Goal: Task Accomplishment & Management: Complete application form

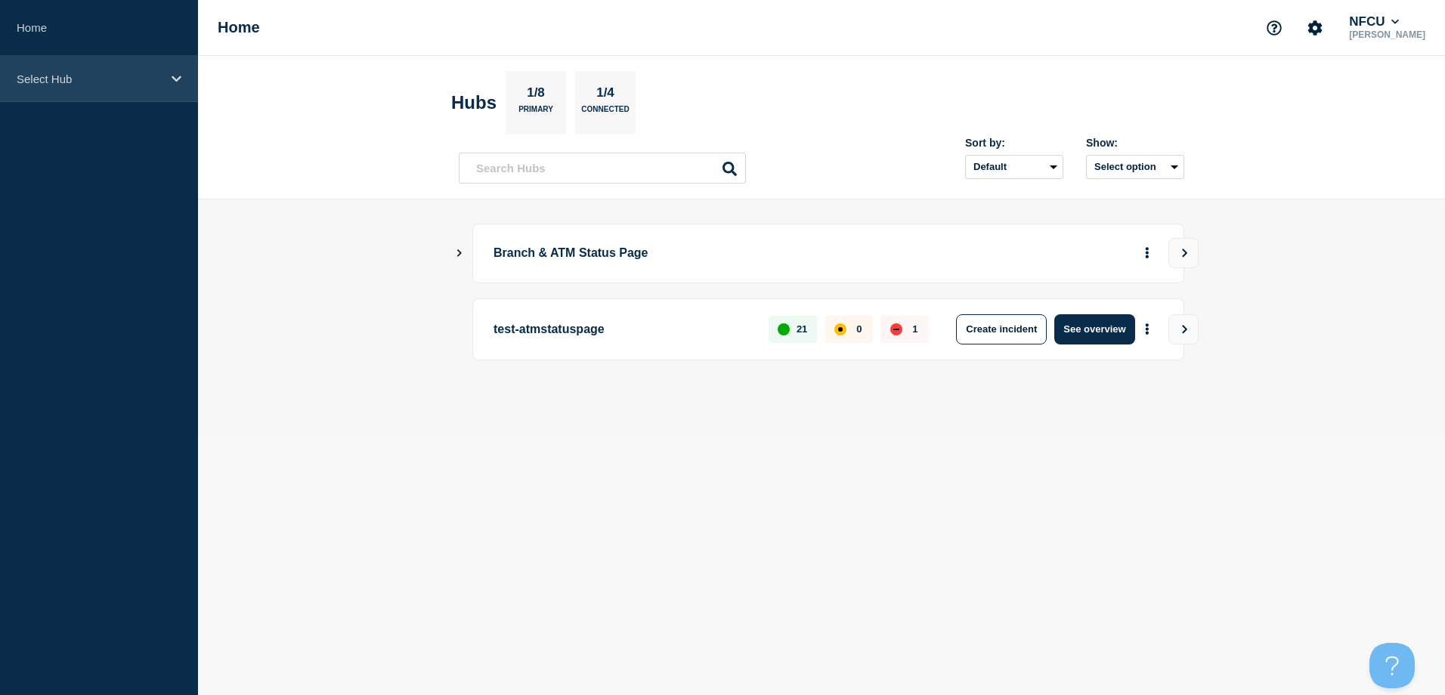
click at [88, 97] on div "Select Hub" at bounding box center [99, 79] width 198 height 46
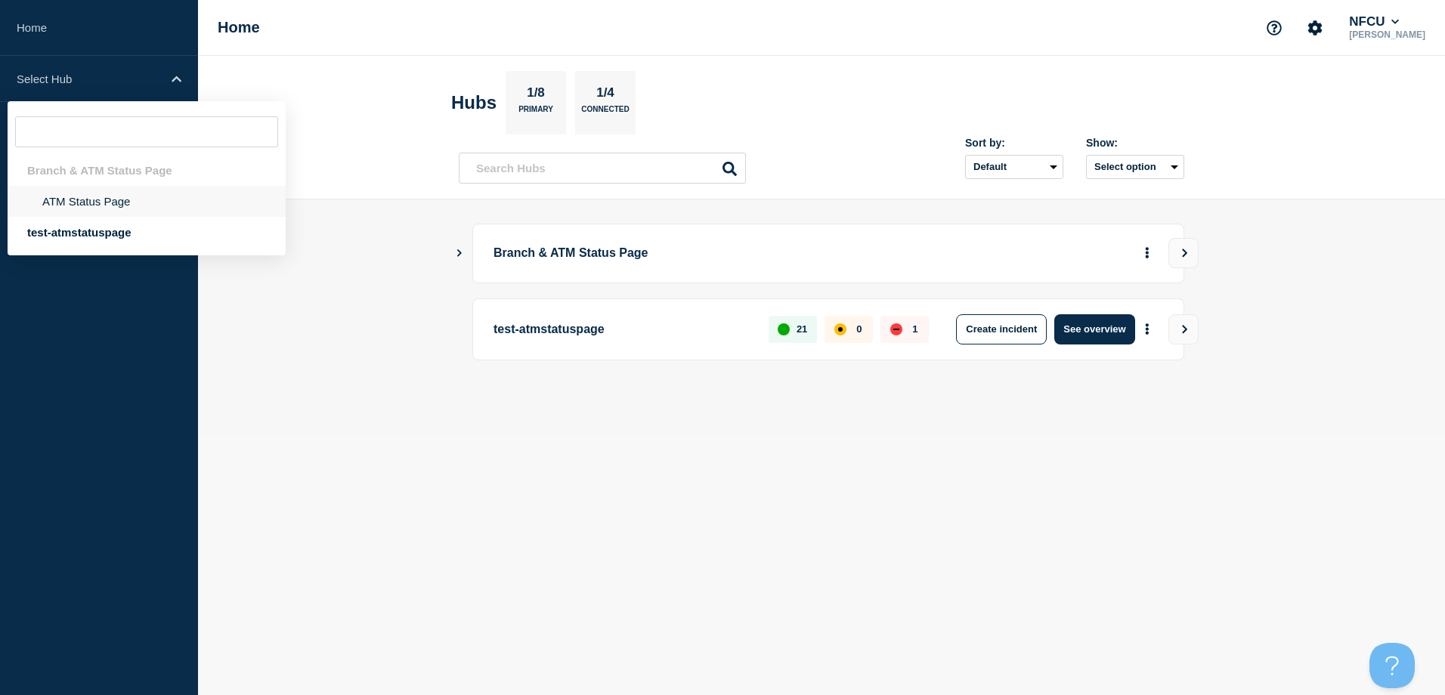
click at [88, 196] on li "ATM Status Page" at bounding box center [147, 201] width 278 height 31
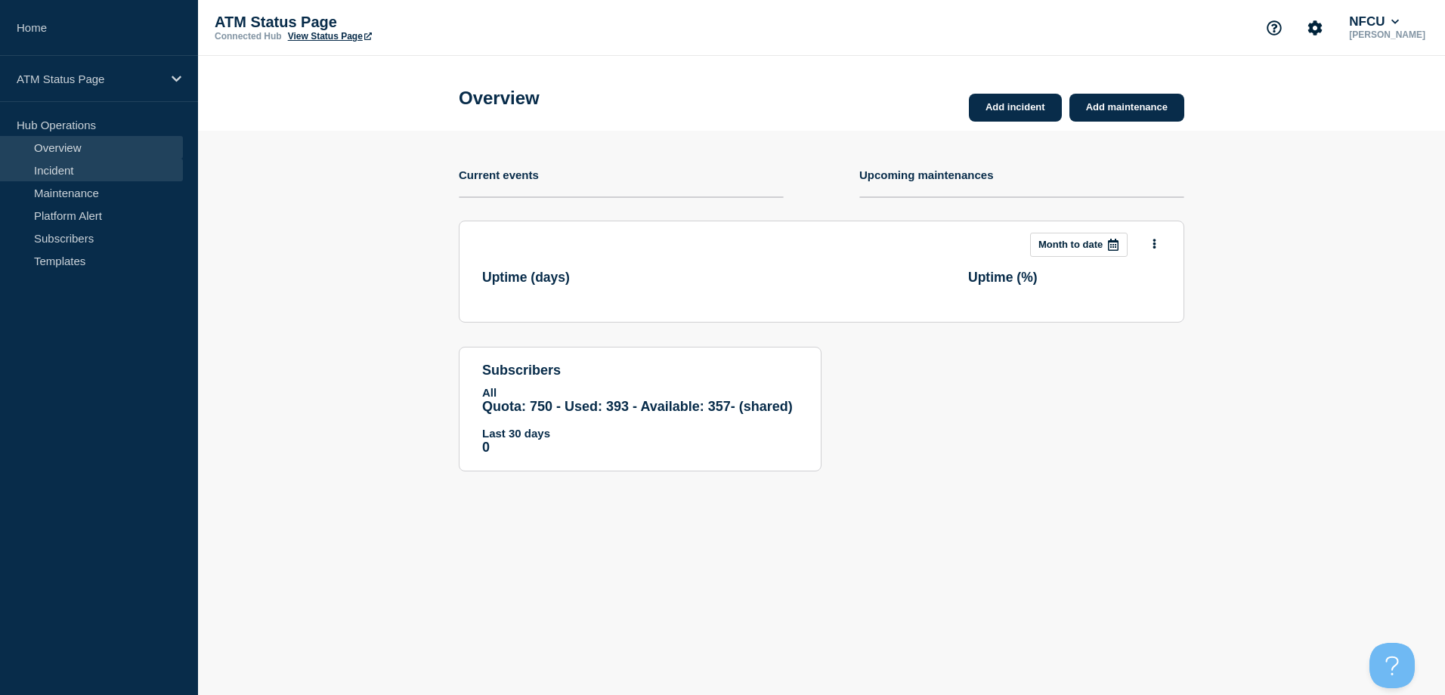
click at [18, 177] on link "Incident" at bounding box center [91, 170] width 183 height 23
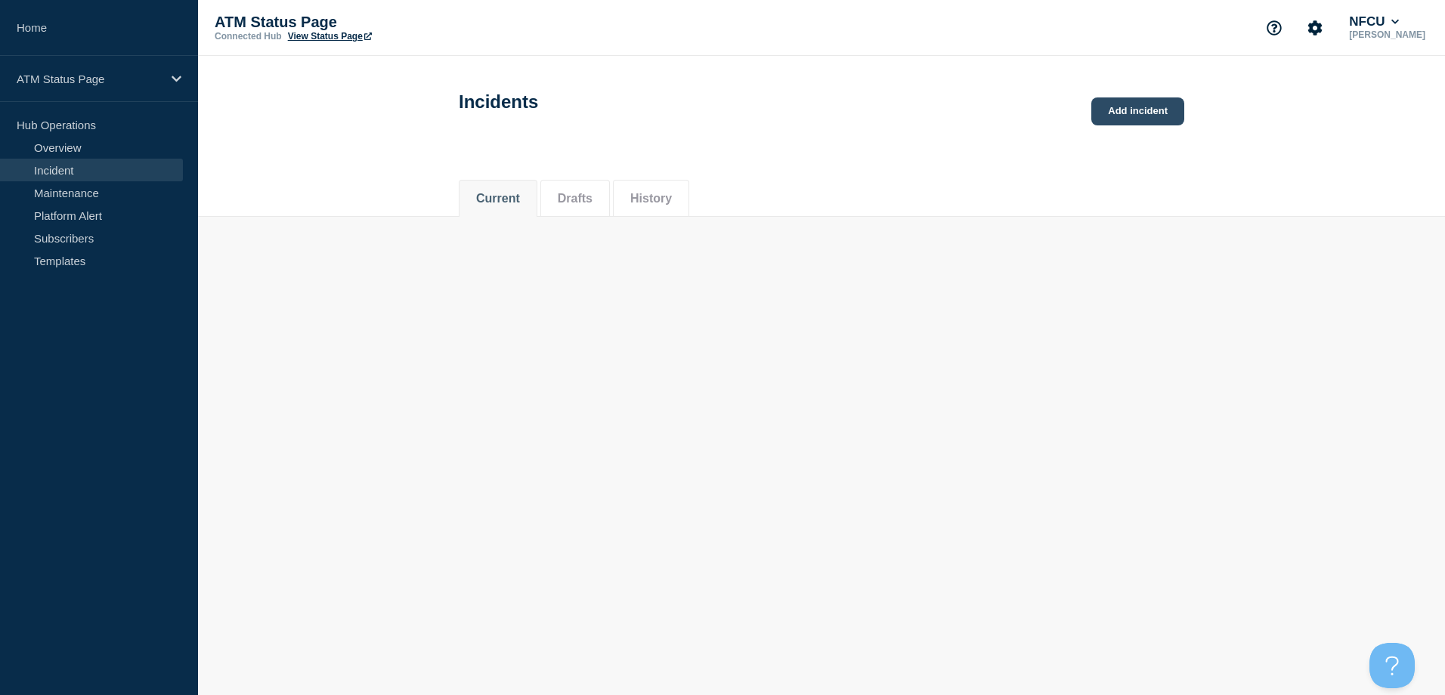
click at [1127, 113] on link "Add incident" at bounding box center [1137, 111] width 93 height 28
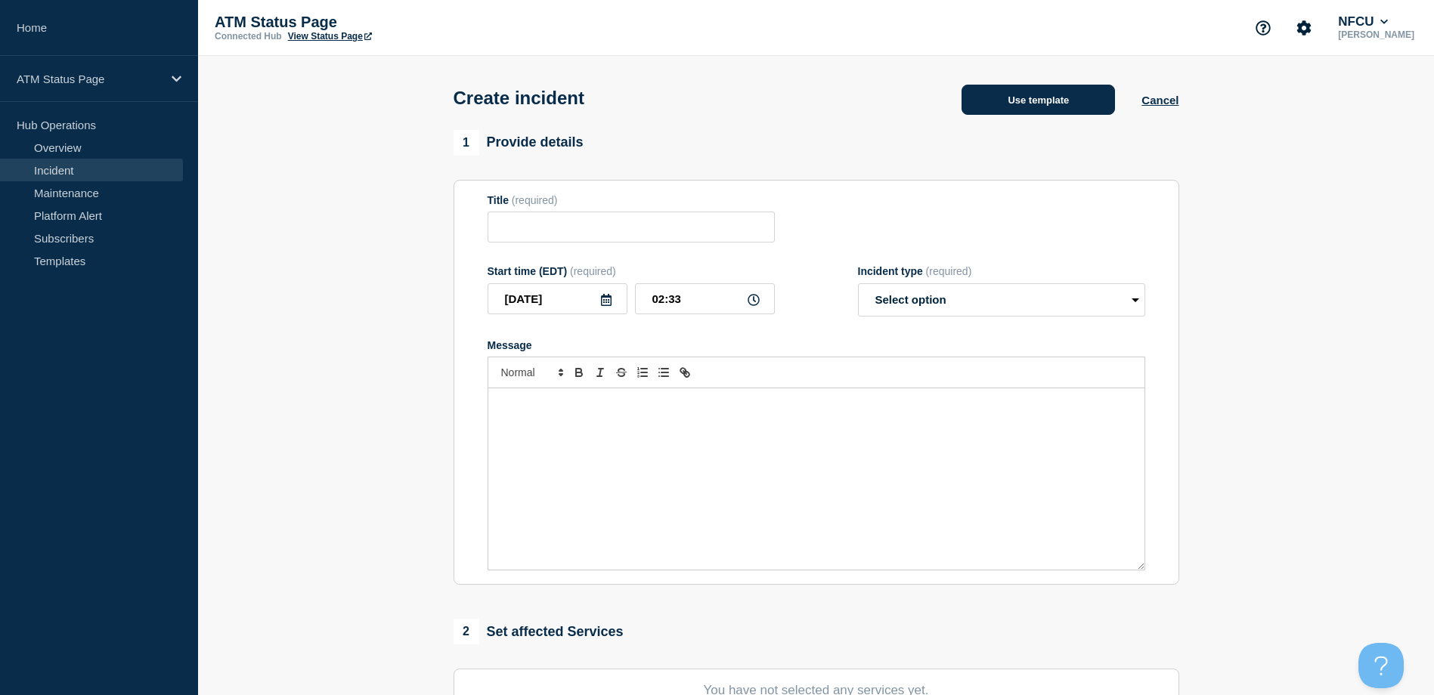
click at [1044, 100] on button "Use template" at bounding box center [1037, 100] width 153 height 30
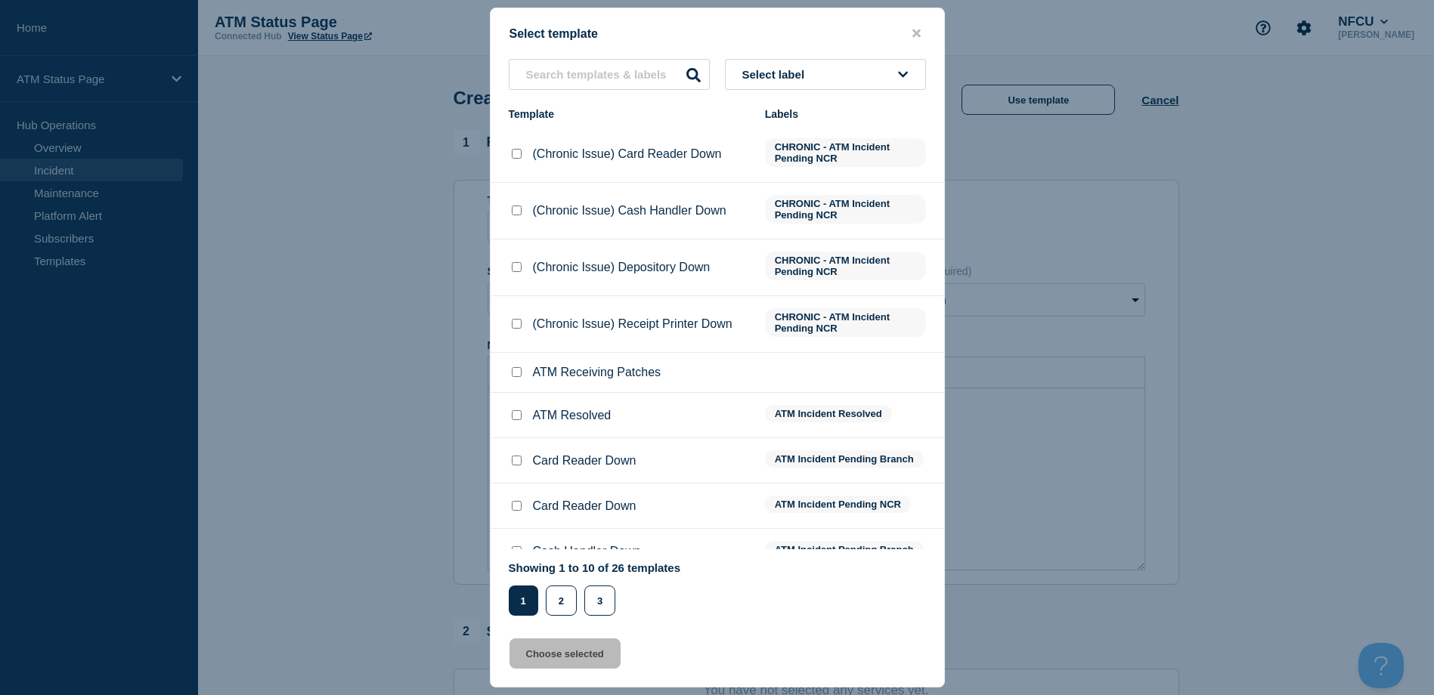
click at [914, 74] on button "Select label" at bounding box center [825, 74] width 201 height 31
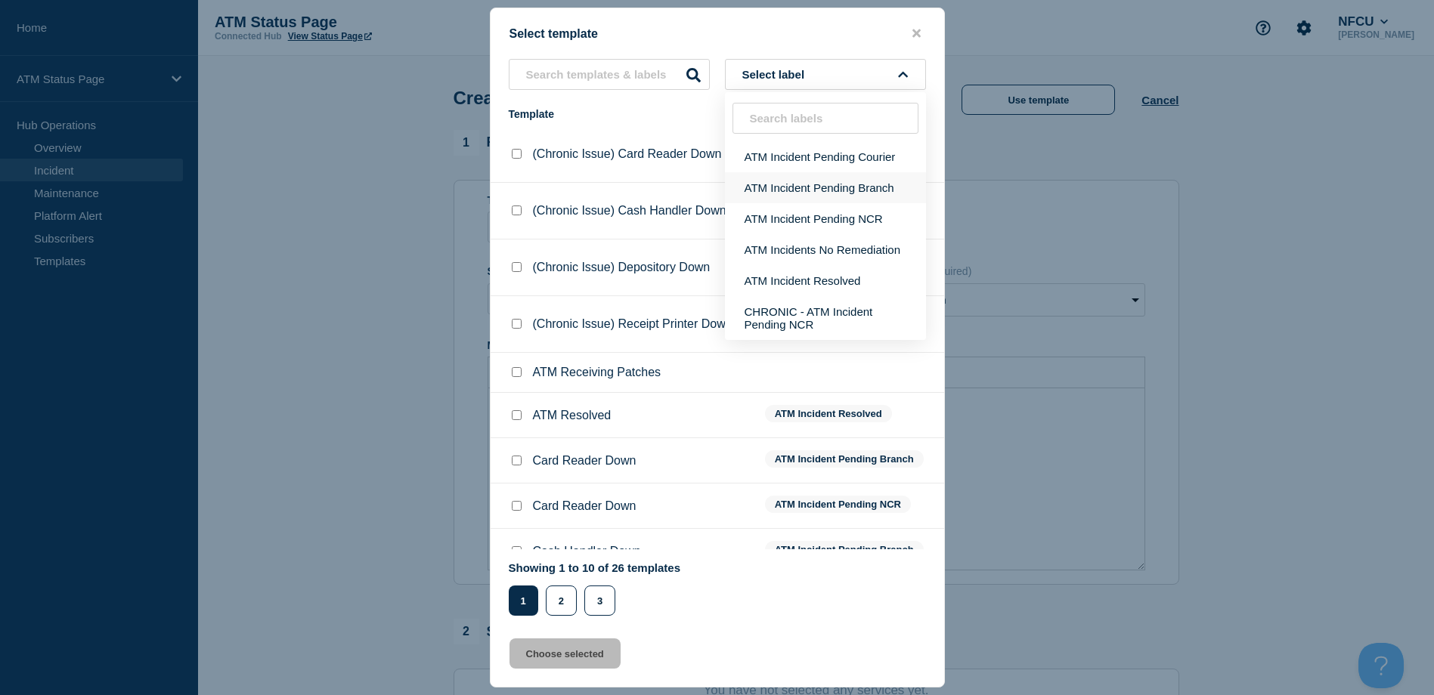
click at [844, 196] on button "ATM Incident Pending Branch" at bounding box center [825, 187] width 201 height 31
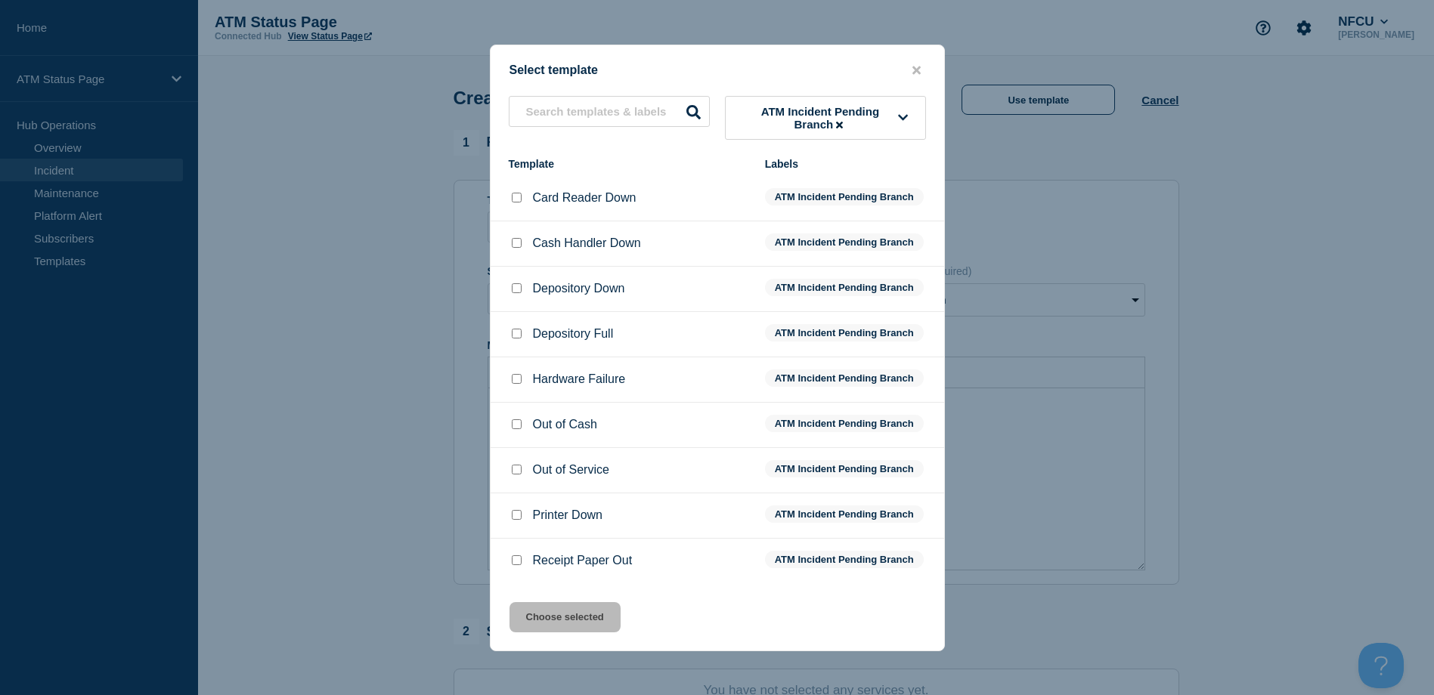
click at [512, 291] on input "Depository Down checkbox" at bounding box center [517, 288] width 10 height 10
checkbox input "true"
click at [574, 604] on div "Select template ATM Incident Pending Branch Template Labels Card Reader Down AT…" at bounding box center [717, 348] width 455 height 607
click at [573, 612] on button "Choose selected" at bounding box center [564, 617] width 111 height 30
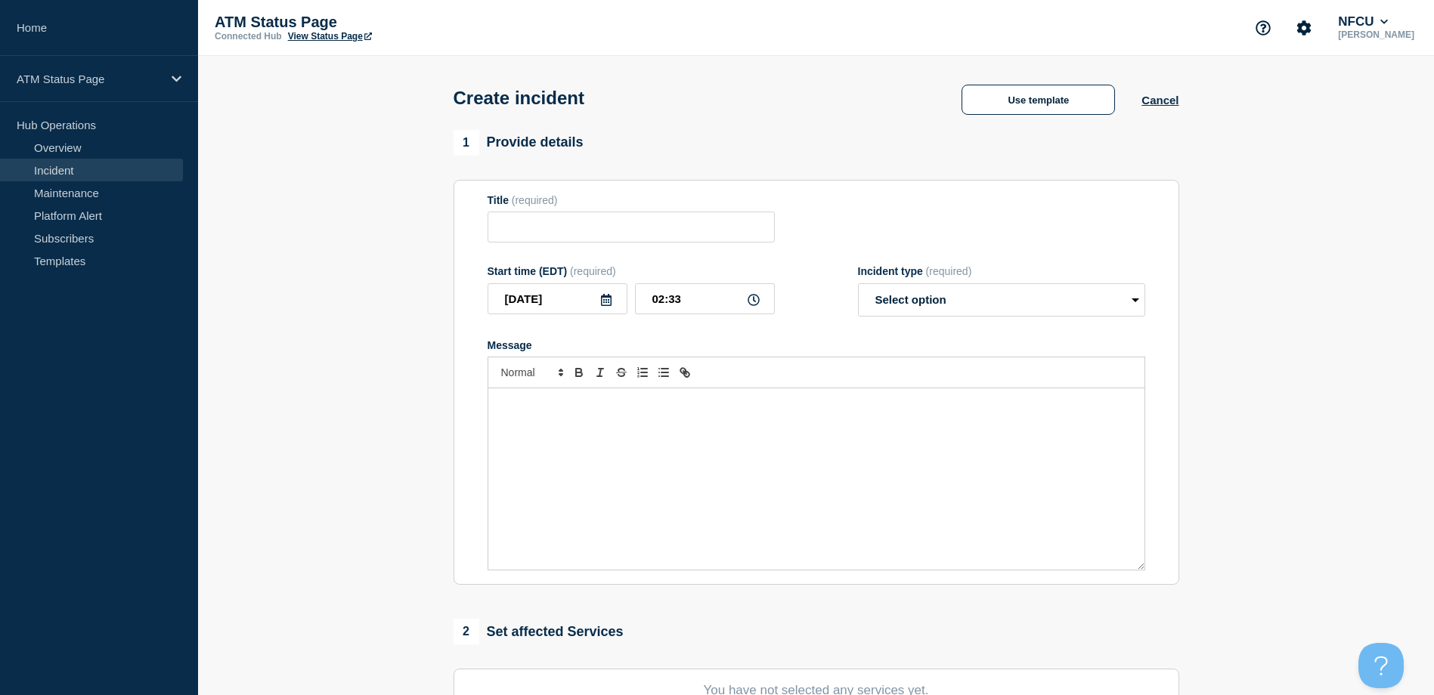
type input "Depository Down"
select select "identified"
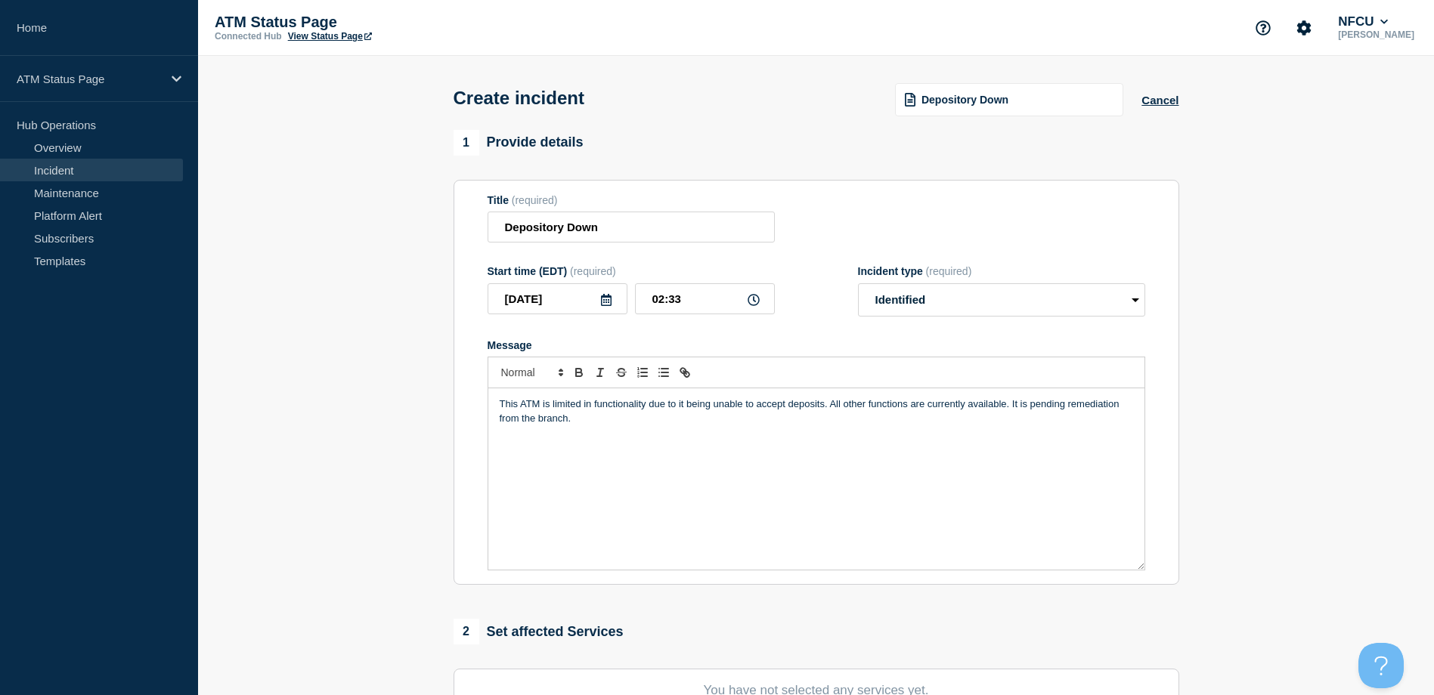
scroll to position [76, 0]
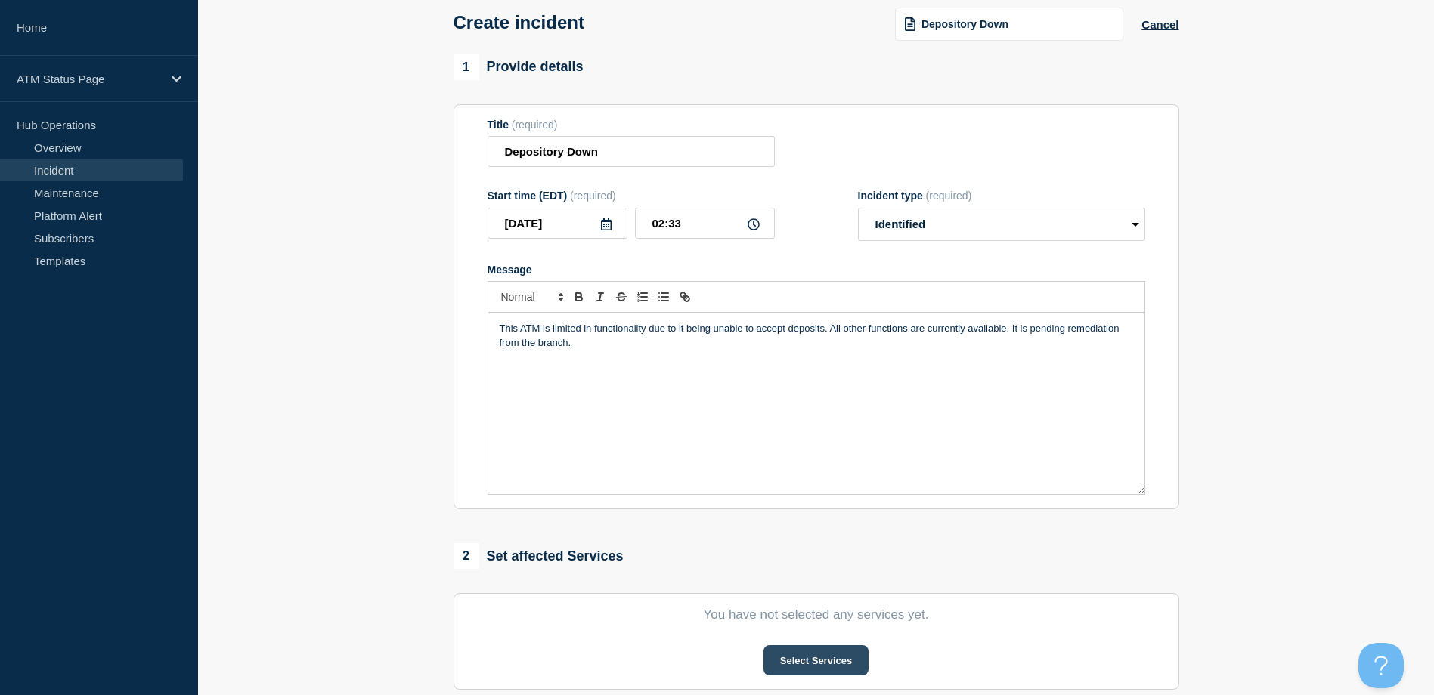
click at [797, 657] on button "Select Services" at bounding box center [815, 660] width 105 height 30
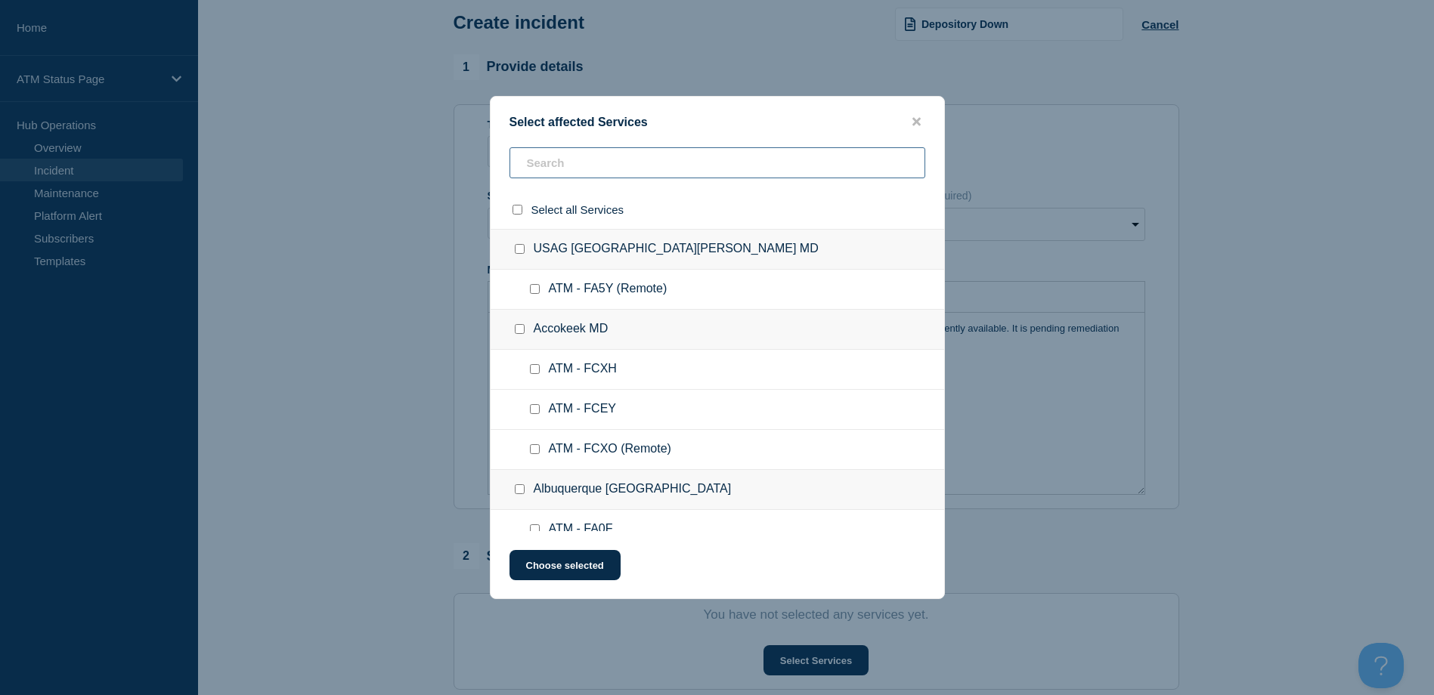
click at [657, 151] on input "text" at bounding box center [717, 162] width 416 height 31
paste input "FCFY"
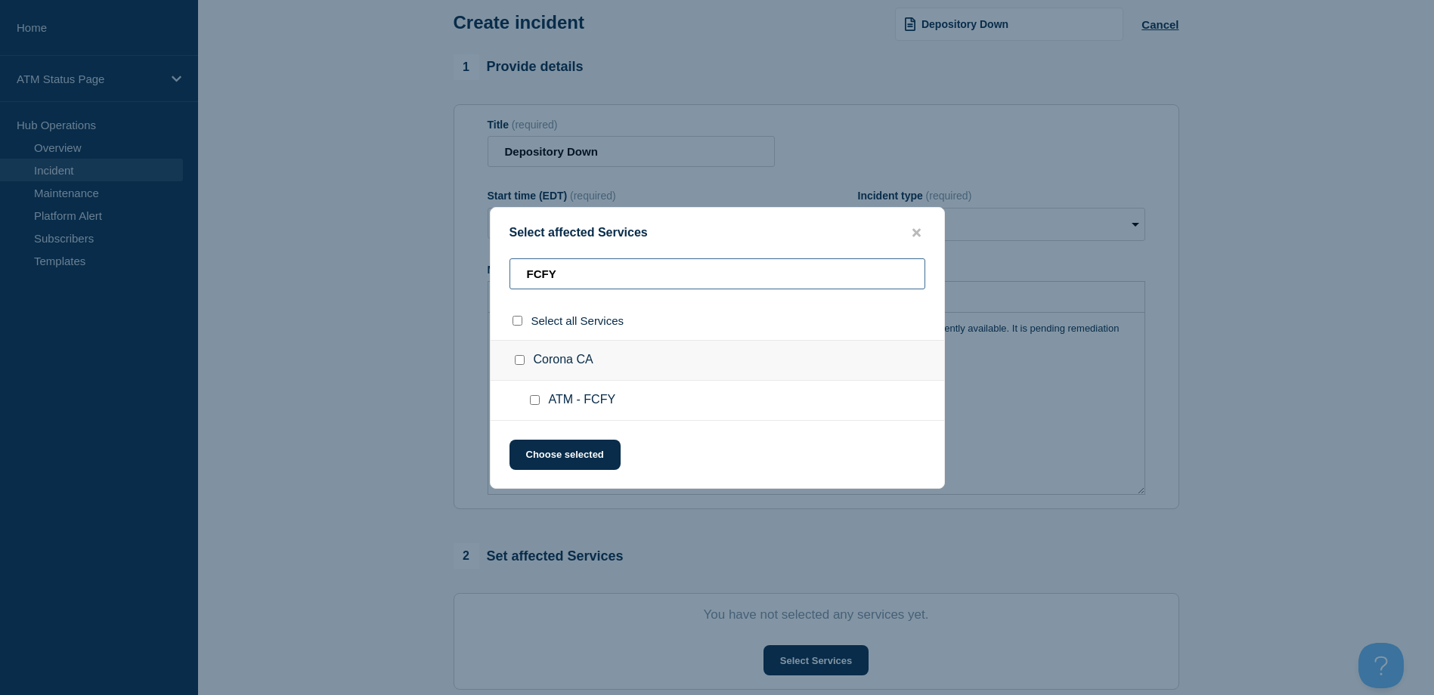
type input "FCFY"
click at [541, 398] on div at bounding box center [538, 400] width 22 height 15
click at [536, 398] on input "ATM - FCFY checkbox" at bounding box center [535, 400] width 10 height 10
checkbox input "true"
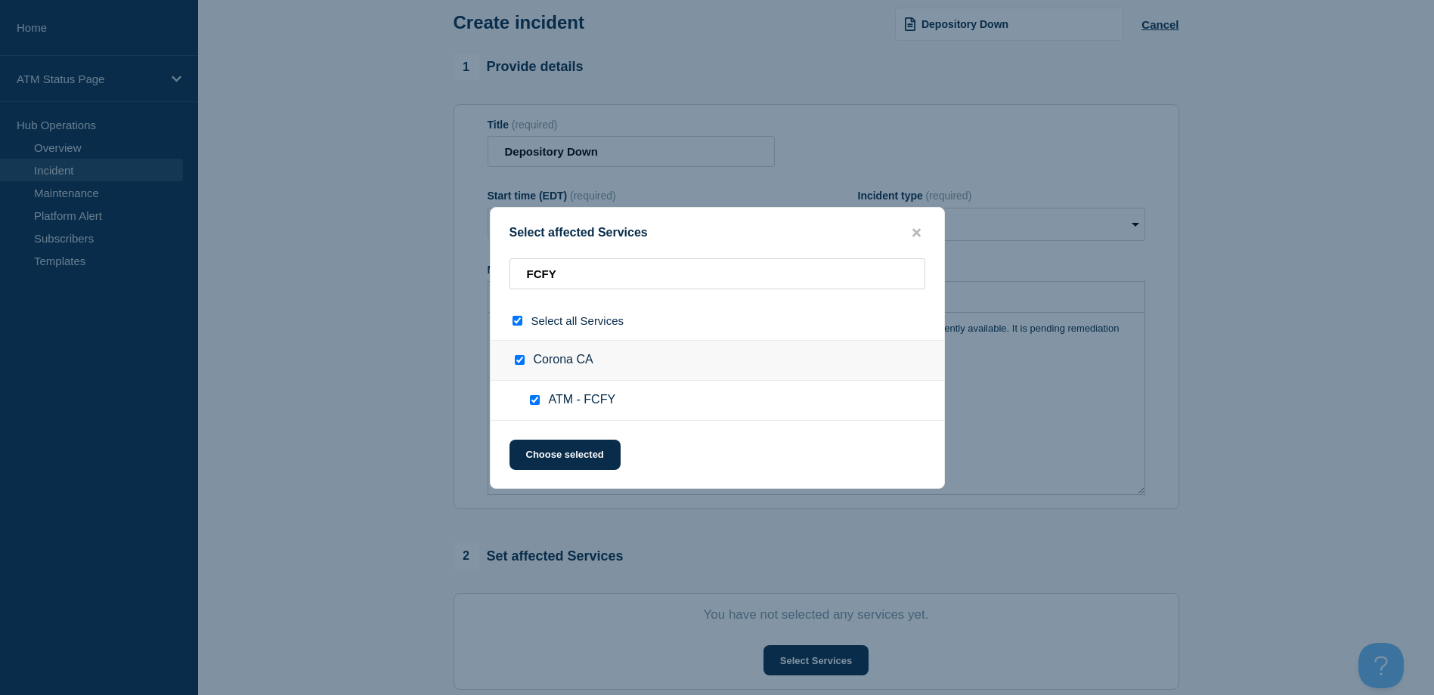
checkbox input "true"
click at [546, 449] on button "Choose selected" at bounding box center [564, 455] width 111 height 30
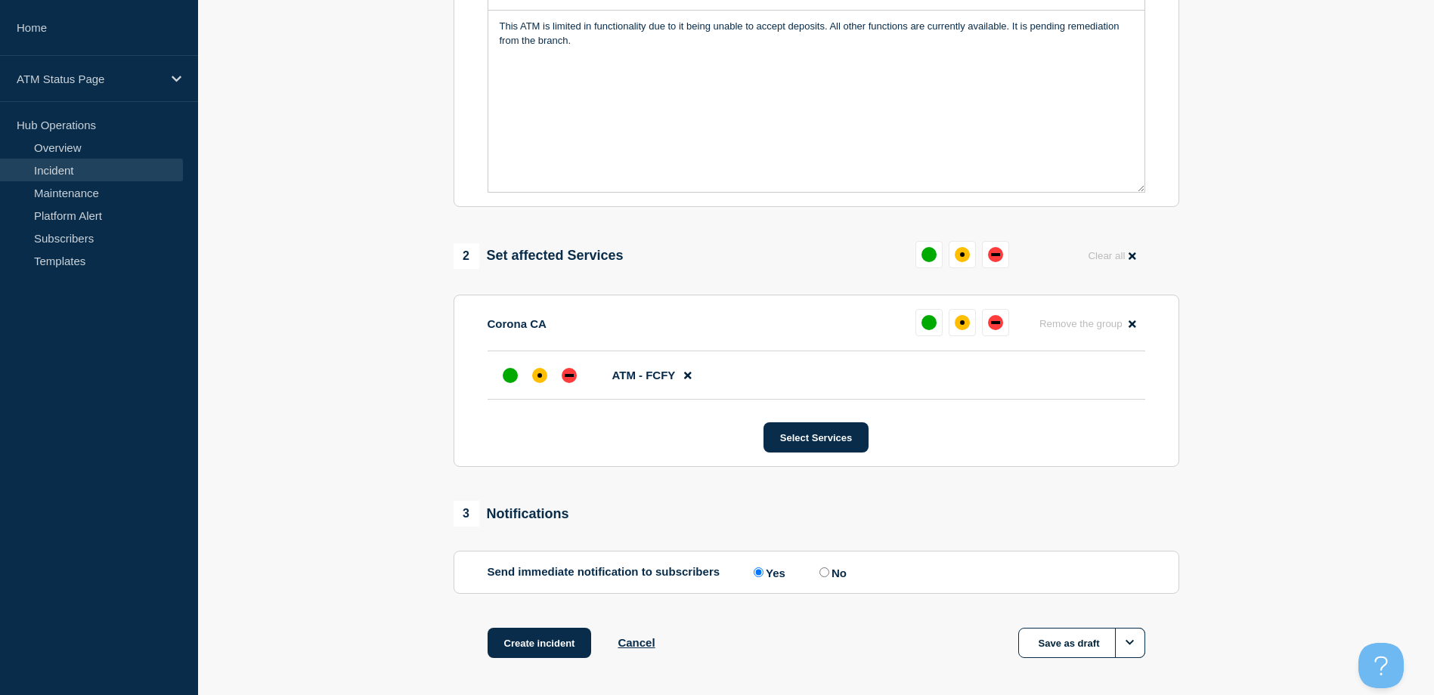
scroll to position [443, 0]
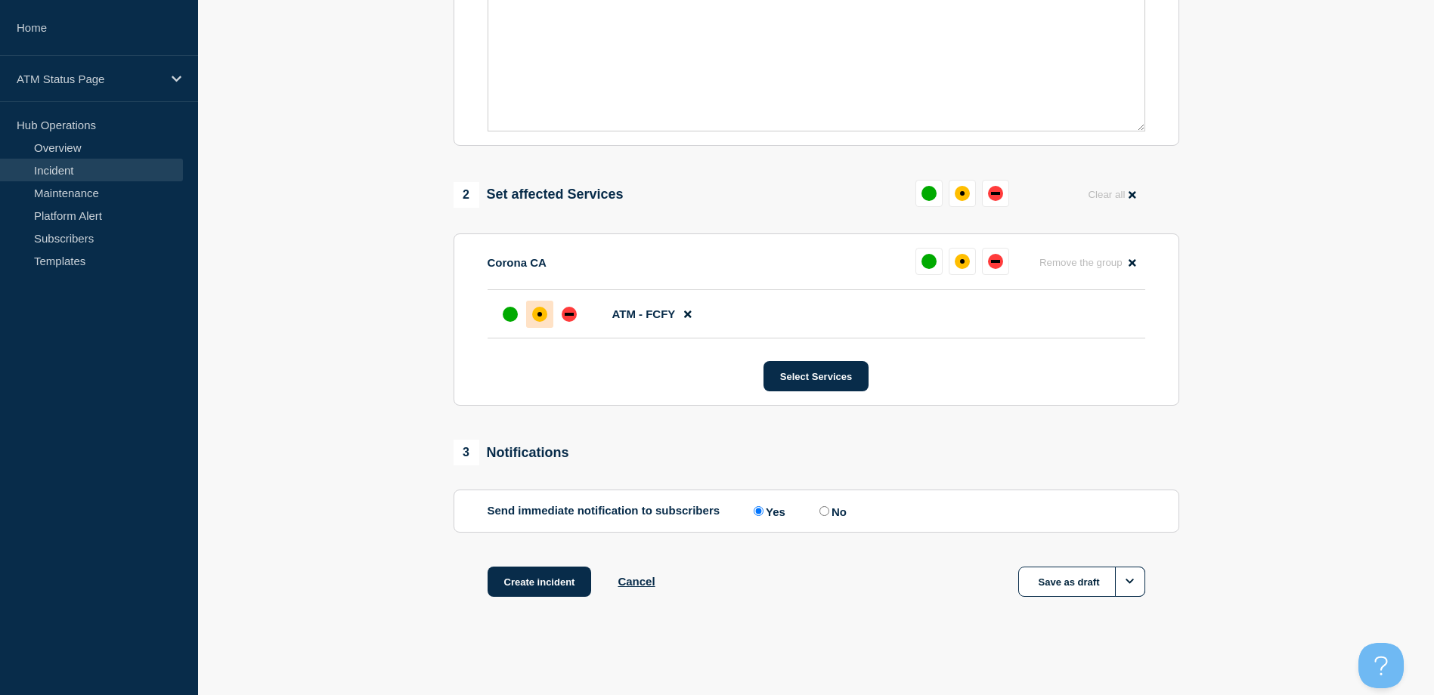
click at [543, 317] on div "affected" at bounding box center [539, 314] width 15 height 15
click at [558, 586] on button "Create incident" at bounding box center [539, 582] width 104 height 30
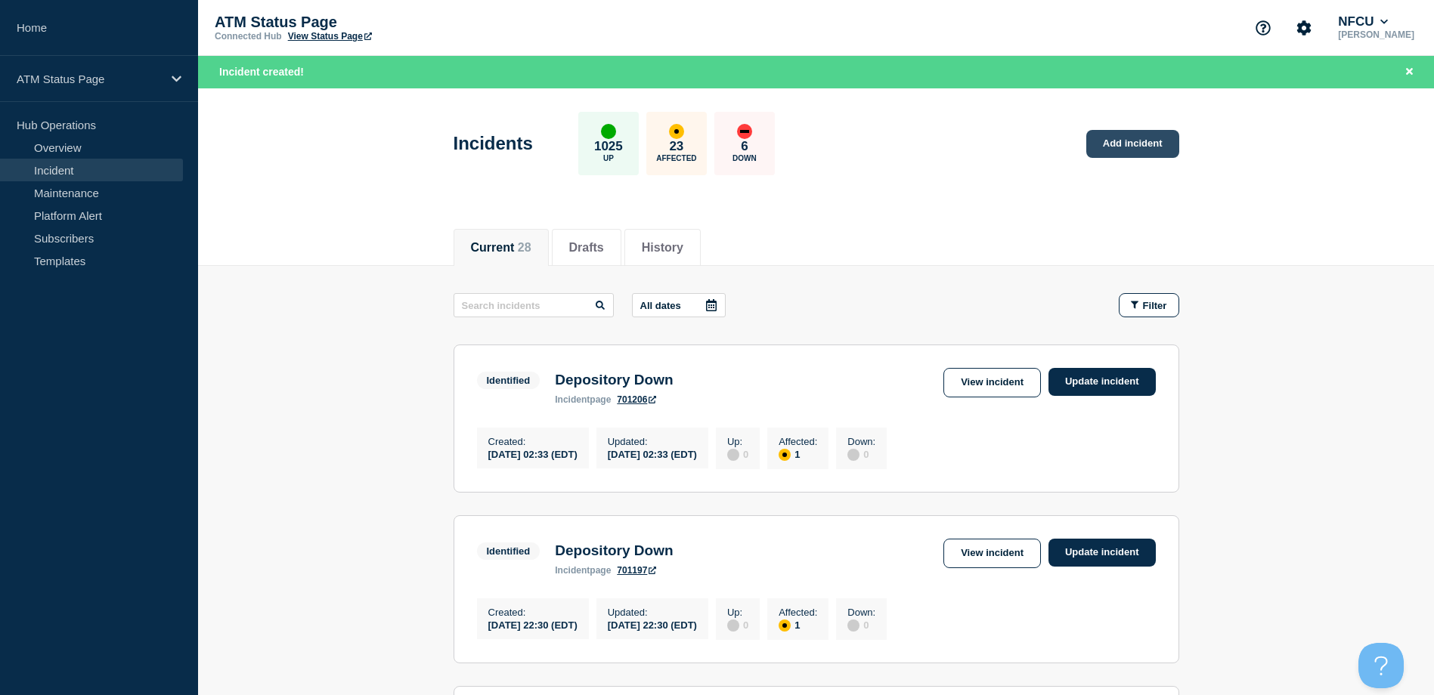
click at [1165, 147] on link "Add incident" at bounding box center [1132, 144] width 93 height 28
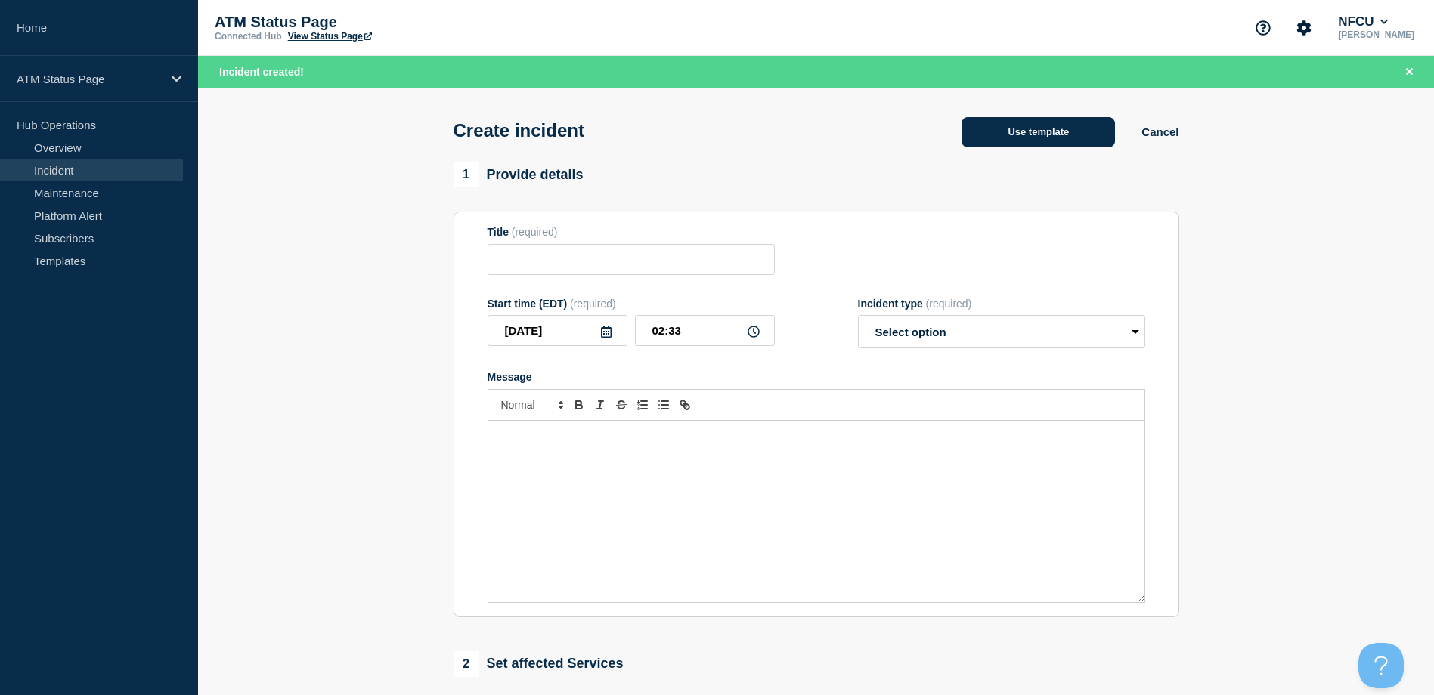
click at [1020, 131] on button "Use template" at bounding box center [1037, 132] width 153 height 30
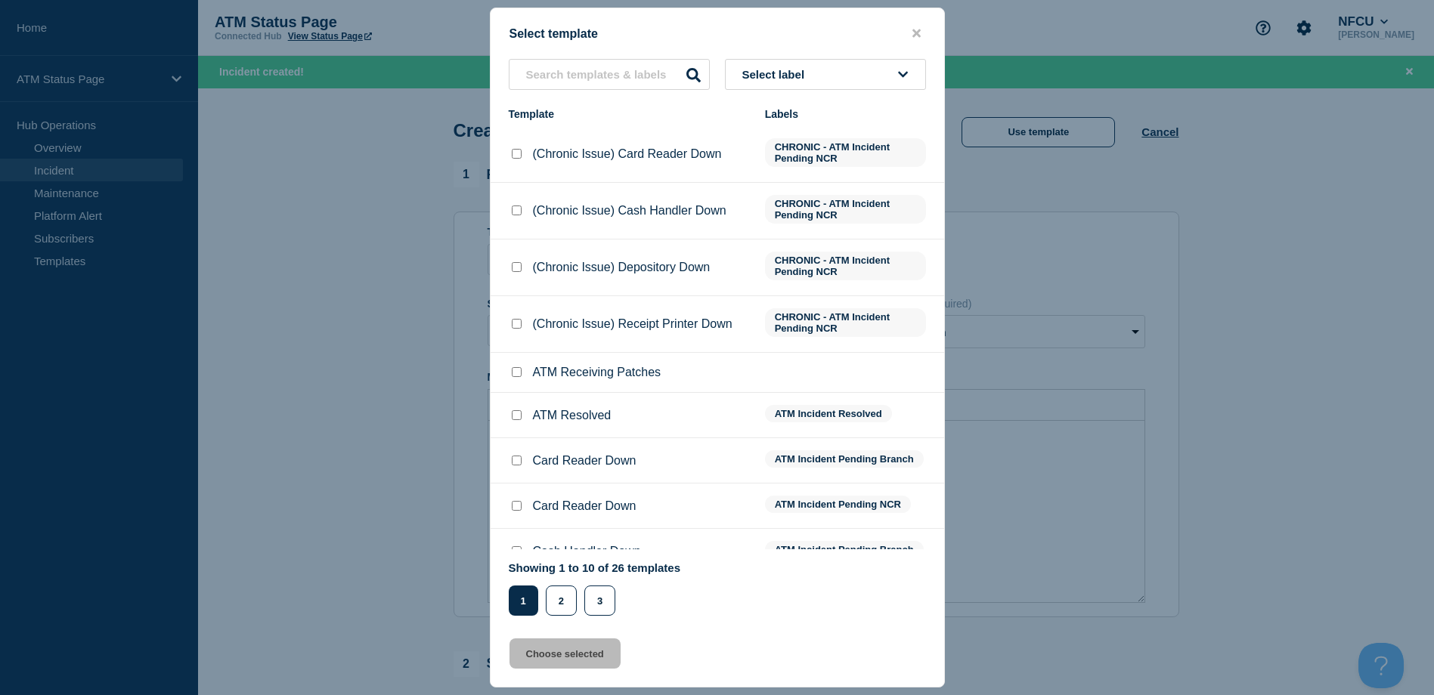
click at [870, 79] on button "Select label" at bounding box center [825, 74] width 201 height 31
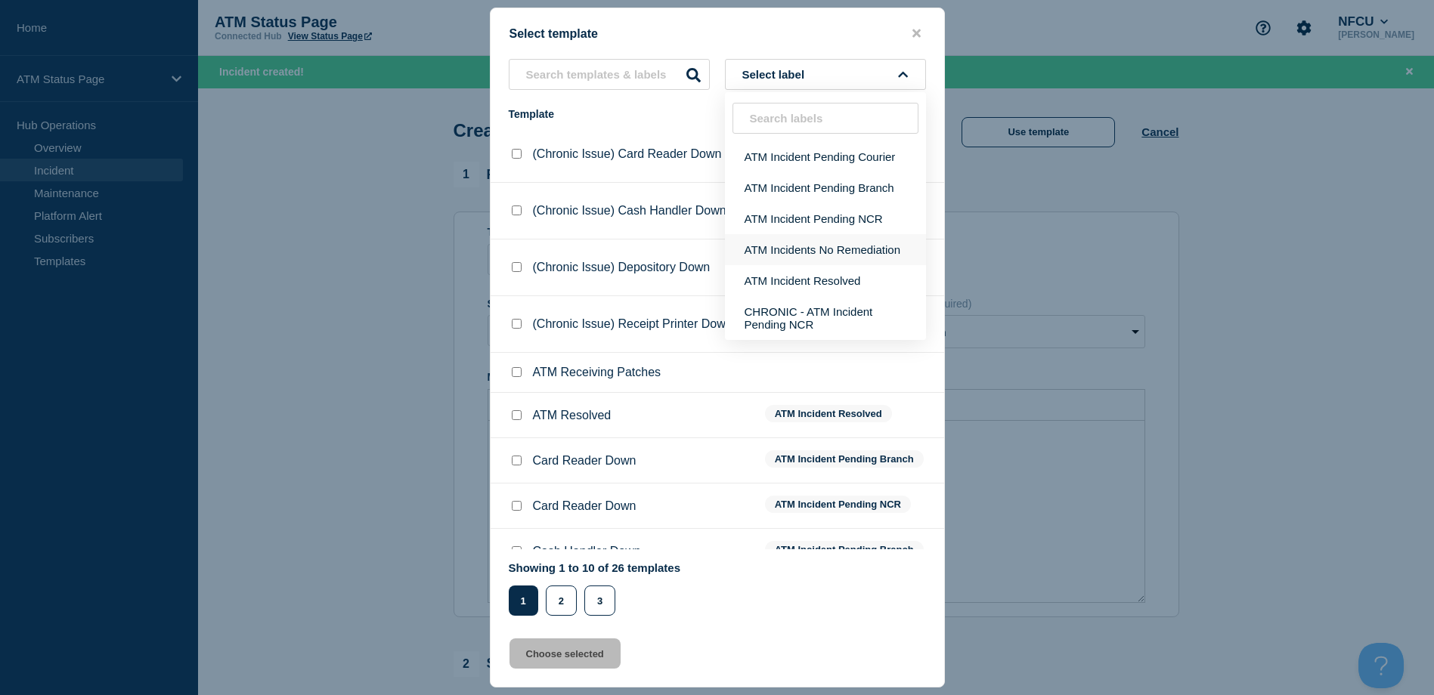
click at [817, 249] on button "ATM Incidents No Remediation" at bounding box center [825, 249] width 201 height 31
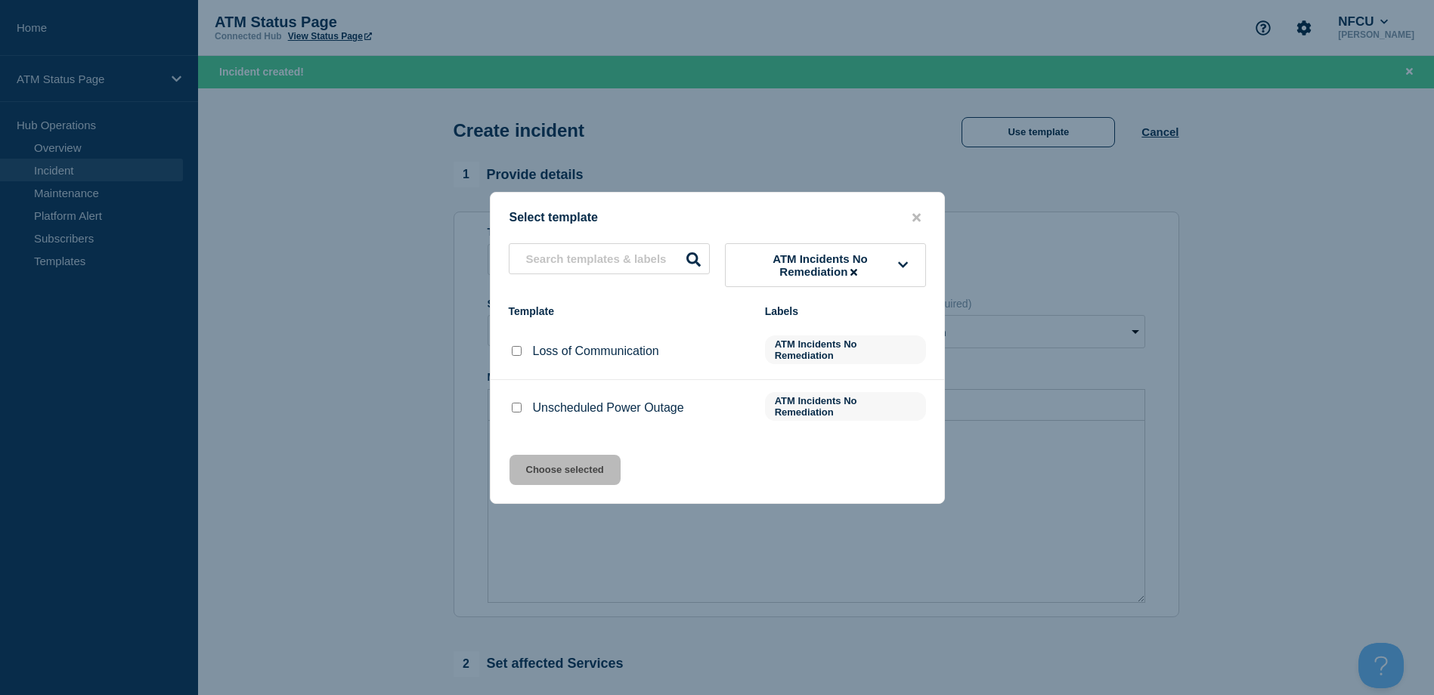
click at [519, 380] on li "Loss of Communication ATM Incidents No Remediation" at bounding box center [716, 408] width 453 height 56
click at [511, 359] on div at bounding box center [516, 351] width 15 height 15
click at [514, 352] on input "Loss of Communication checkbox" at bounding box center [517, 351] width 10 height 10
checkbox input "true"
click at [576, 460] on button "Choose selected" at bounding box center [564, 470] width 111 height 30
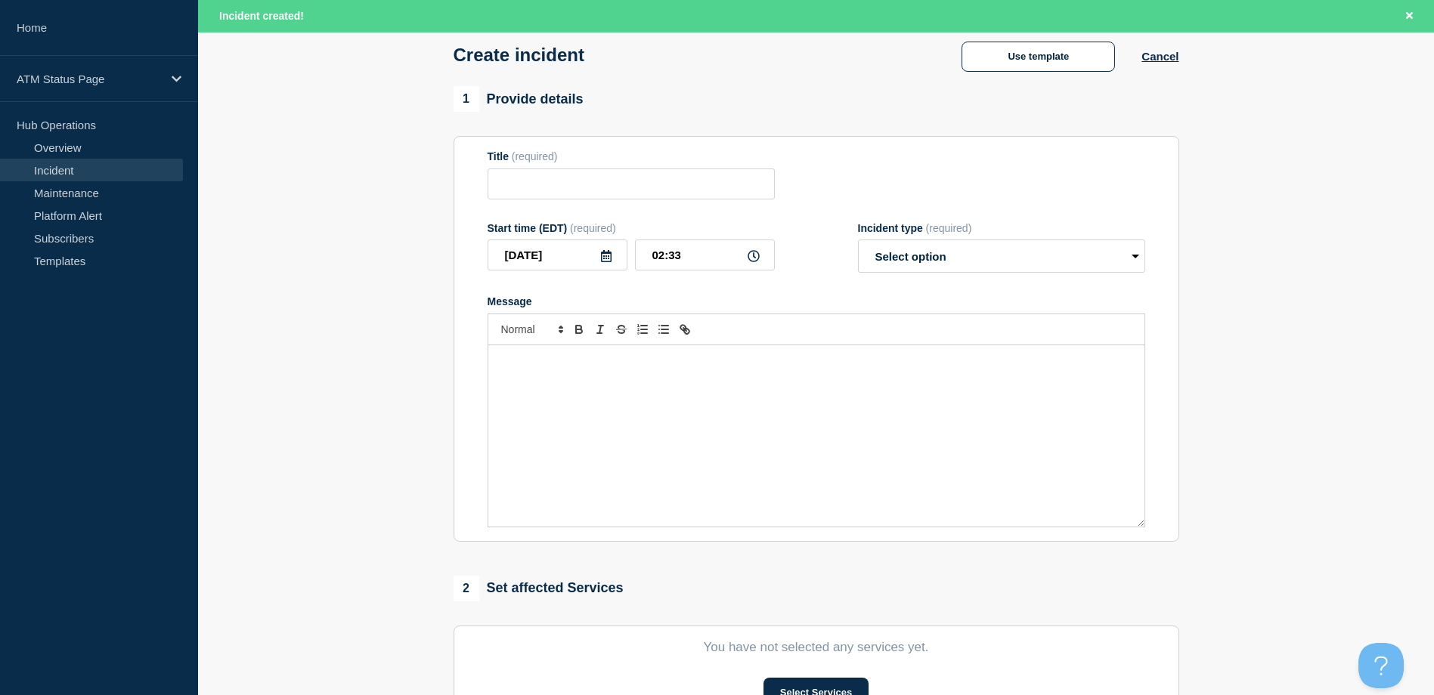
type input "Loss of Communication"
select select "identified"
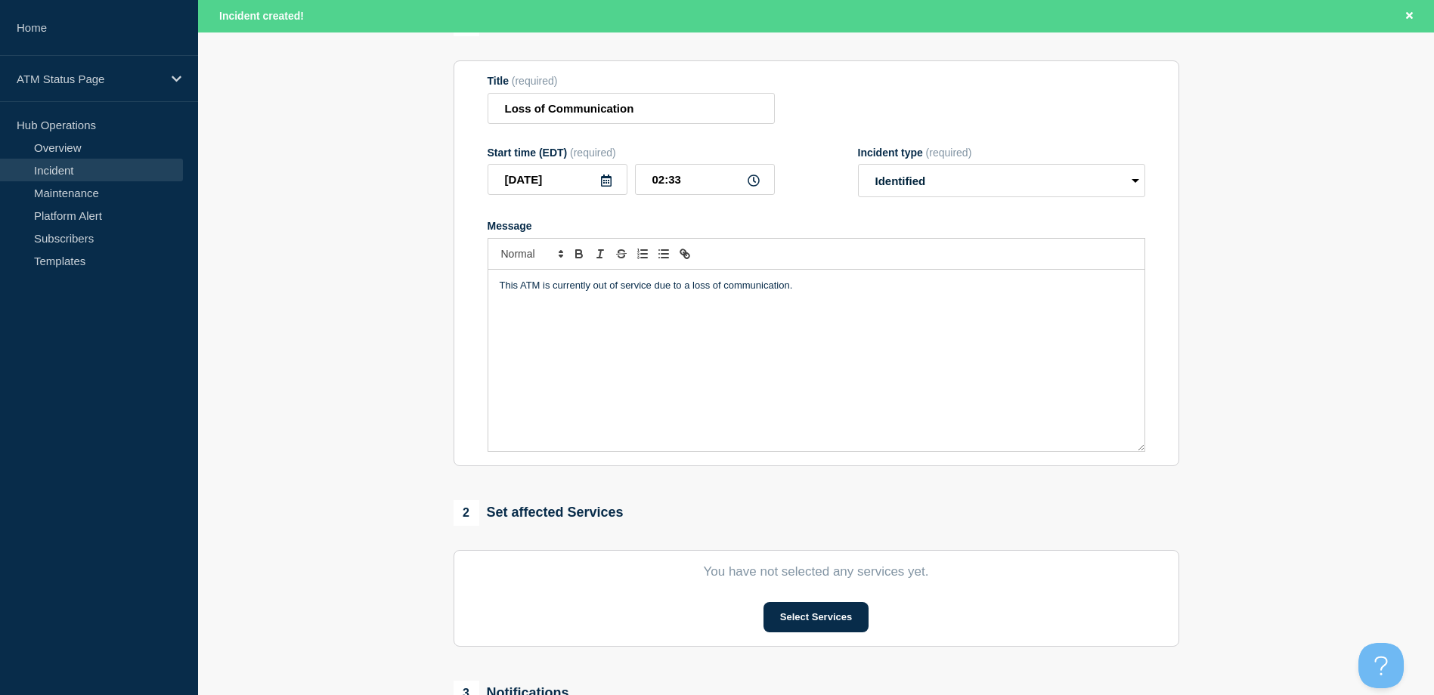
scroll to position [227, 0]
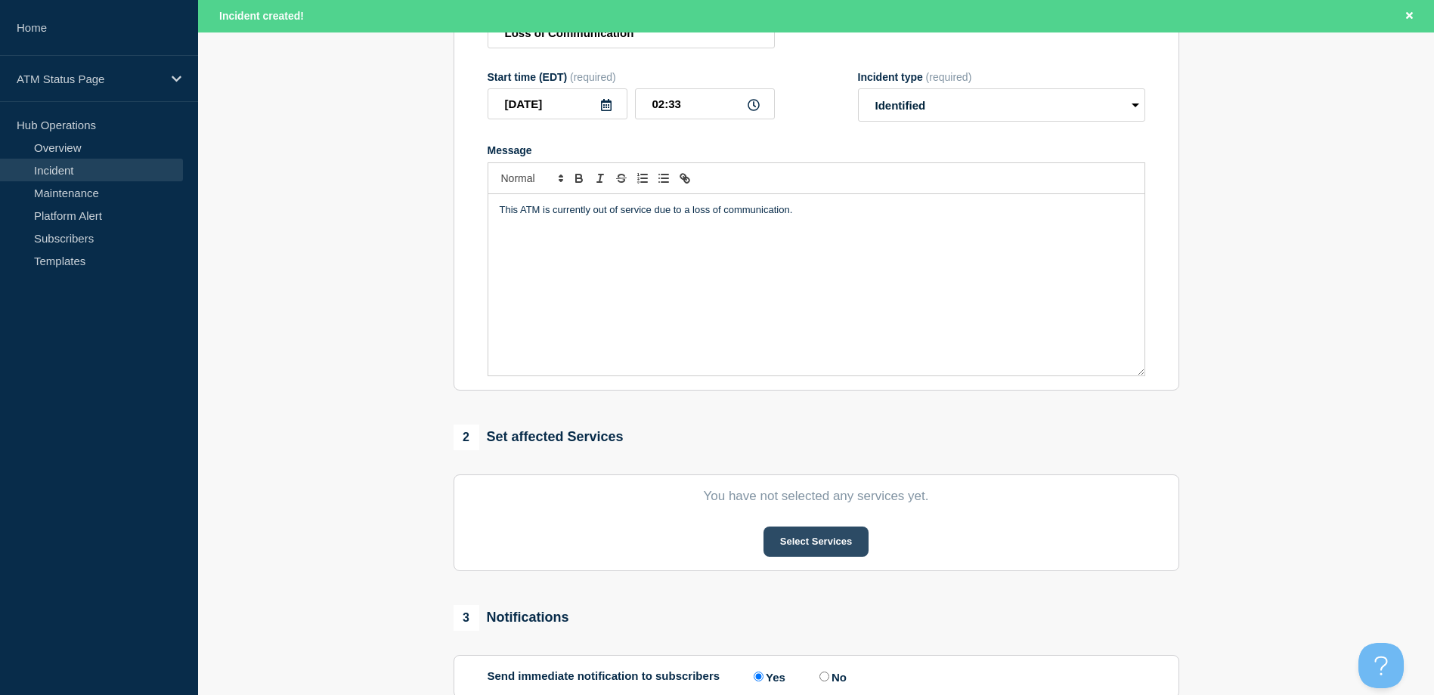
click at [802, 550] on button "Select Services" at bounding box center [815, 542] width 105 height 30
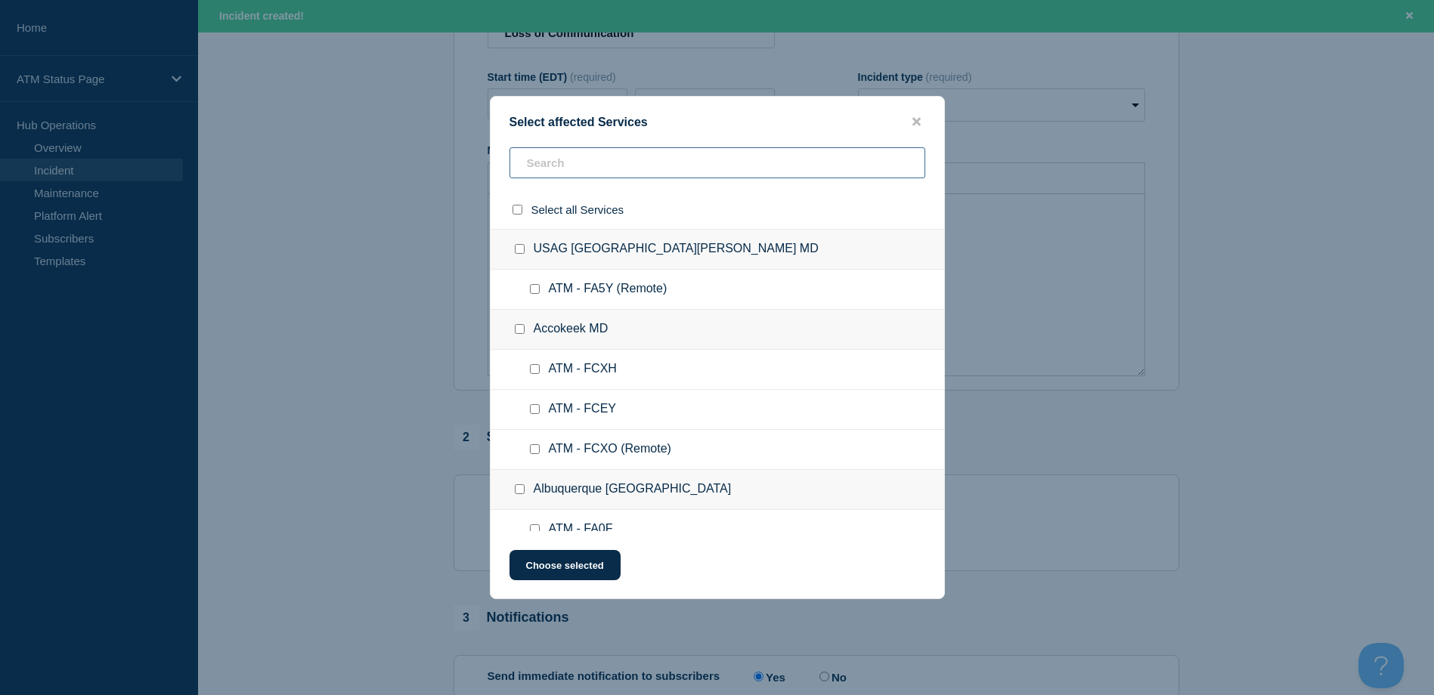
click at [667, 171] on input "text" at bounding box center [717, 162] width 416 height 31
paste input "FCEO"
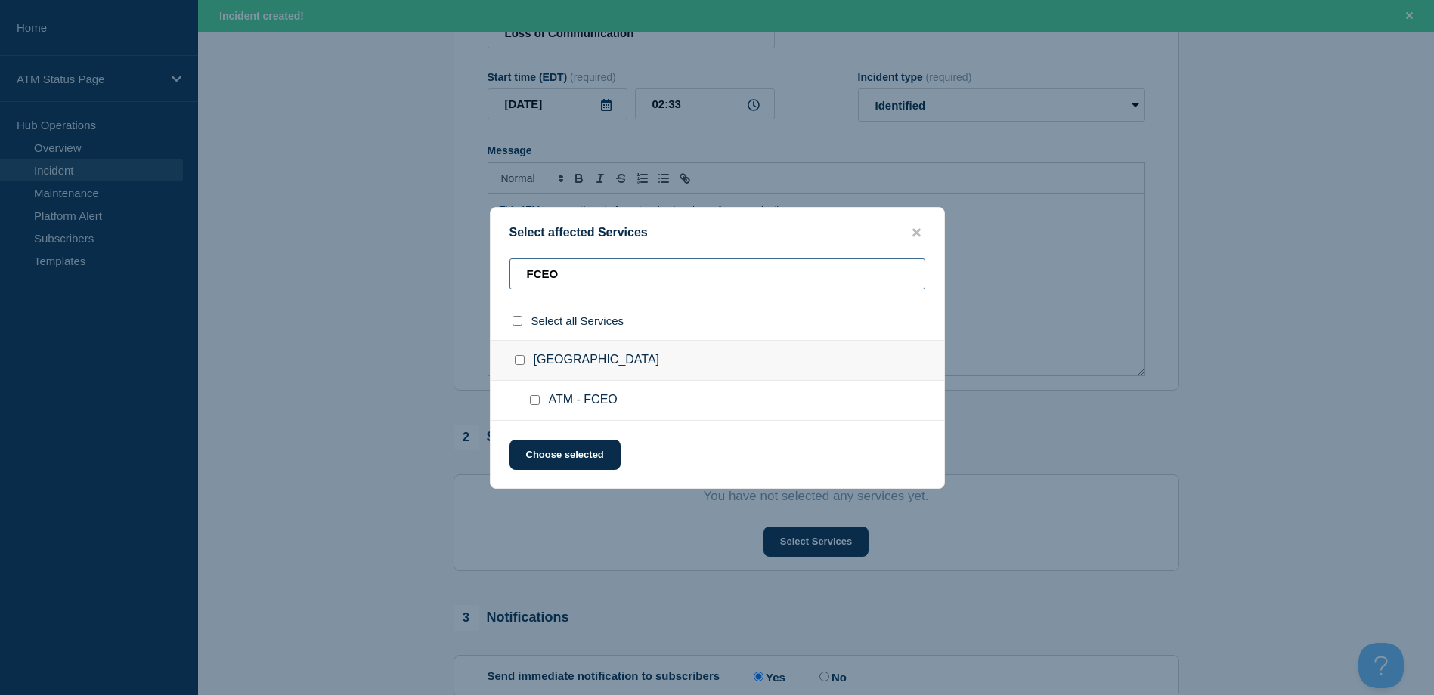
type input "FCEO"
click at [535, 397] on input "ATM - FCEO checkbox" at bounding box center [535, 400] width 10 height 10
checkbox input "true"
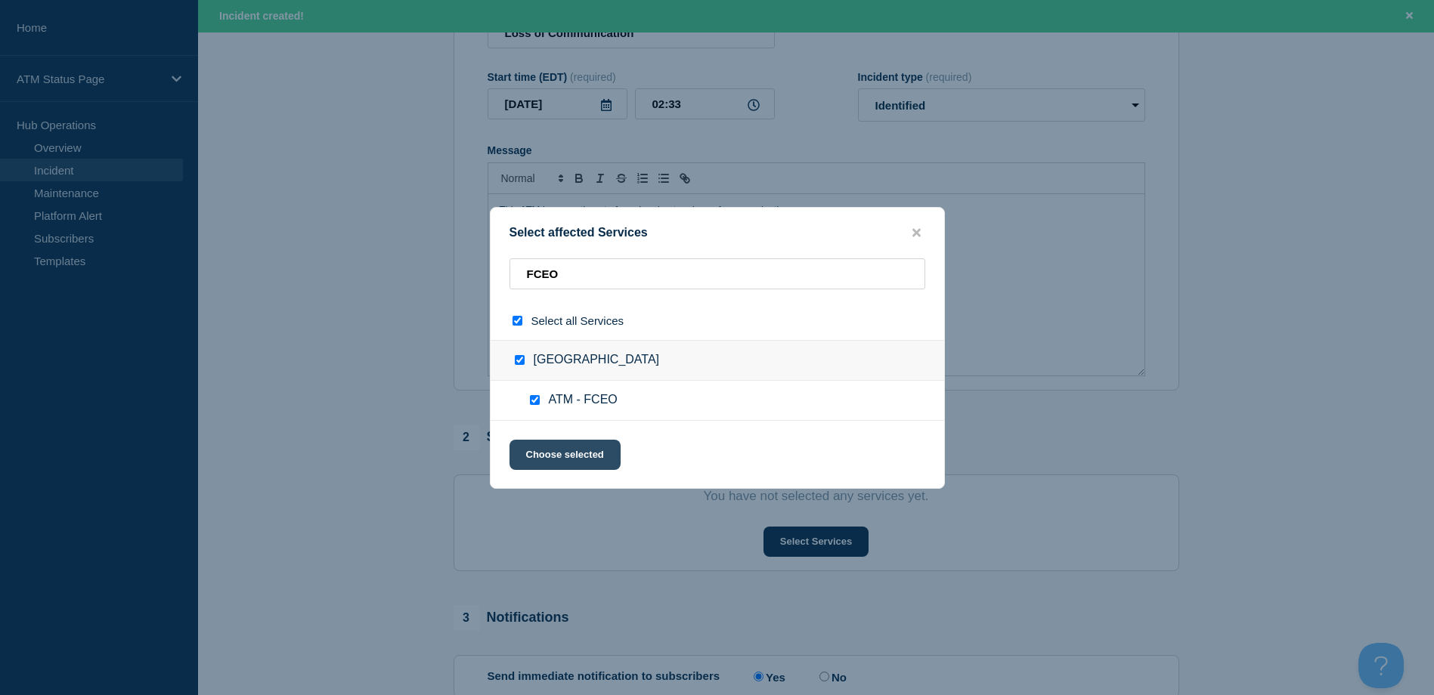
click at [539, 443] on button "Choose selected" at bounding box center [564, 455] width 111 height 30
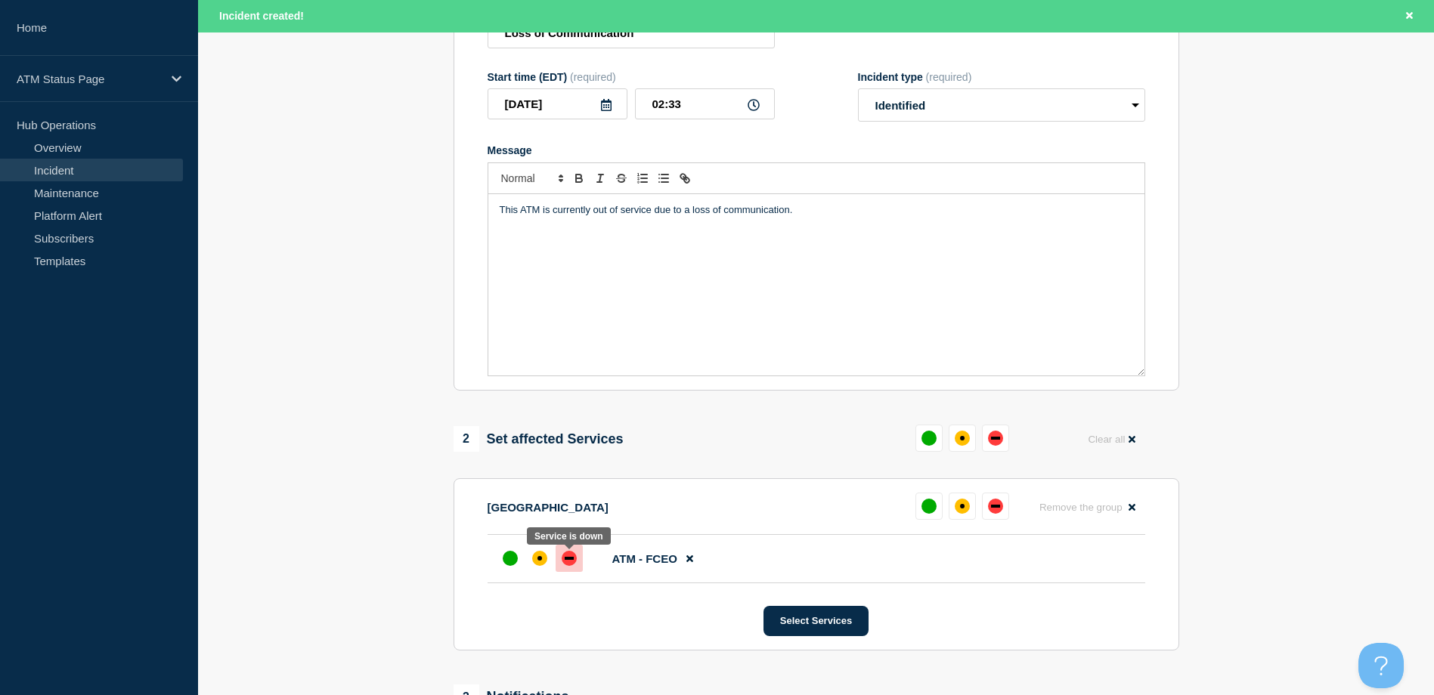
click at [569, 554] on div at bounding box center [568, 558] width 27 height 27
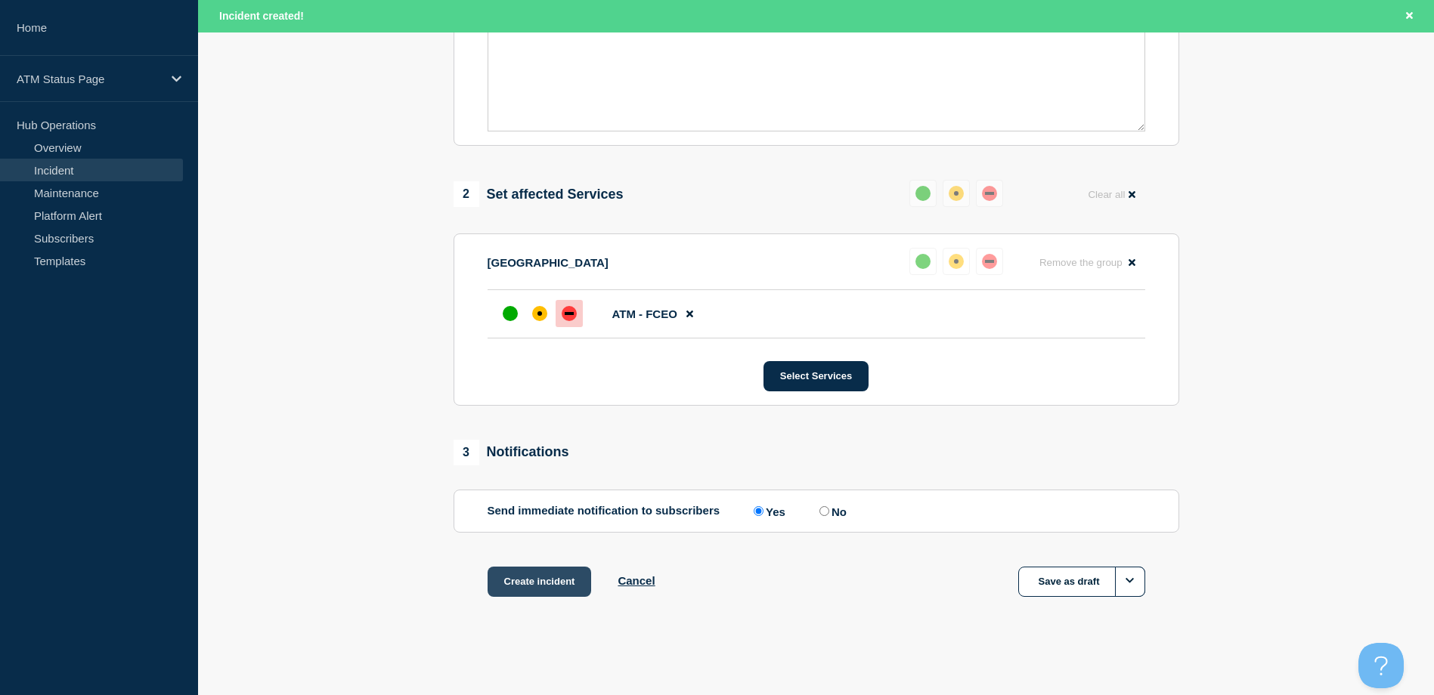
click at [561, 576] on button "Create incident" at bounding box center [539, 582] width 104 height 30
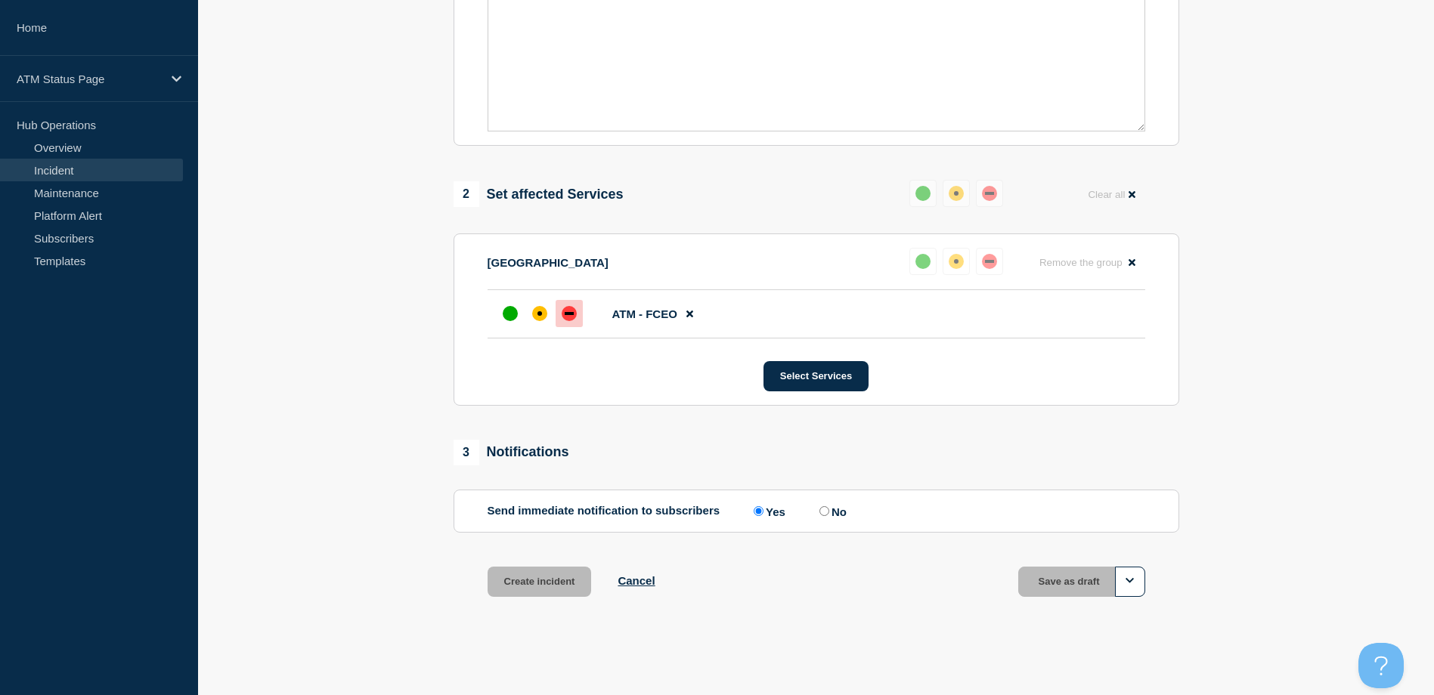
scroll to position [443, 0]
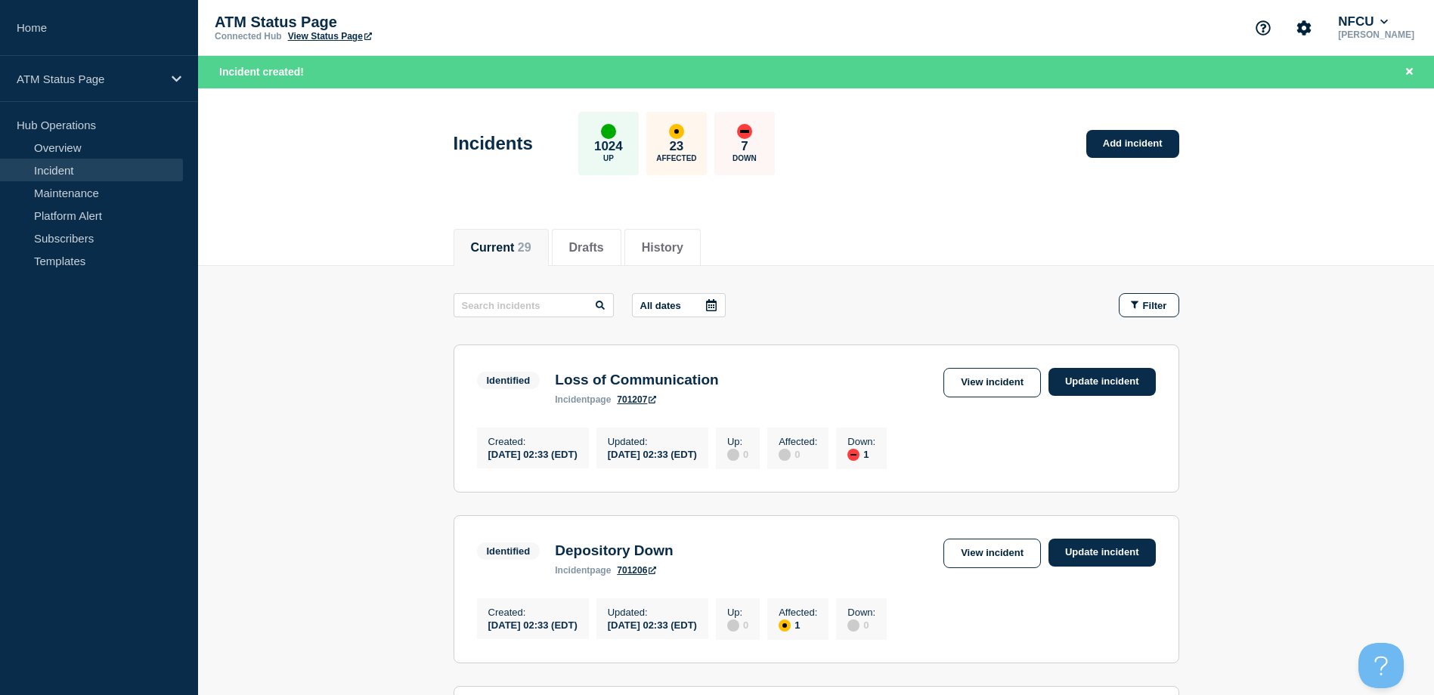
click at [1017, 255] on div "Current 29 Drafts History" at bounding box center [816, 239] width 726 height 51
click at [1412, 74] on button "Close banner" at bounding box center [1409, 71] width 19 height 17
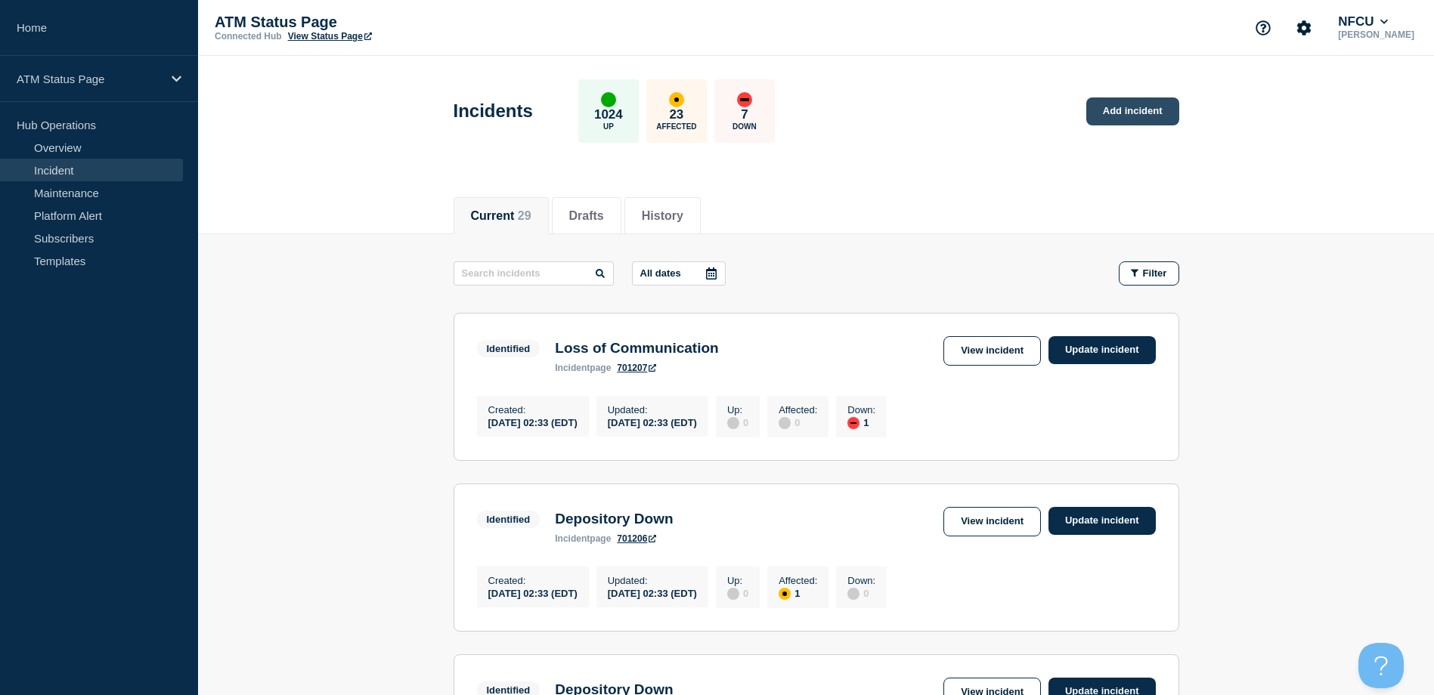
click at [1142, 111] on link "Add incident" at bounding box center [1132, 111] width 93 height 28
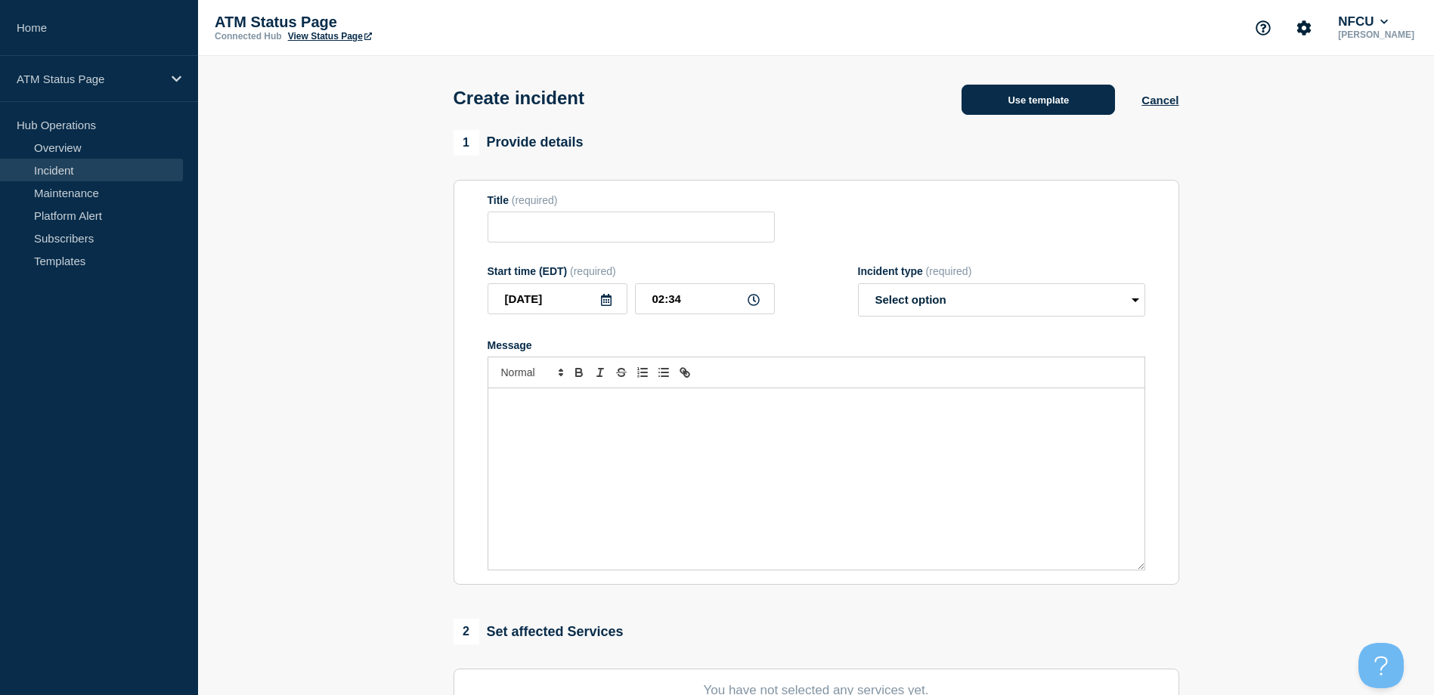
click at [1042, 101] on button "Use template" at bounding box center [1037, 100] width 153 height 30
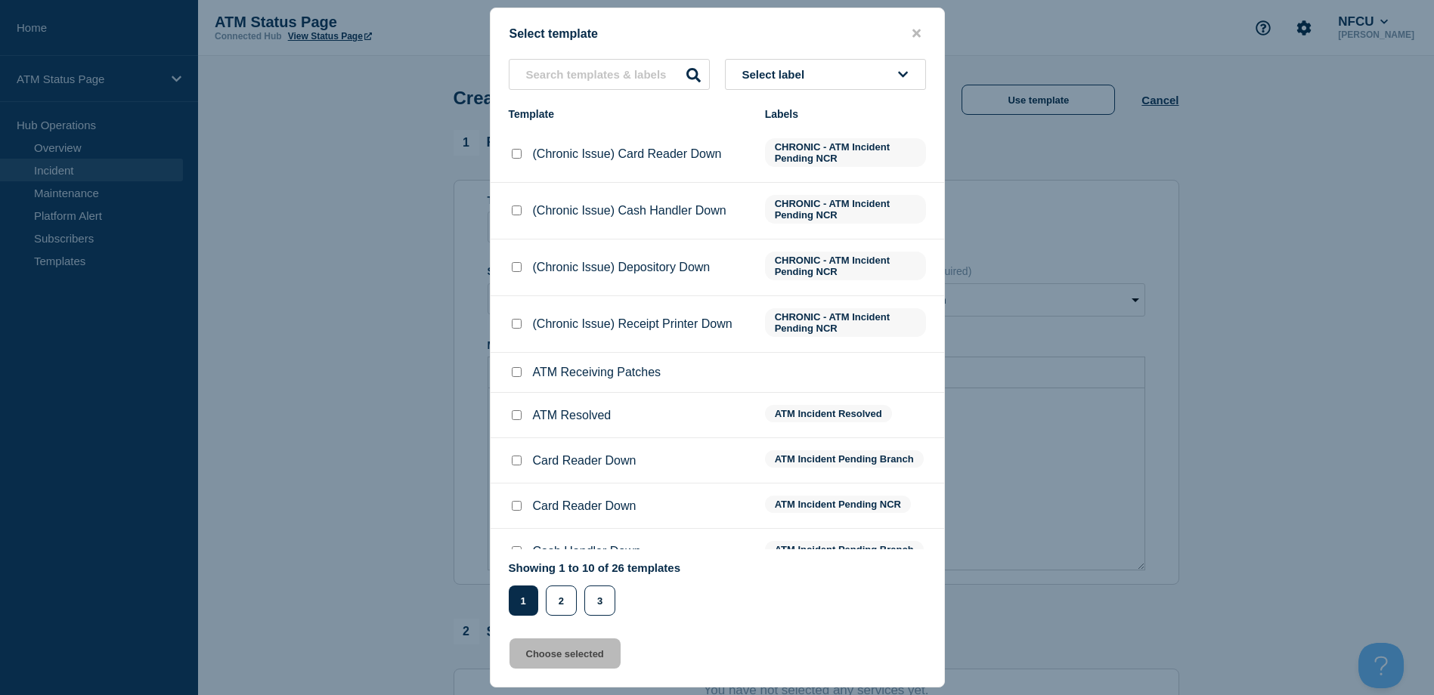
drag, startPoint x: 896, startPoint y: 63, endPoint x: 882, endPoint y: 86, distance: 27.1
click at [895, 63] on button "Select label" at bounding box center [825, 74] width 201 height 31
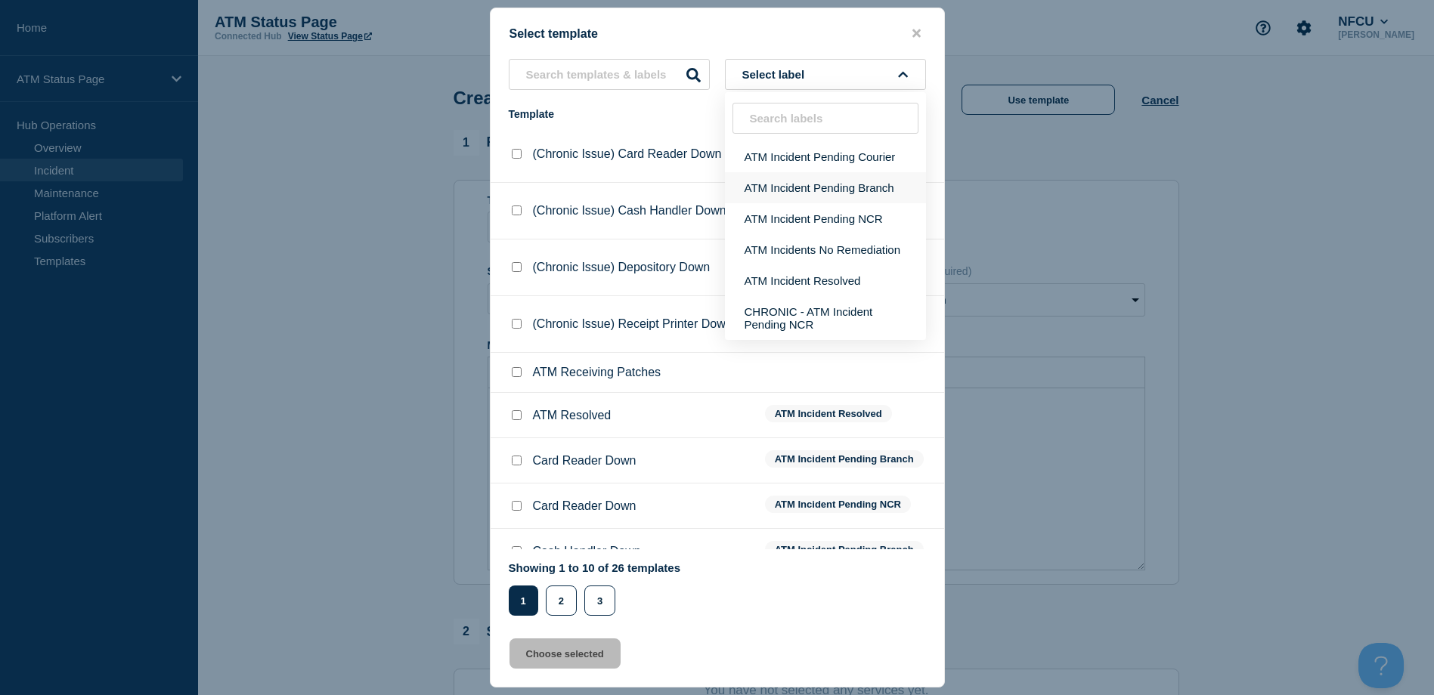
click at [808, 184] on button "ATM Incident Pending Branch" at bounding box center [825, 187] width 201 height 31
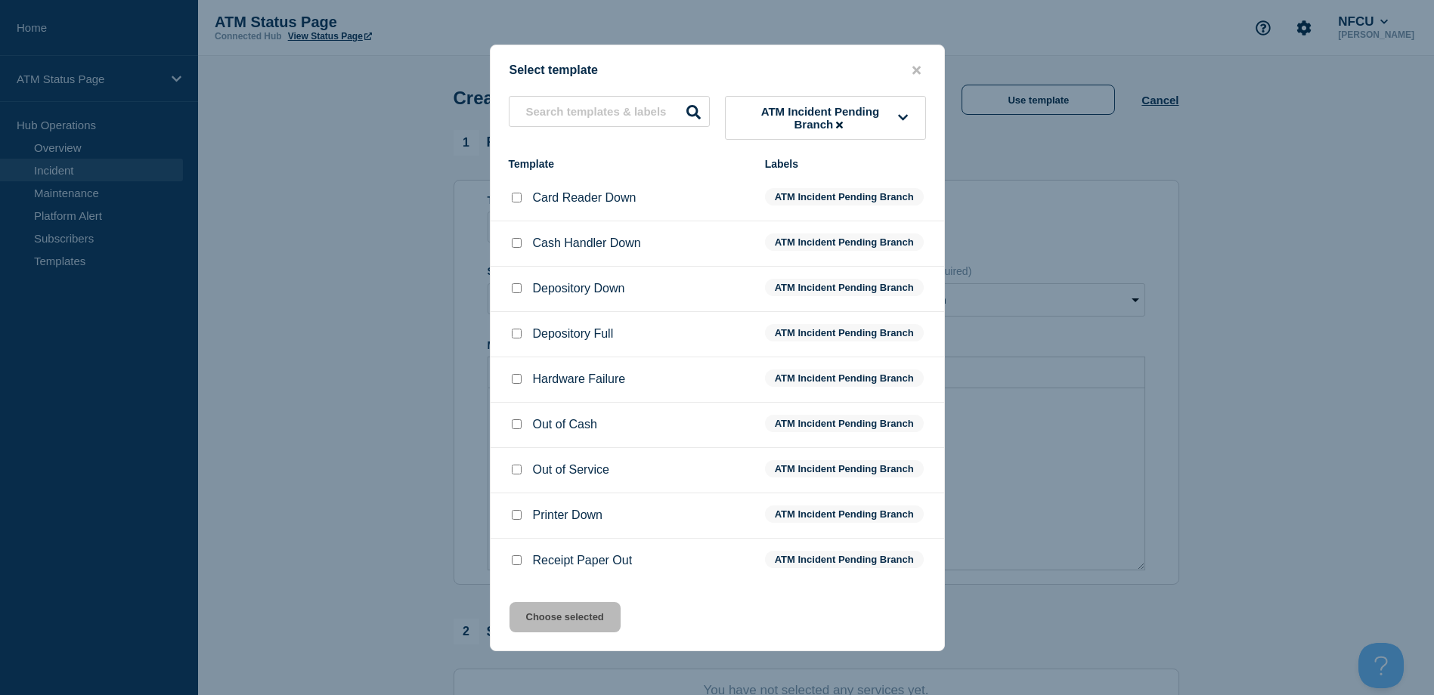
click at [518, 289] on input "Depository Down checkbox" at bounding box center [517, 288] width 10 height 10
checkbox input "true"
click at [537, 608] on button "Choose selected" at bounding box center [564, 617] width 111 height 30
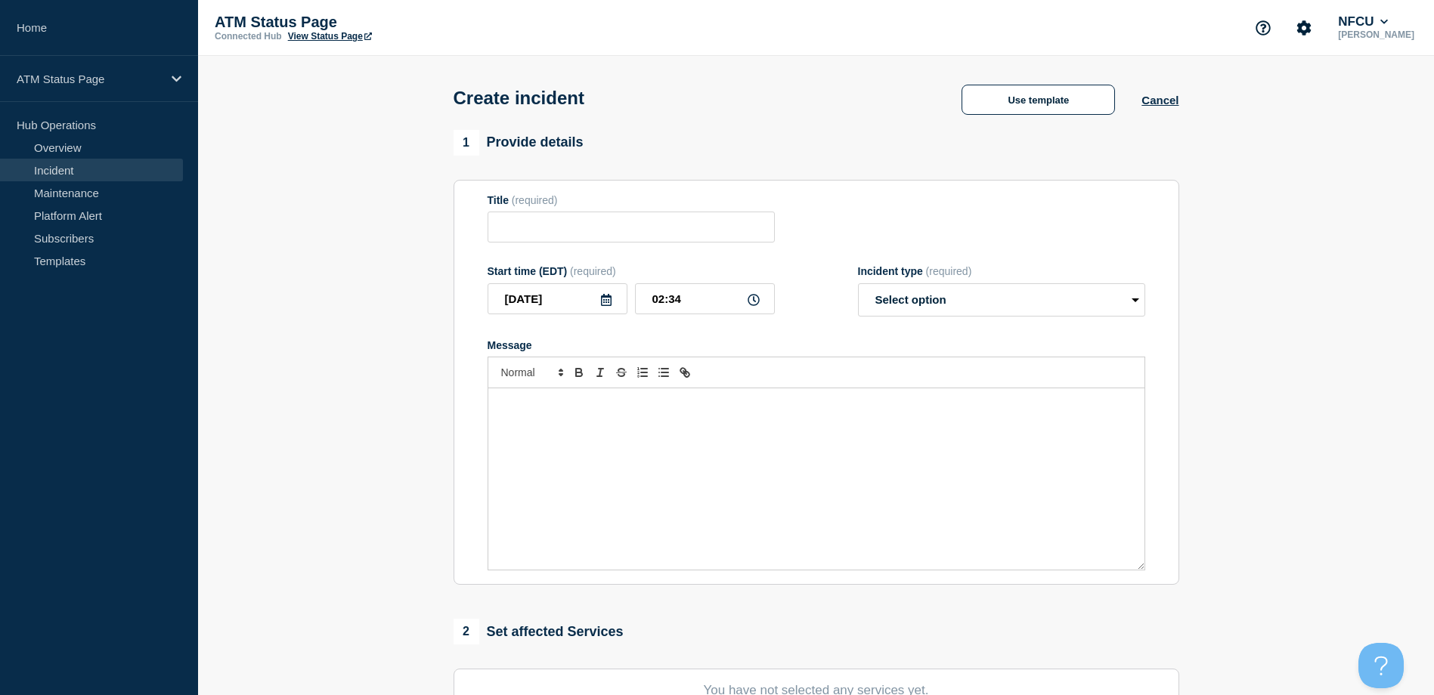
type input "Depository Down"
select select "identified"
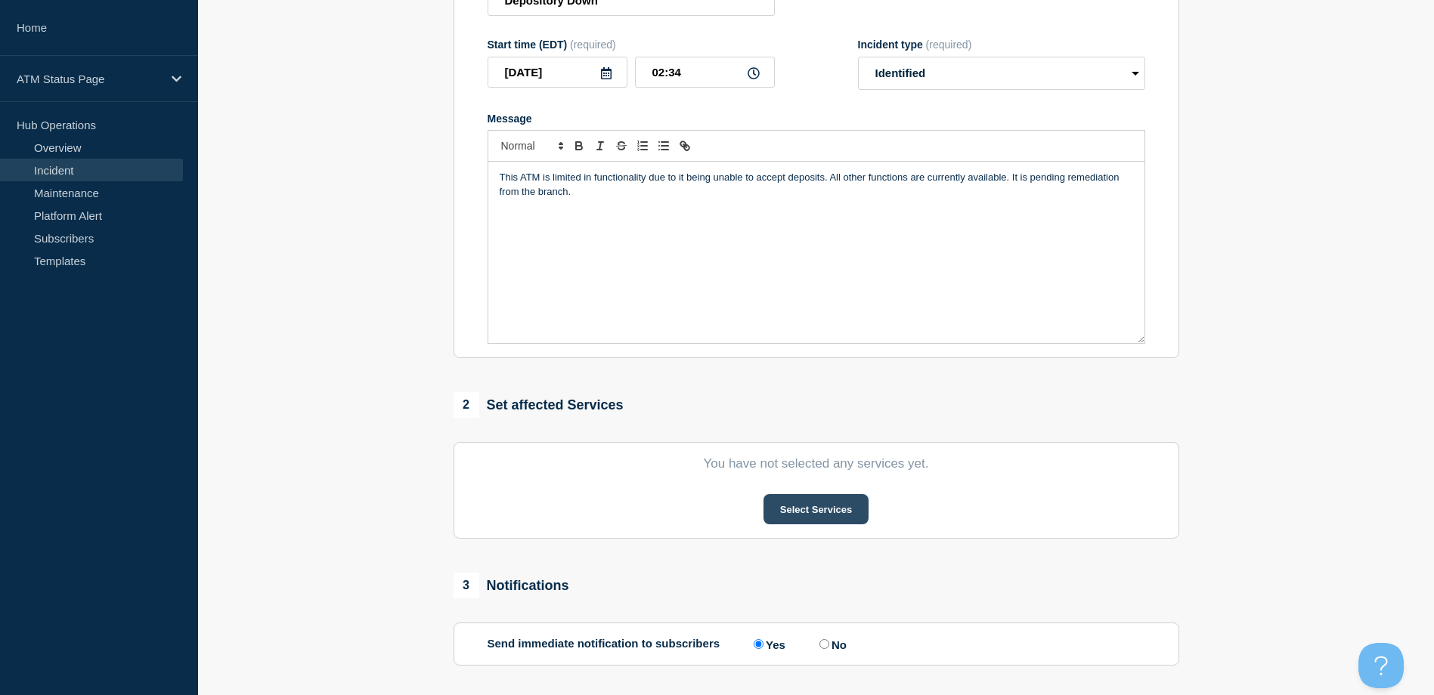
click at [786, 518] on button "Select Services" at bounding box center [815, 509] width 105 height 30
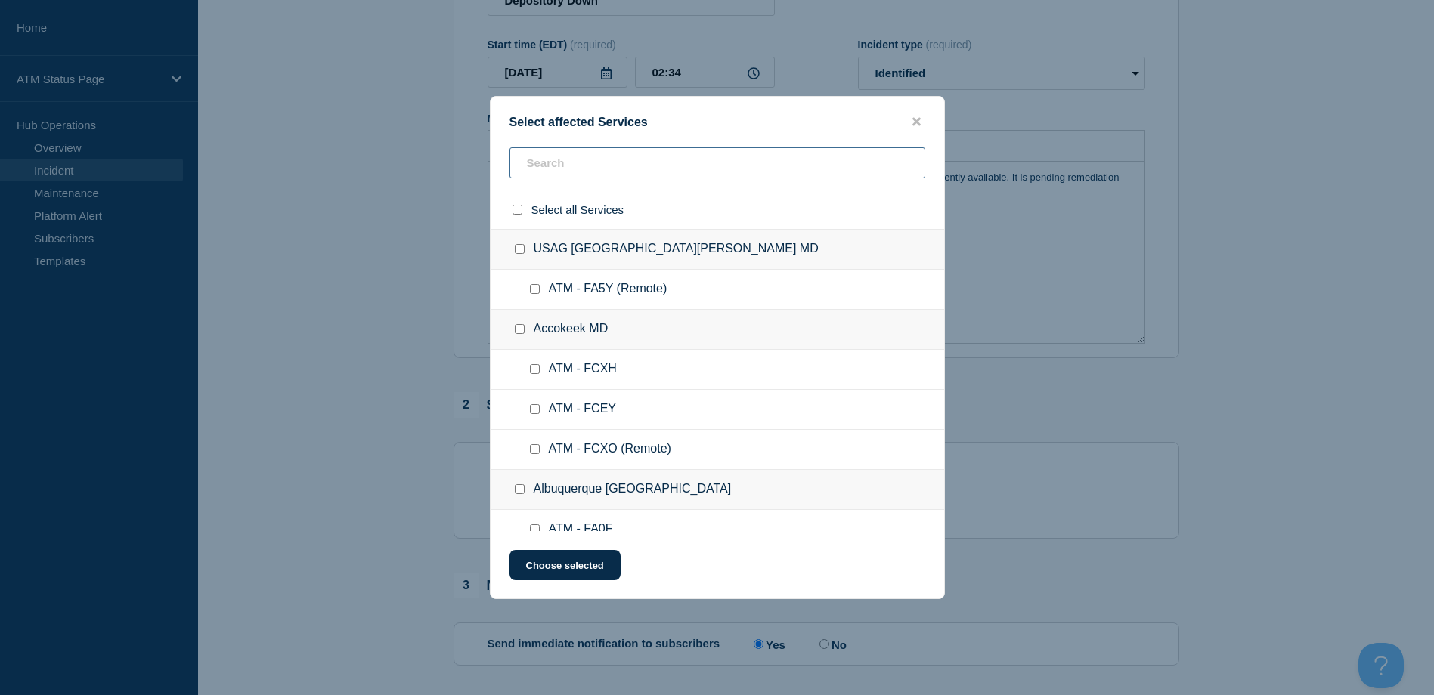
click at [685, 165] on input "text" at bounding box center [717, 162] width 416 height 31
paste input "FCCZ"
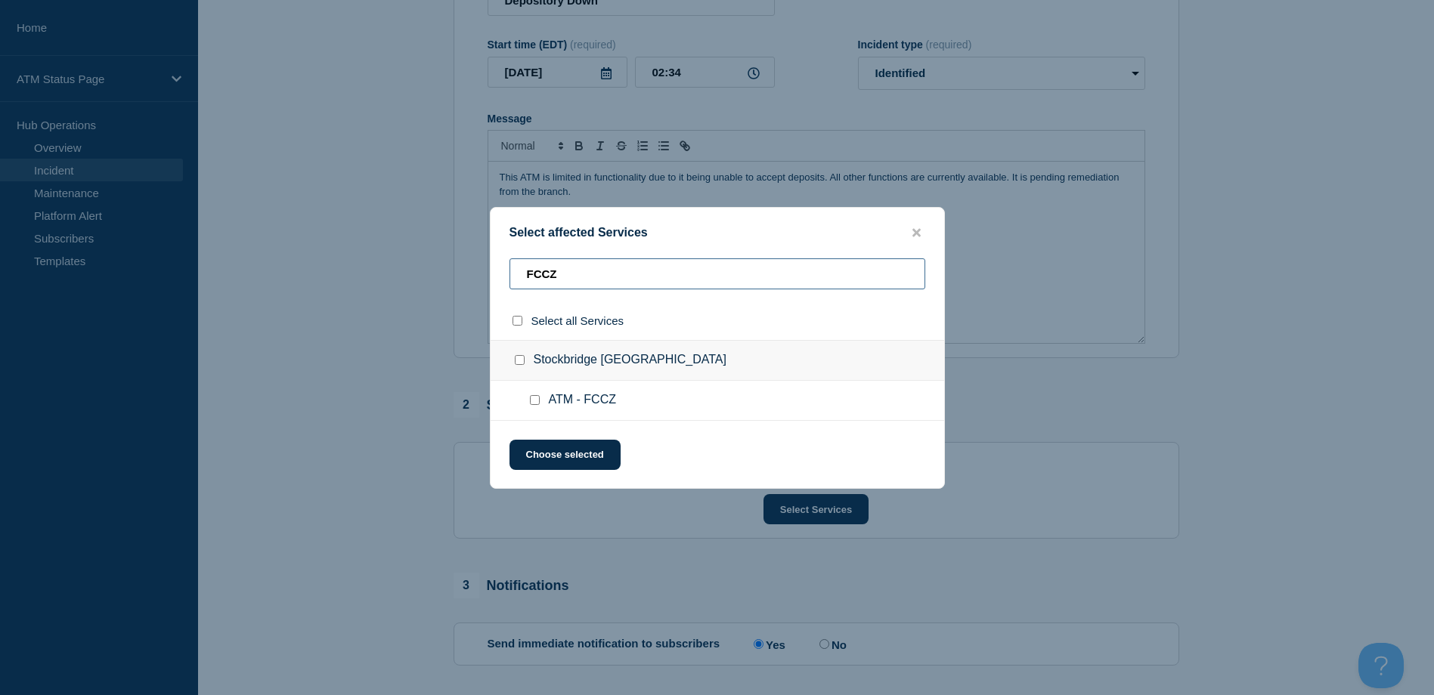
type input "FCCZ"
click at [534, 404] on input "ATM - FCCZ checkbox" at bounding box center [535, 400] width 10 height 10
checkbox input "true"
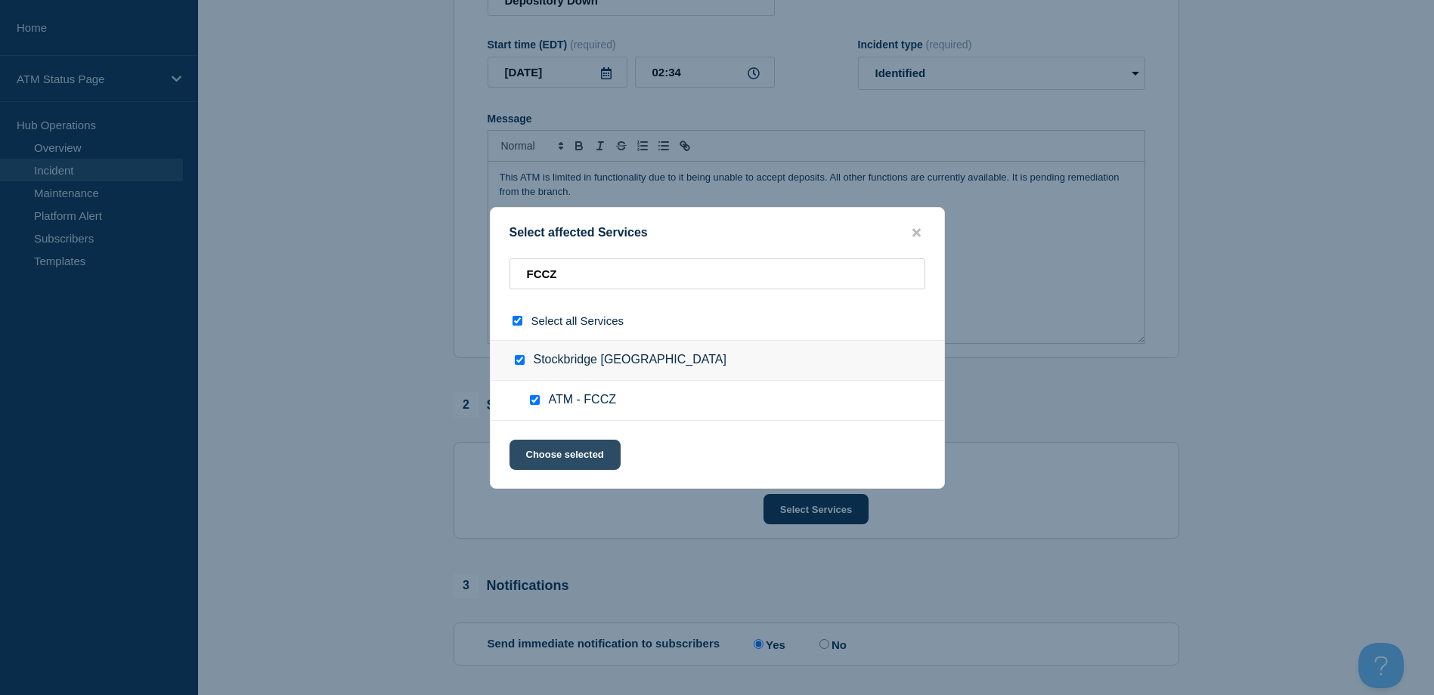
click at [540, 454] on button "Choose selected" at bounding box center [564, 455] width 111 height 30
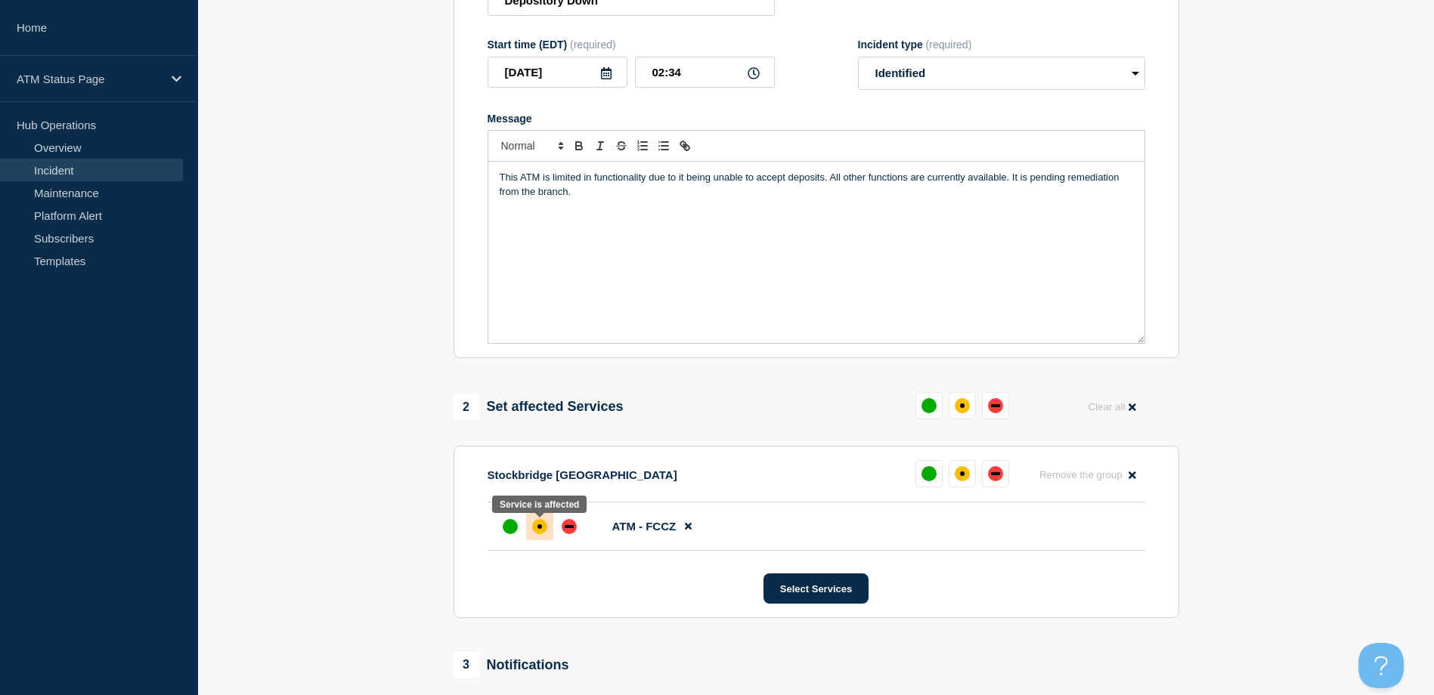
click at [533, 531] on div "affected" at bounding box center [539, 526] width 15 height 15
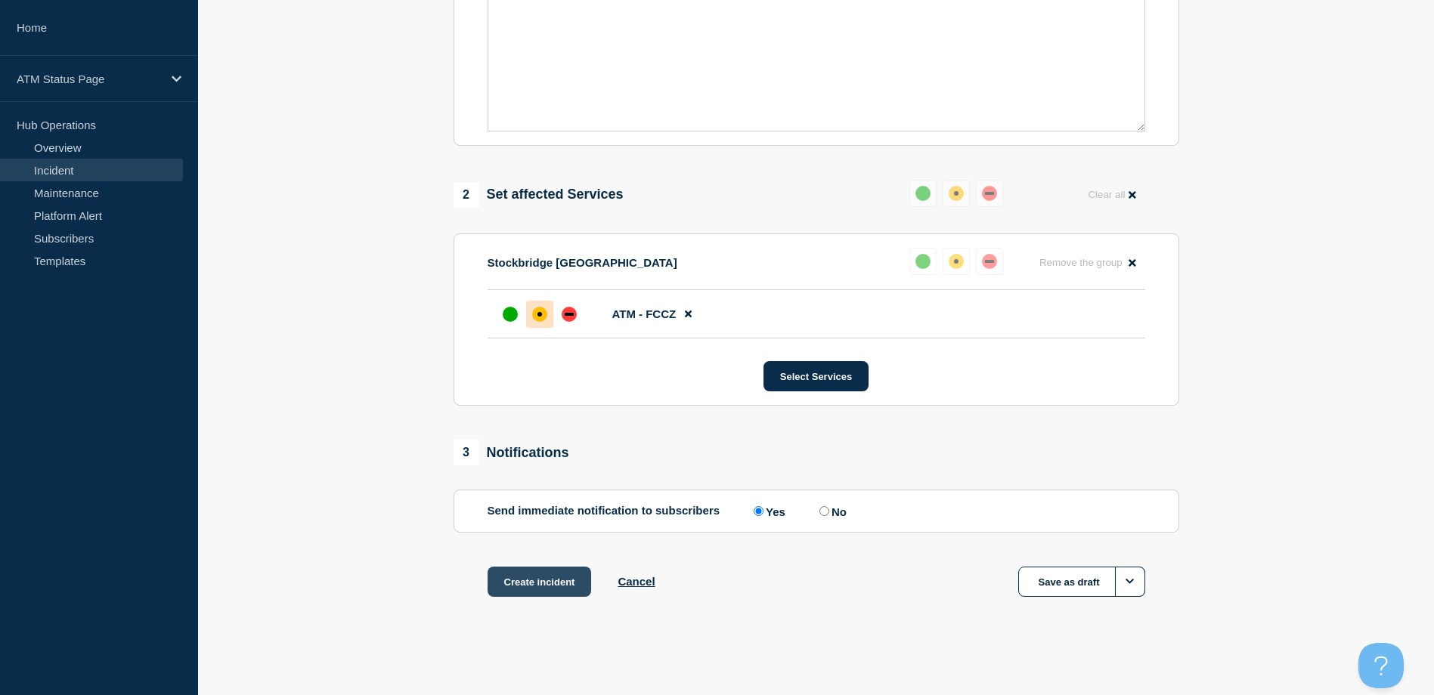
click at [534, 589] on button "Create incident" at bounding box center [539, 582] width 104 height 30
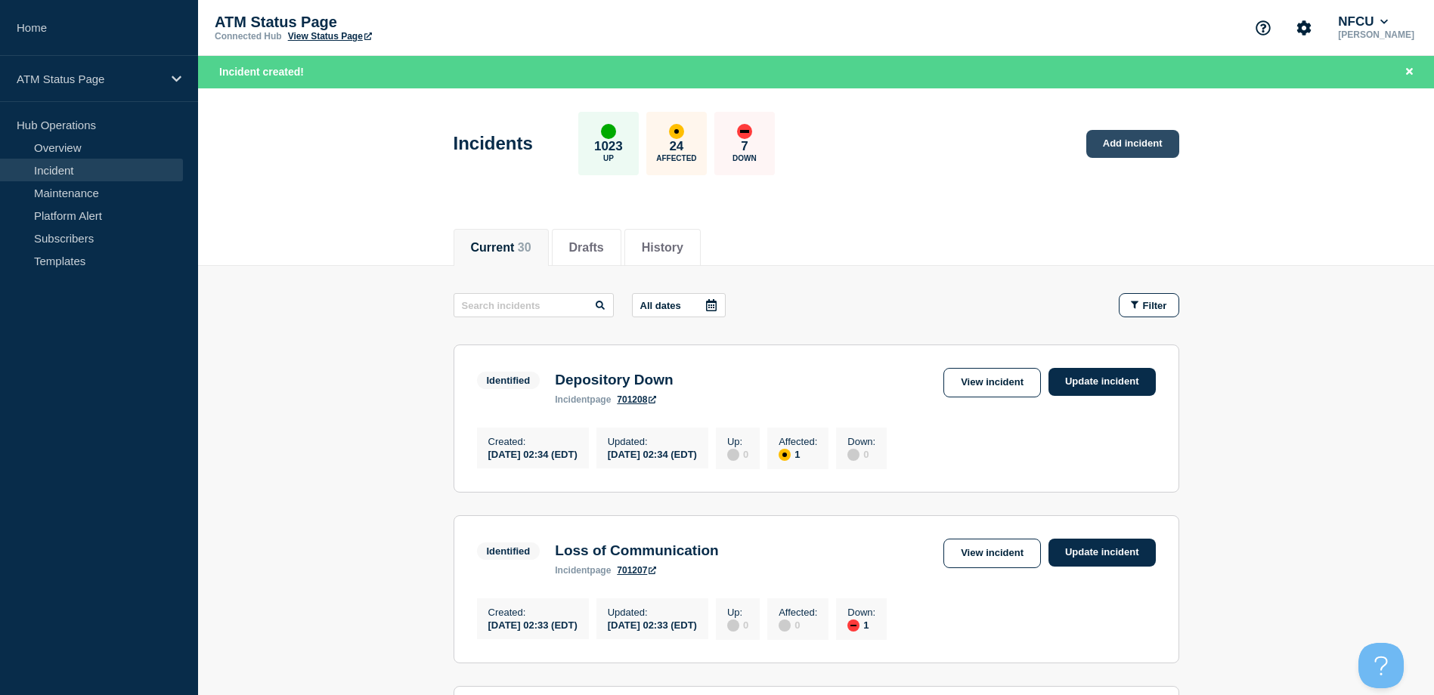
click at [1141, 139] on link "Add incident" at bounding box center [1132, 144] width 93 height 28
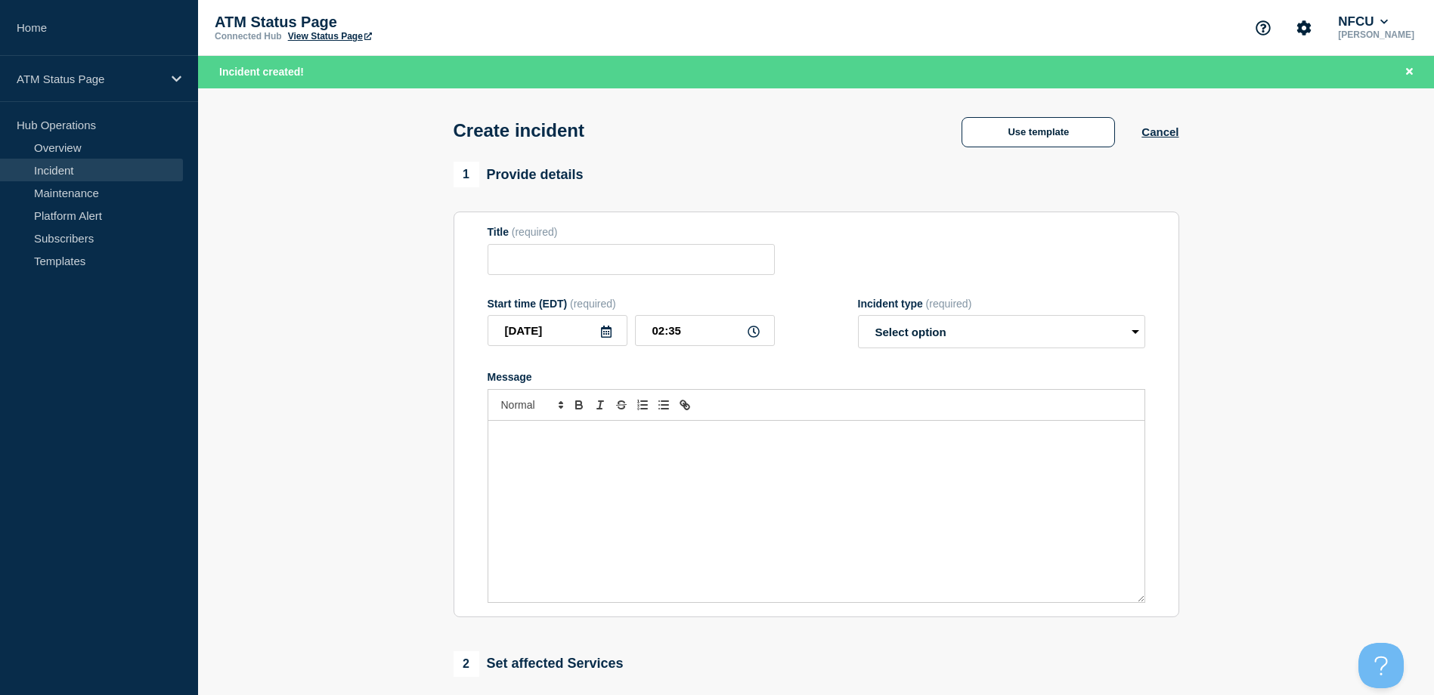
drag, startPoint x: 1033, startPoint y: 107, endPoint x: 1019, endPoint y: 116, distance: 16.3
click at [1032, 107] on div "Create incident Use template Cancel" at bounding box center [816, 125] width 760 height 74
click at [1016, 121] on button "Use template" at bounding box center [1037, 132] width 153 height 30
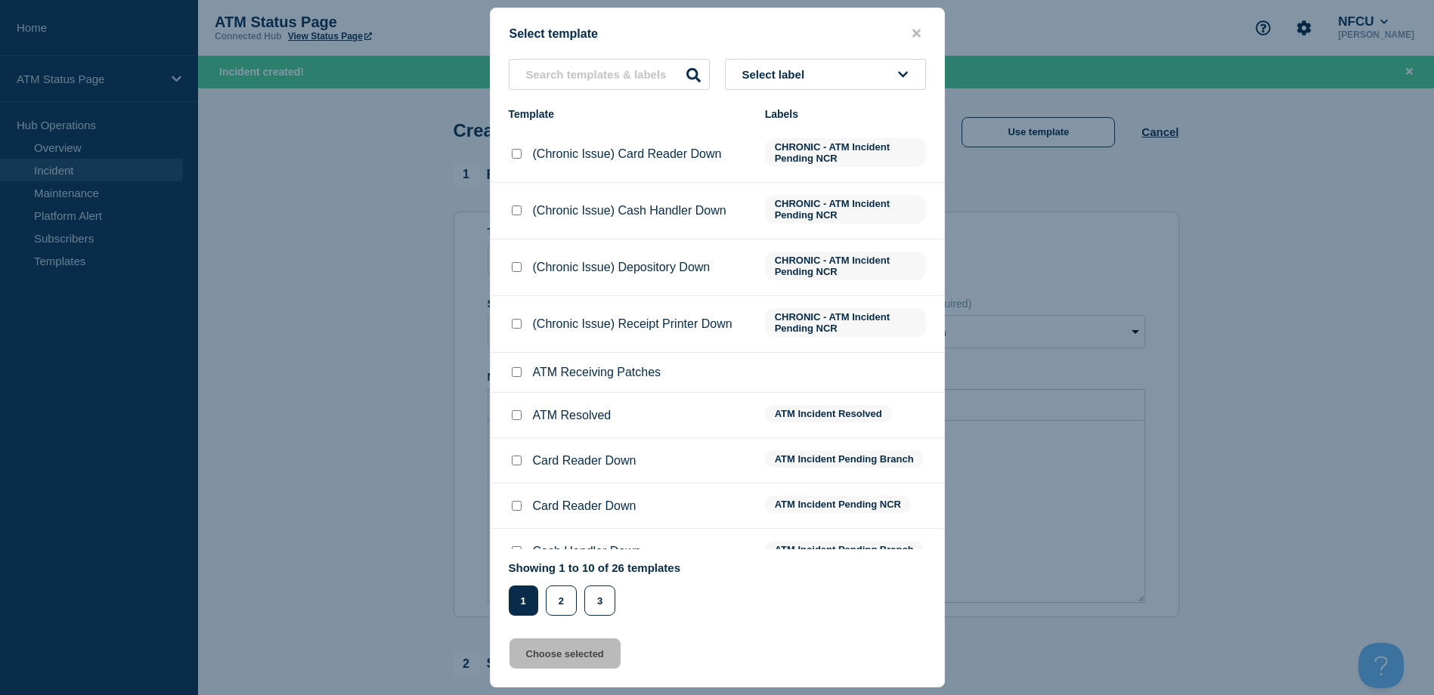
click at [878, 82] on button "Select label" at bounding box center [825, 74] width 201 height 31
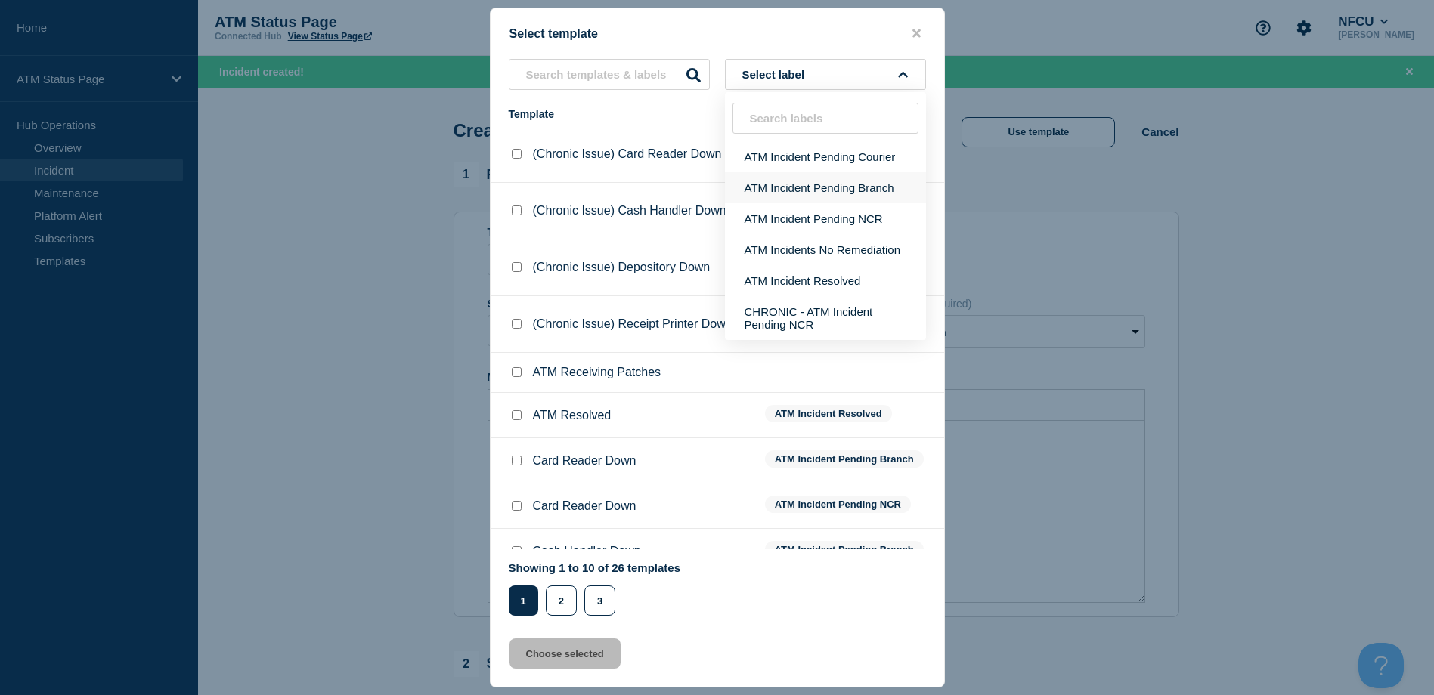
click at [829, 182] on button "ATM Incident Pending Branch" at bounding box center [825, 187] width 201 height 31
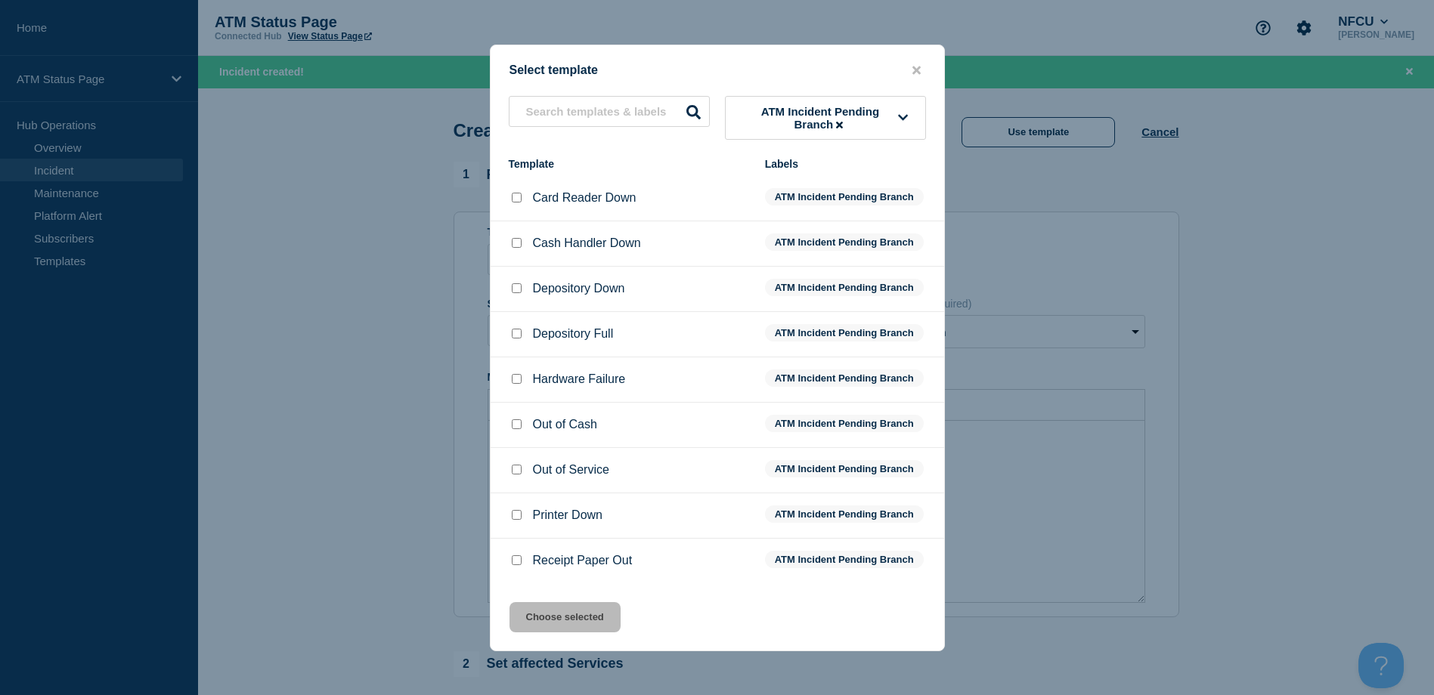
scroll to position [76, 0]
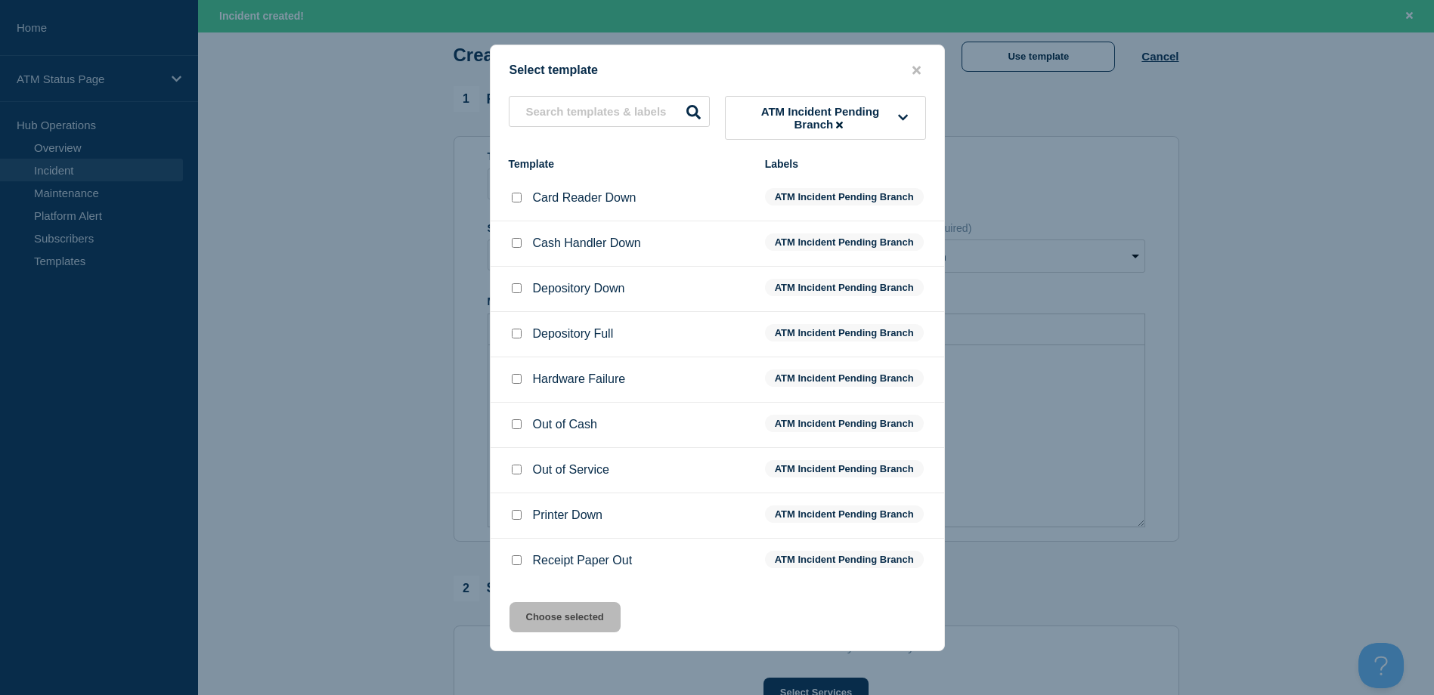
click at [510, 293] on div at bounding box center [516, 288] width 15 height 15
click at [512, 293] on input "Depository Down checkbox" at bounding box center [517, 288] width 10 height 10
checkbox input "true"
click at [558, 627] on button "Choose selected" at bounding box center [564, 617] width 111 height 30
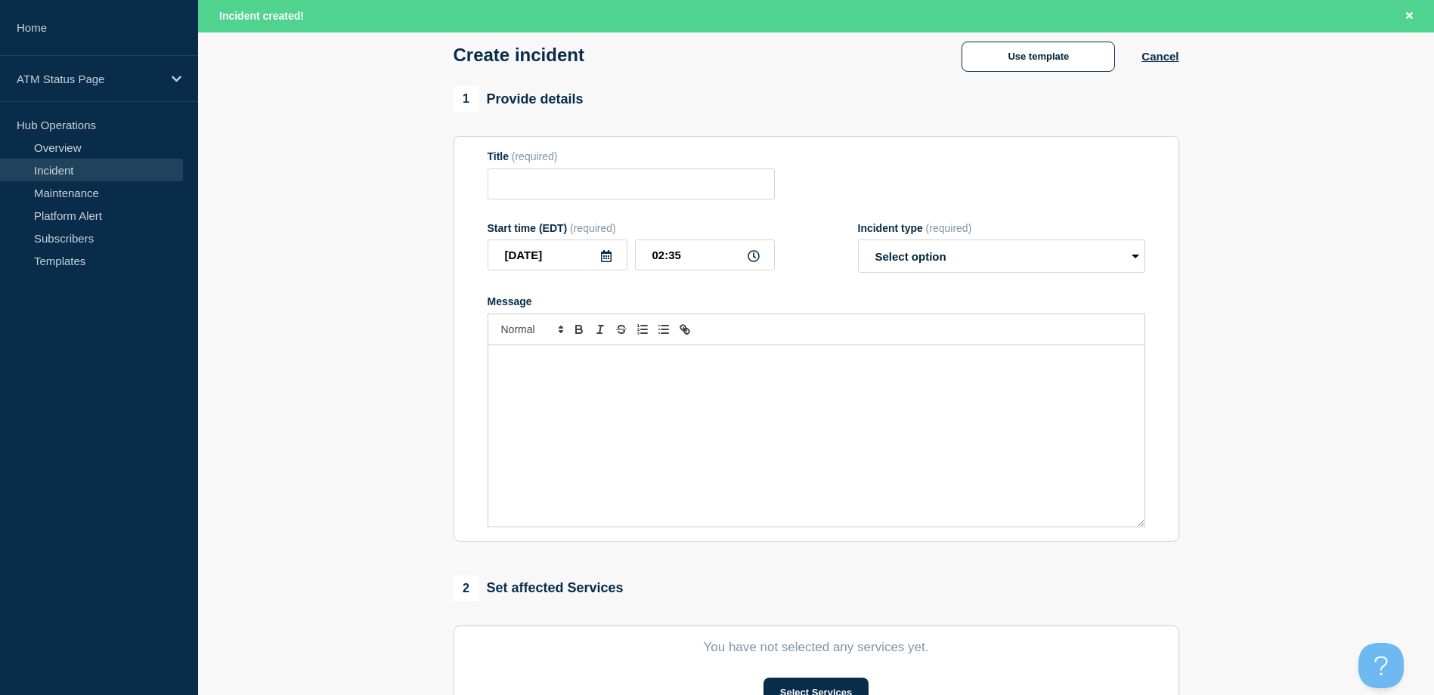
type input "Depository Down"
select select "identified"
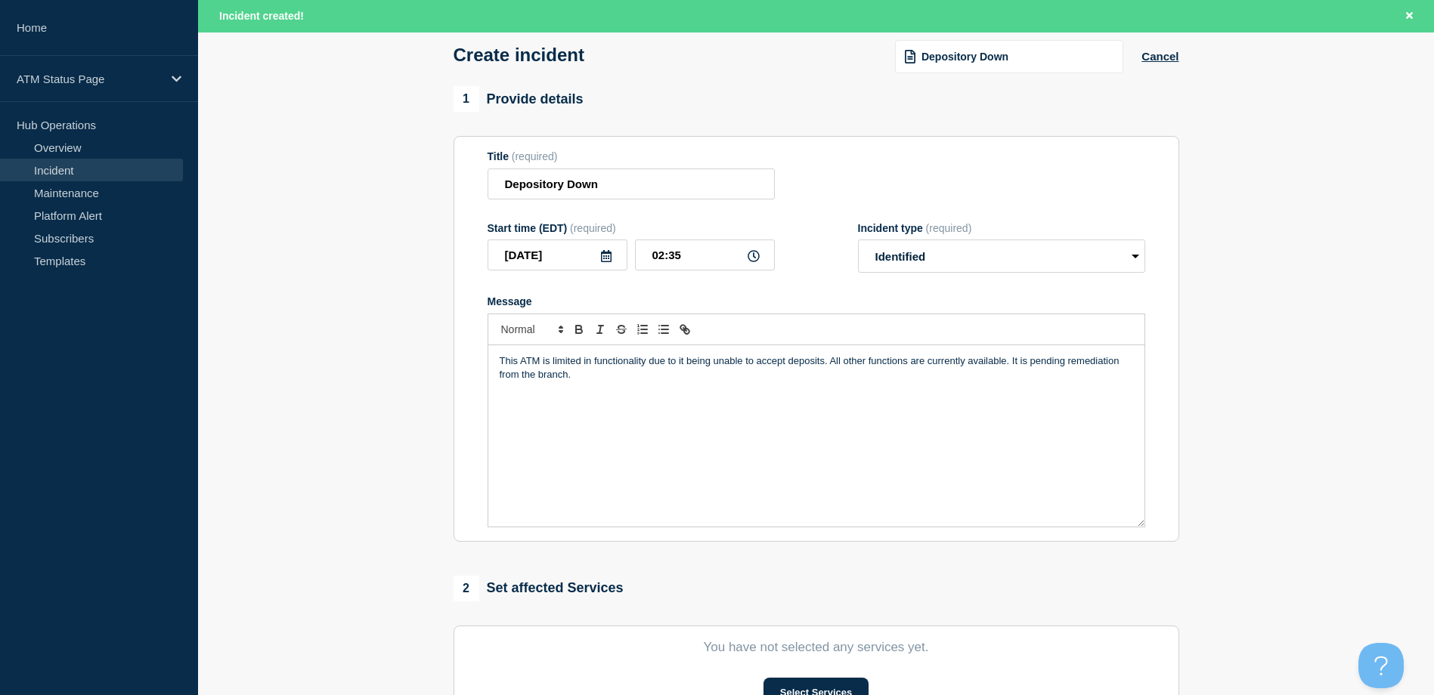
scroll to position [227, 0]
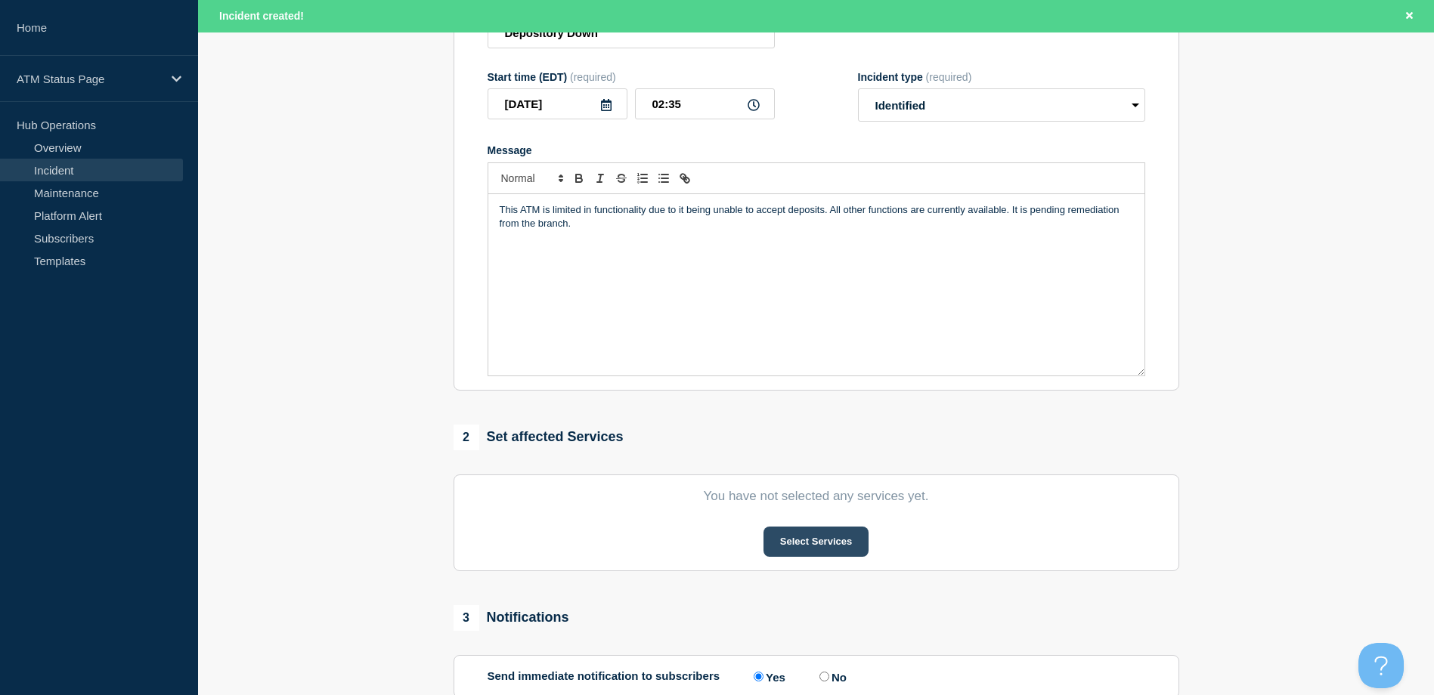
click at [812, 543] on button "Select Services" at bounding box center [815, 542] width 105 height 30
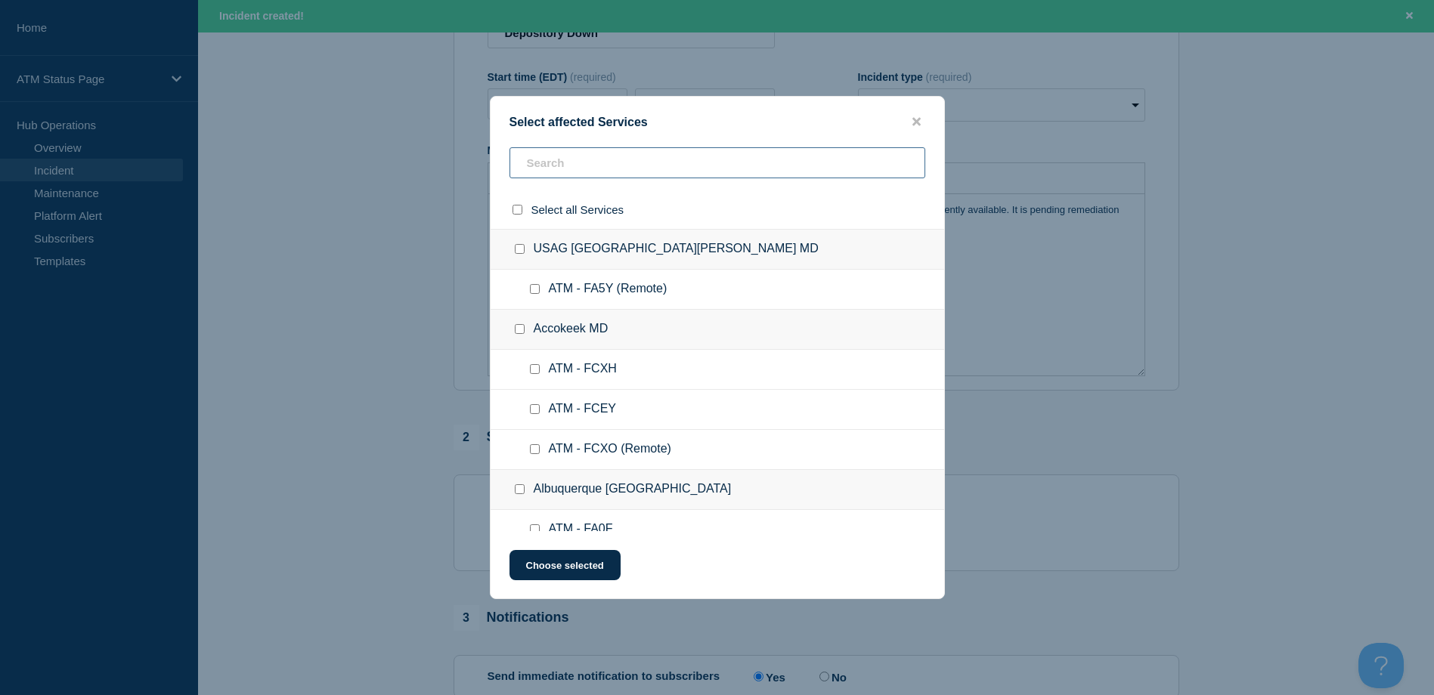
click at [575, 177] on input "text" at bounding box center [717, 162] width 416 height 31
paste input "FCTG"
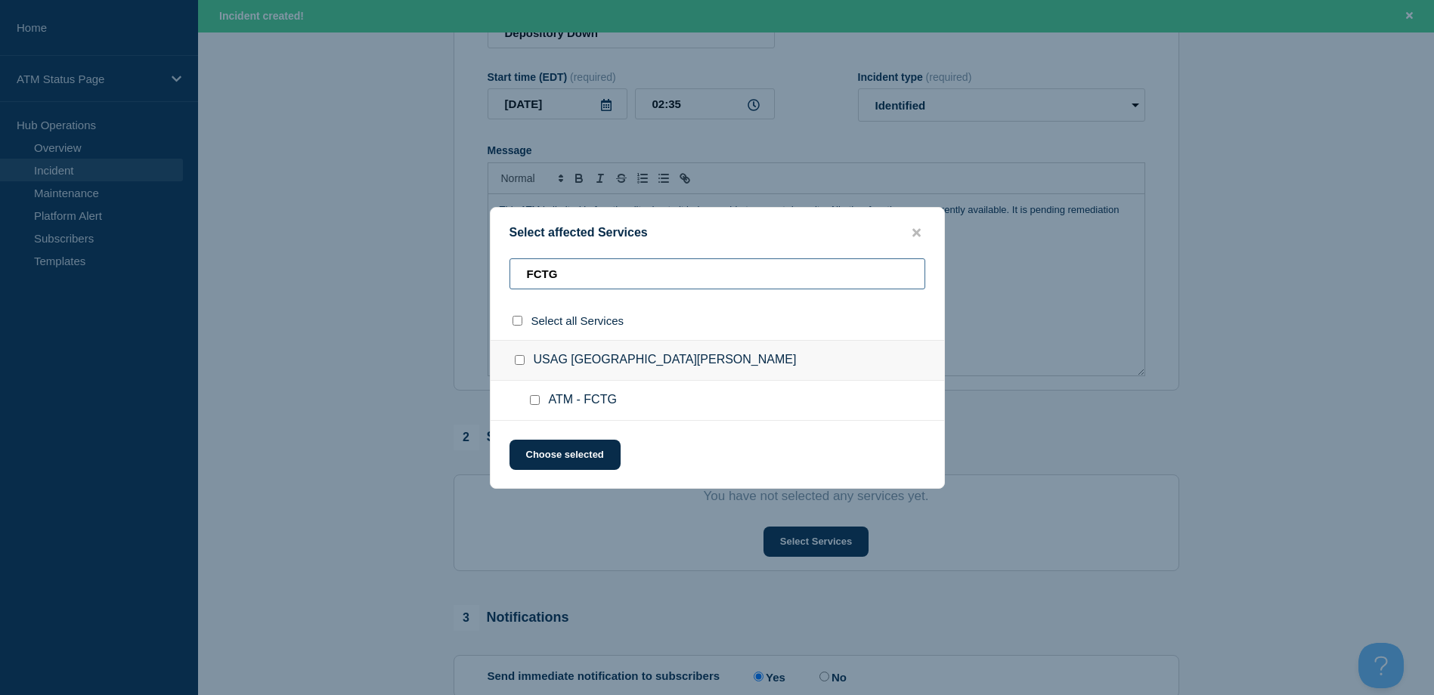
type input "FCTG"
click at [532, 394] on div at bounding box center [538, 400] width 22 height 15
click at [533, 398] on input "ATM - FCTG checkbox" at bounding box center [535, 400] width 10 height 10
checkbox input "true"
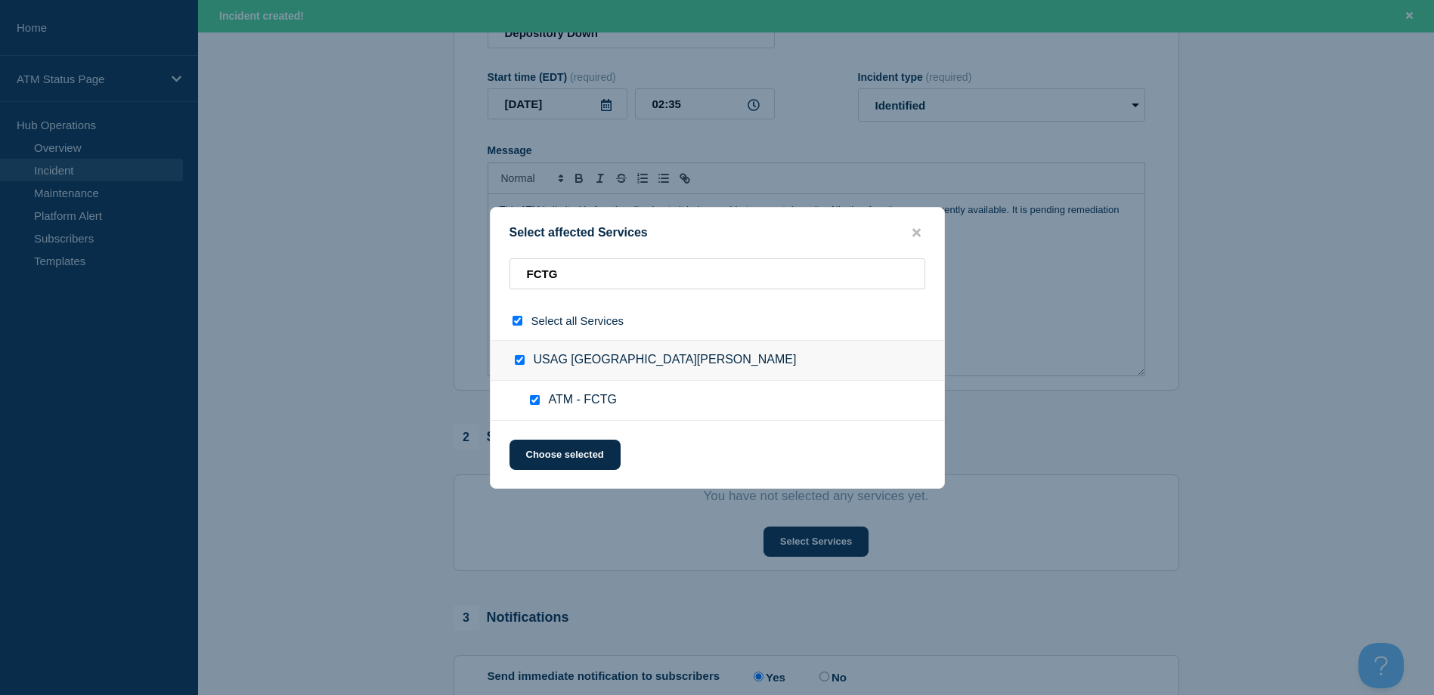
checkbox input "true"
click at [549, 449] on button "Choose selected" at bounding box center [564, 455] width 111 height 30
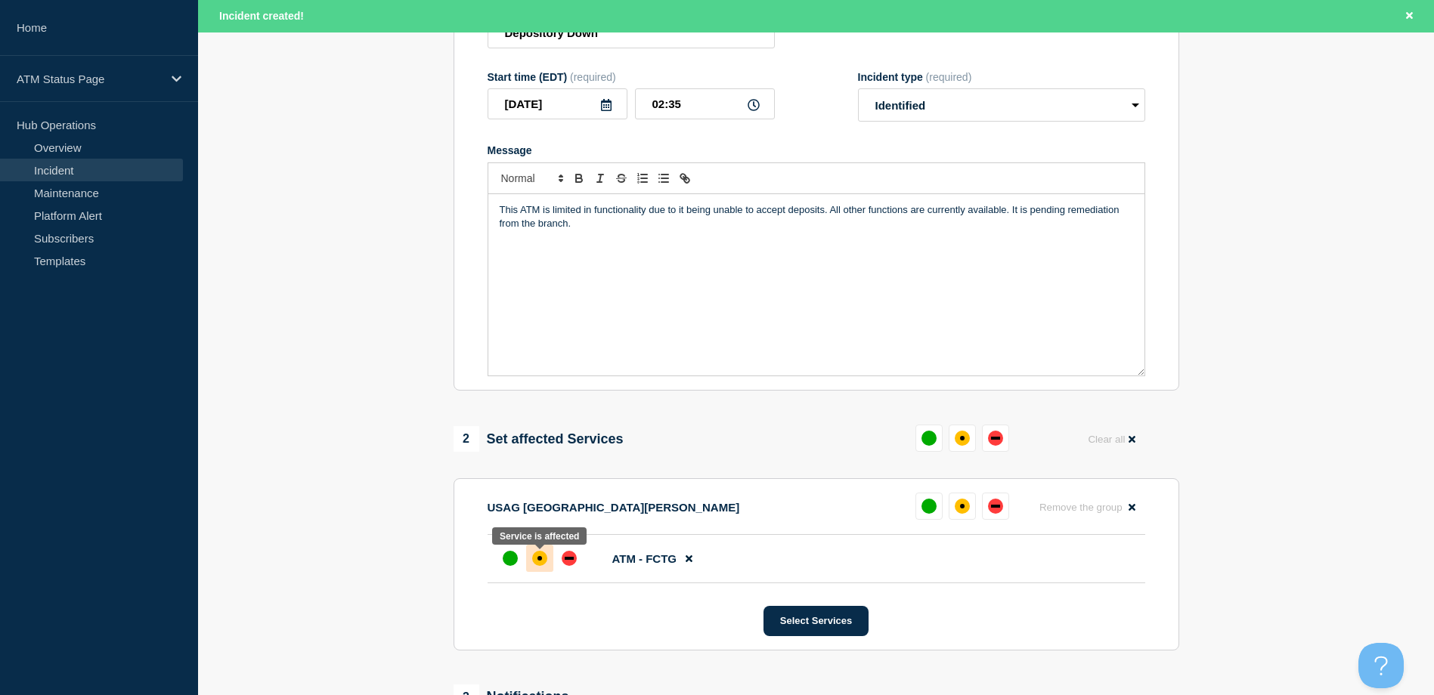
click at [543, 566] on div "affected" at bounding box center [539, 558] width 15 height 15
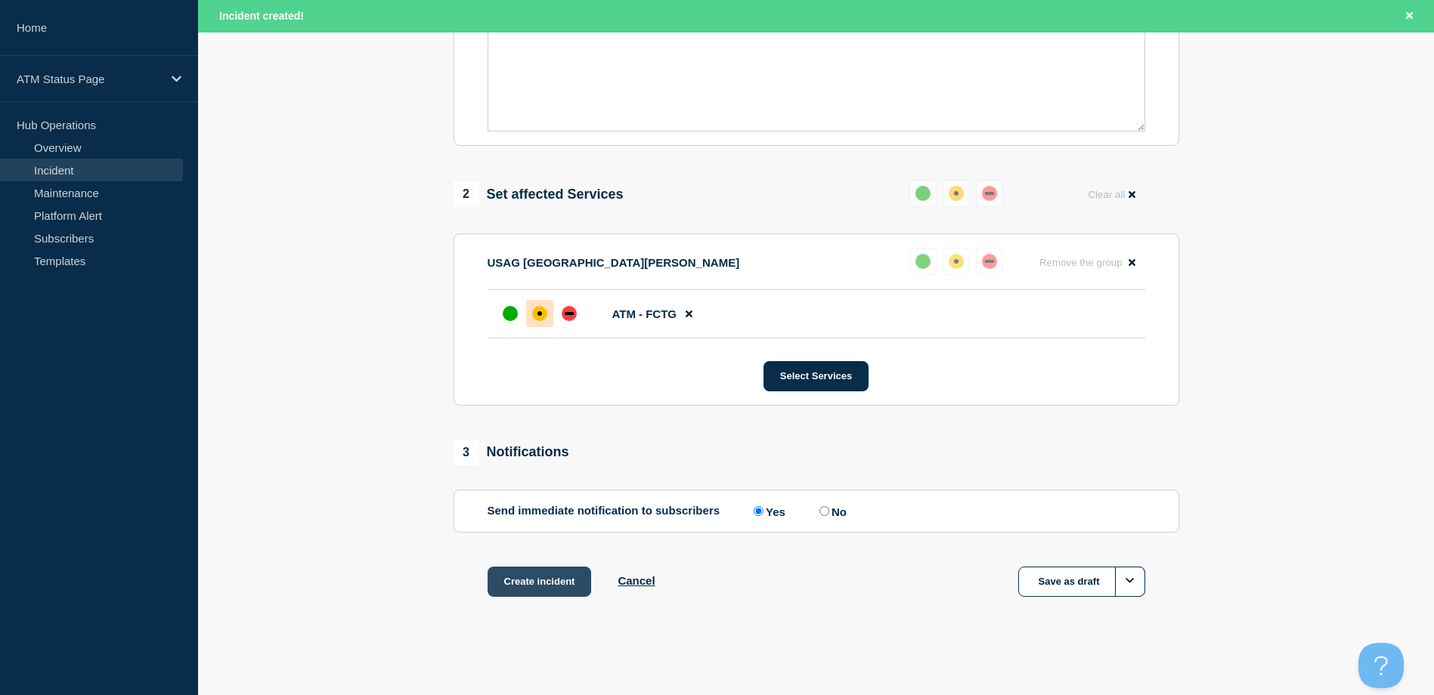
click at [541, 585] on button "Create incident" at bounding box center [539, 582] width 104 height 30
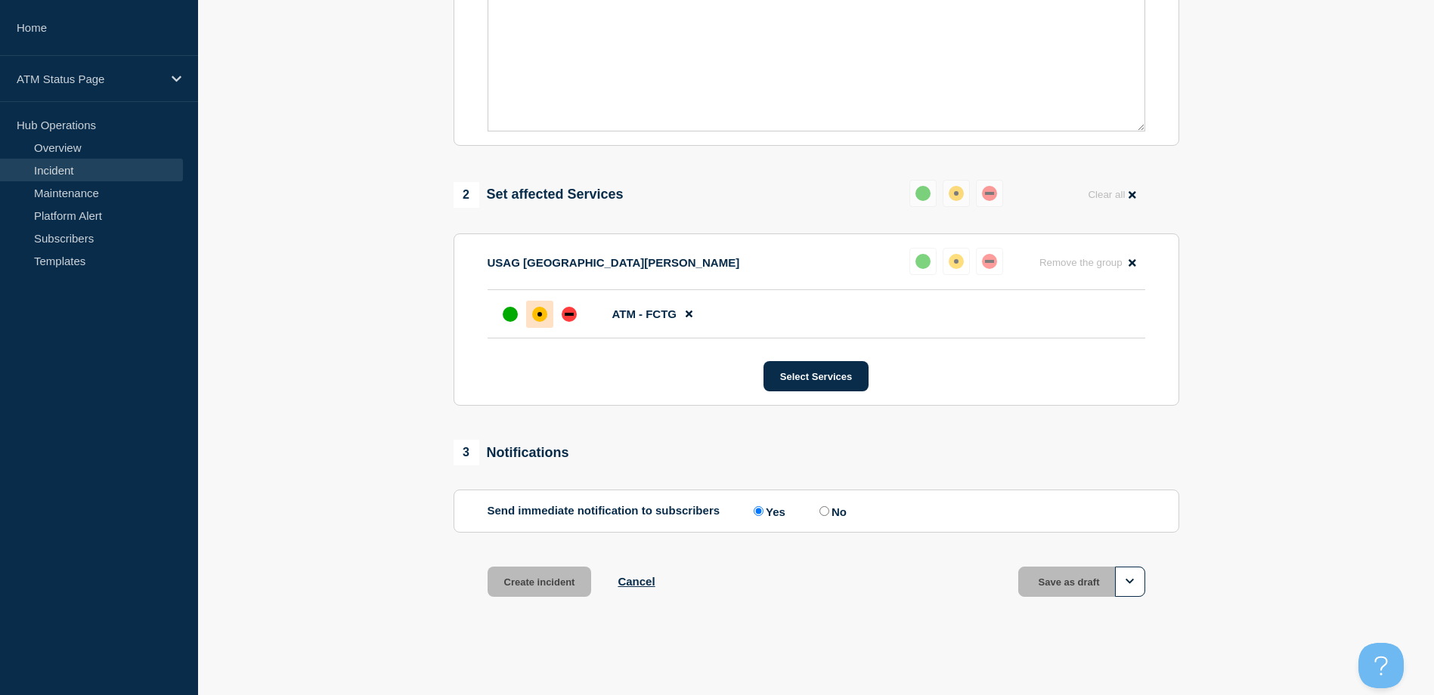
scroll to position [443, 0]
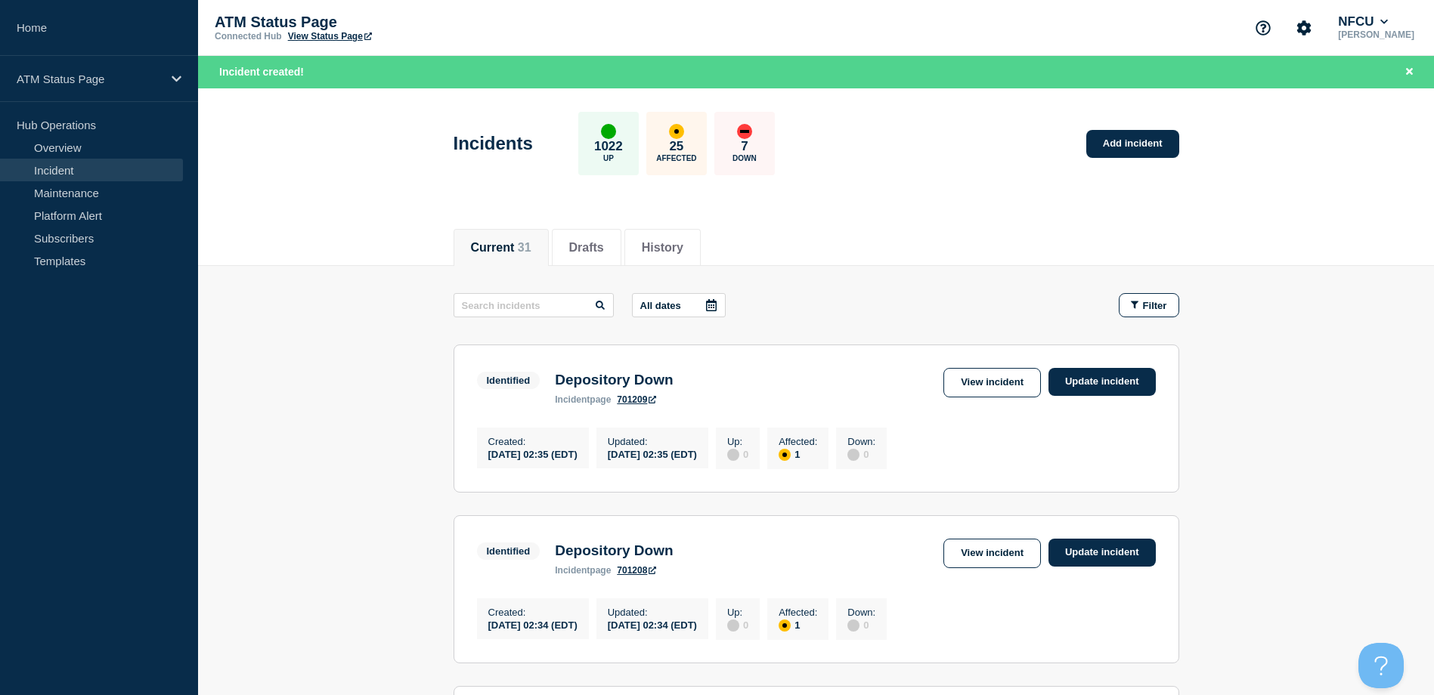
click at [1118, 128] on div "Incidents 1022 Up 25 Affected 7 Down Add incident" at bounding box center [816, 138] width 760 height 92
click at [1110, 148] on link "Add incident" at bounding box center [1132, 144] width 93 height 28
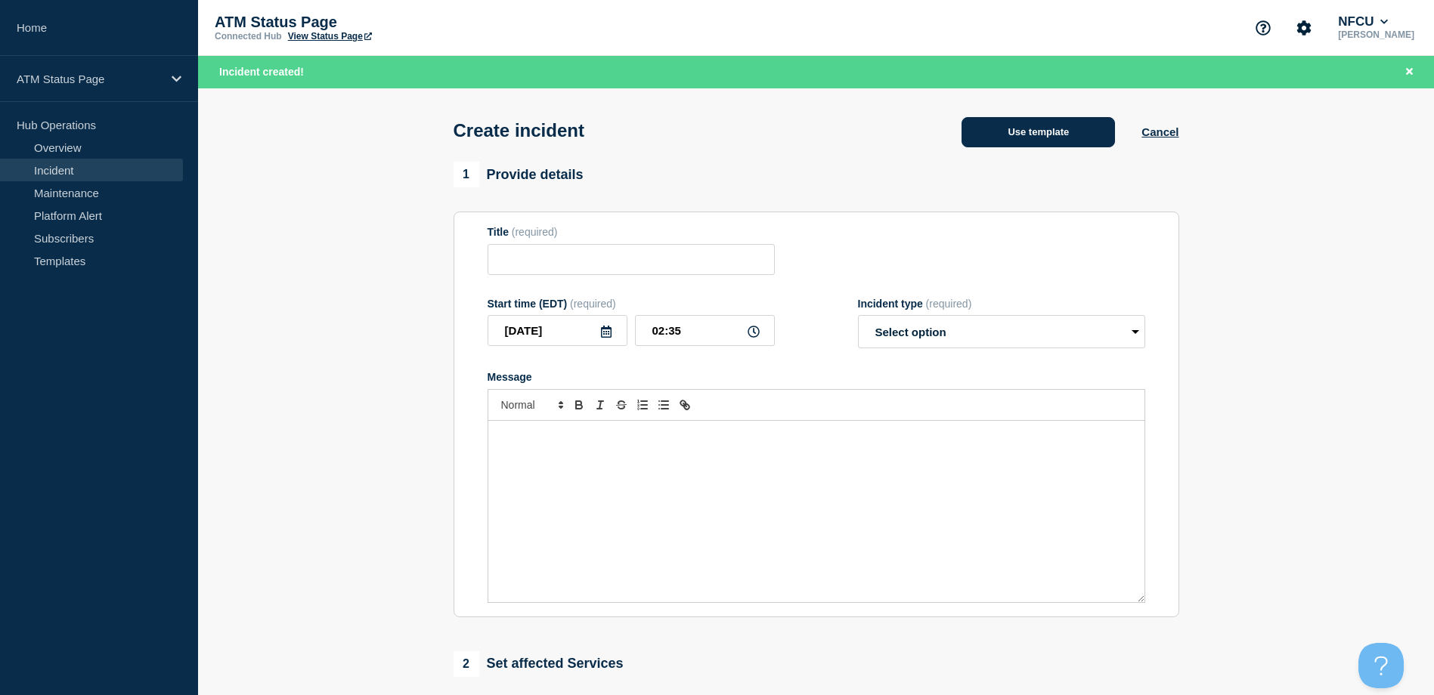
click at [991, 120] on button "Use template" at bounding box center [1037, 132] width 153 height 30
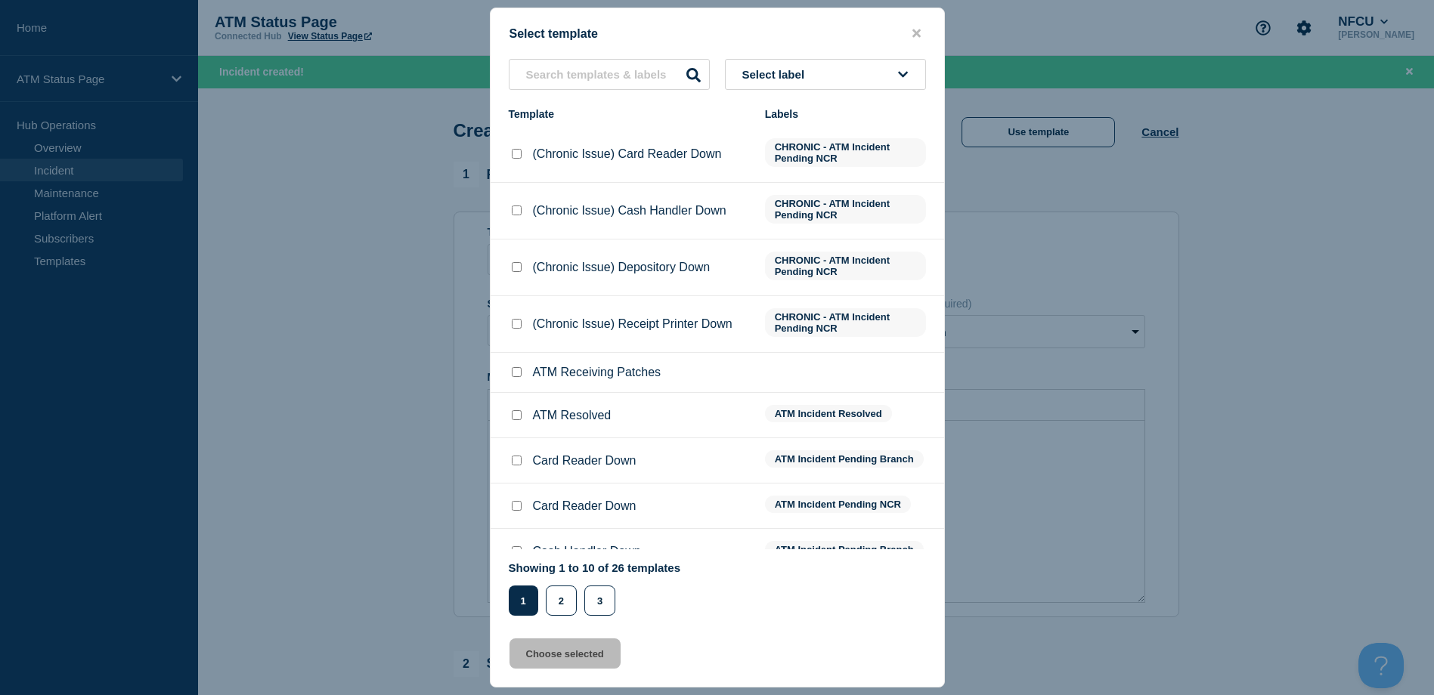
click at [878, 78] on button "Select label" at bounding box center [825, 74] width 201 height 31
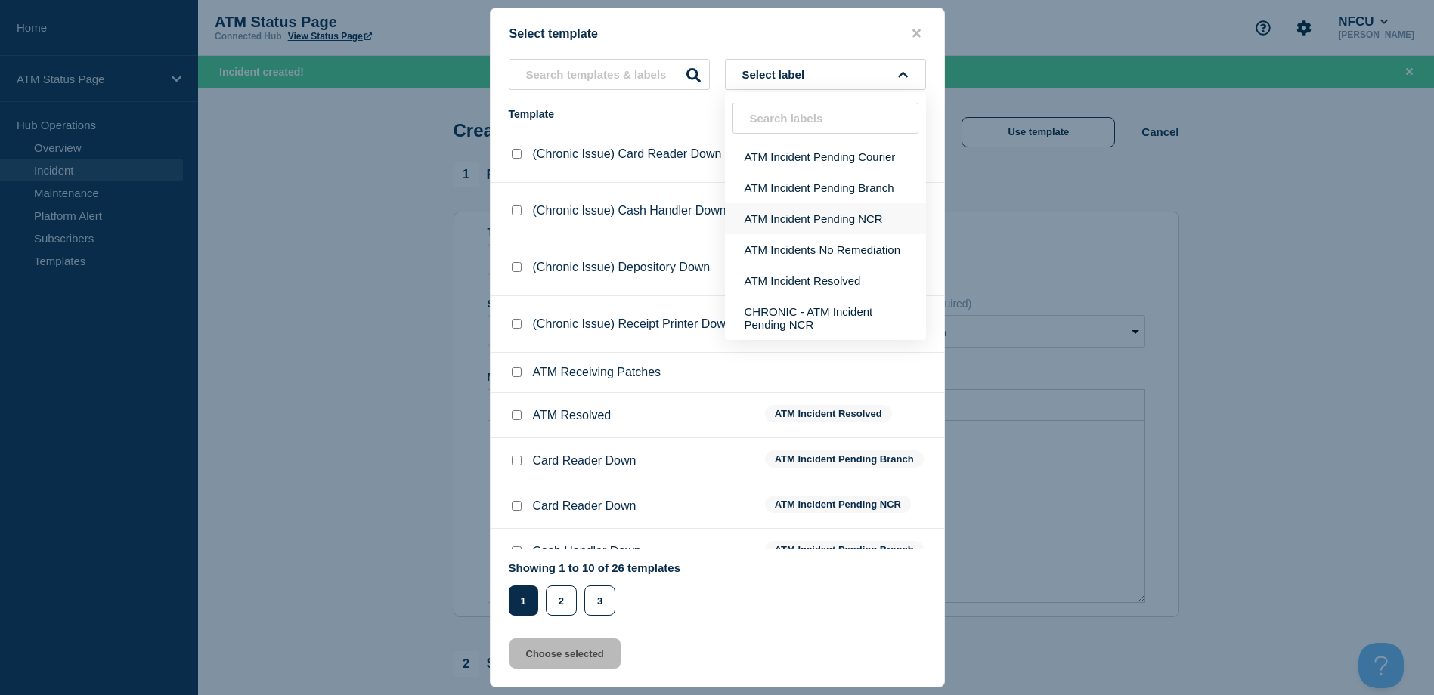
click at [809, 212] on button "ATM Incident Pending NCR" at bounding box center [825, 218] width 201 height 31
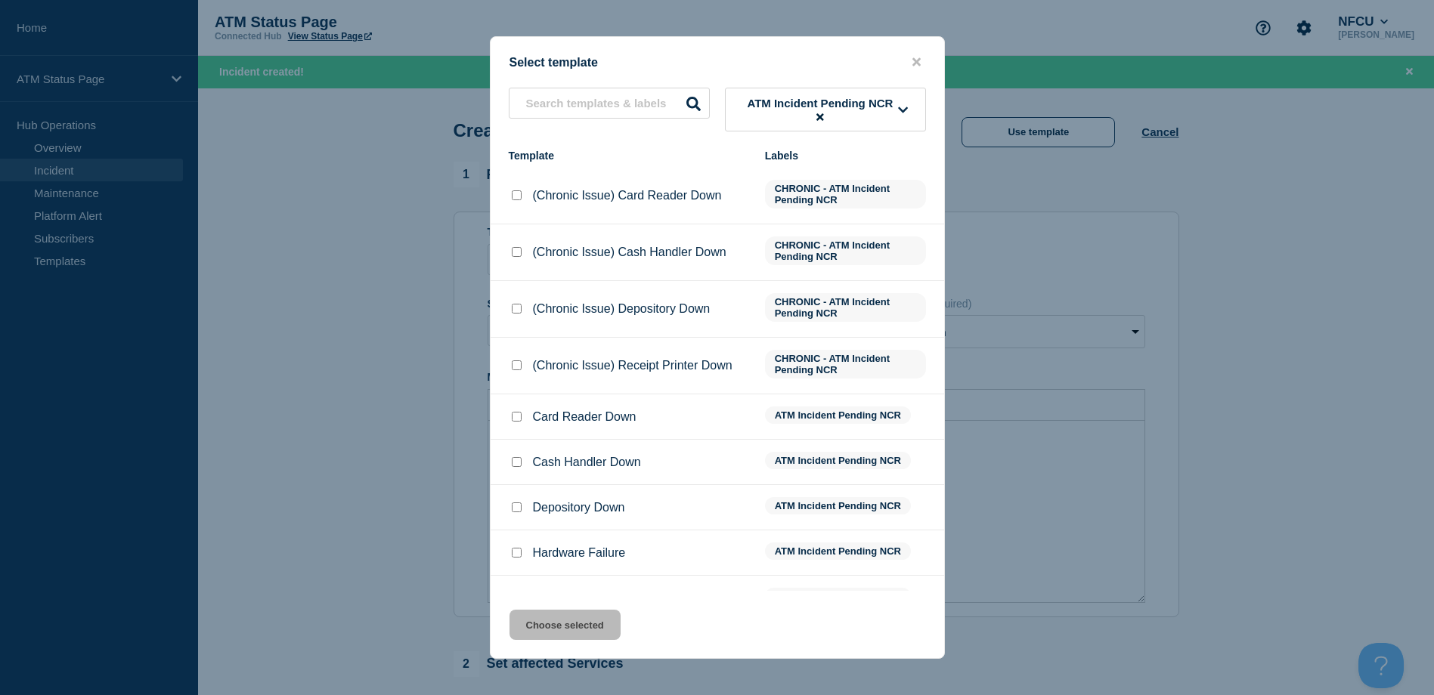
click at [514, 509] on input "Depository Down checkbox" at bounding box center [517, 508] width 10 height 10
checkbox input "true"
click at [558, 614] on button "Choose selected" at bounding box center [564, 625] width 111 height 30
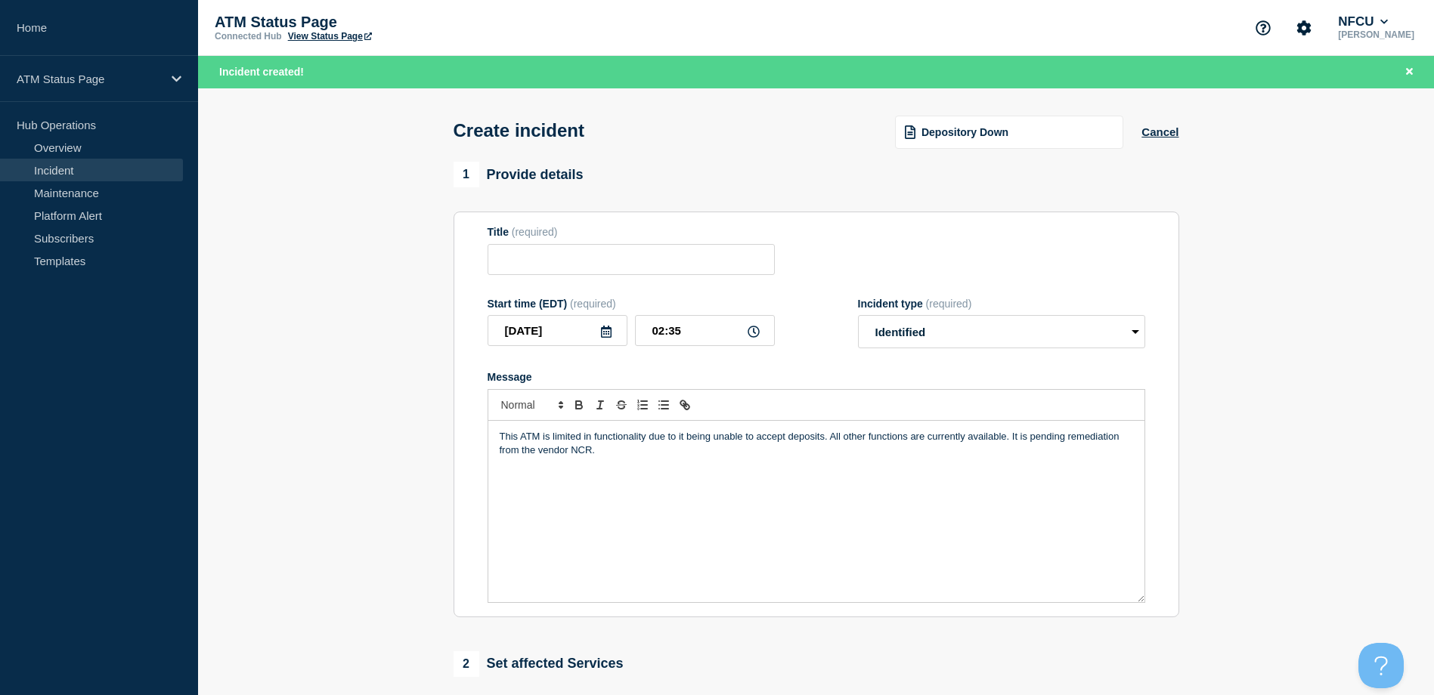
type input "Depository Down"
select select "identified"
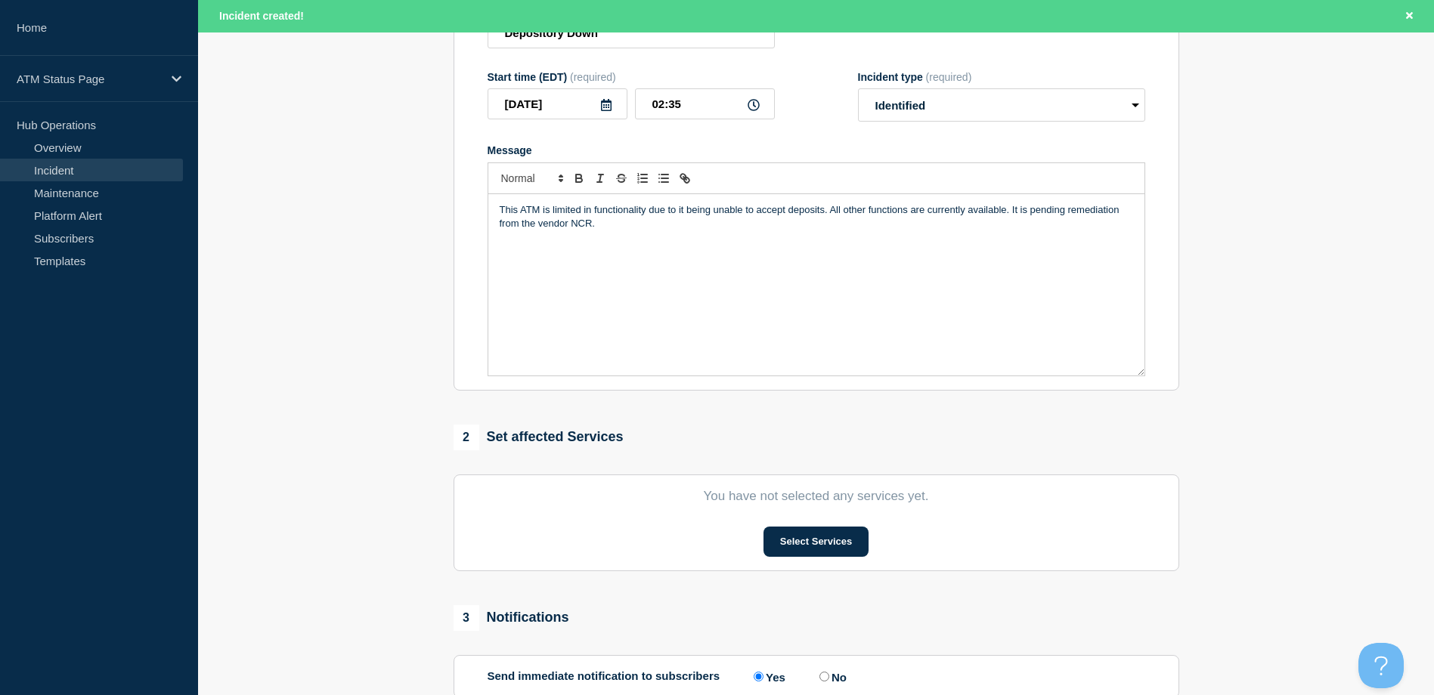
scroll to position [378, 0]
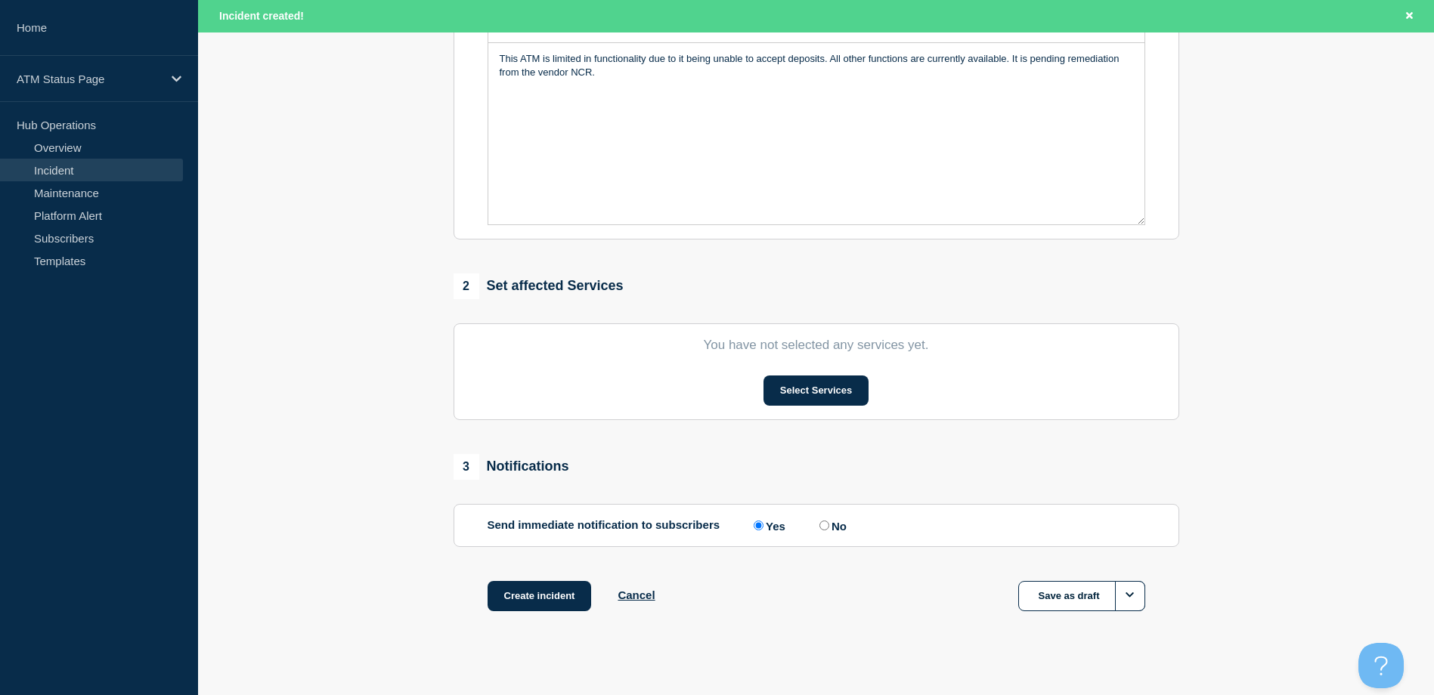
click at [807, 376] on section "You have not selected any services yet. Select Services" at bounding box center [816, 371] width 726 height 97
click at [779, 386] on button "Select Services" at bounding box center [815, 391] width 105 height 30
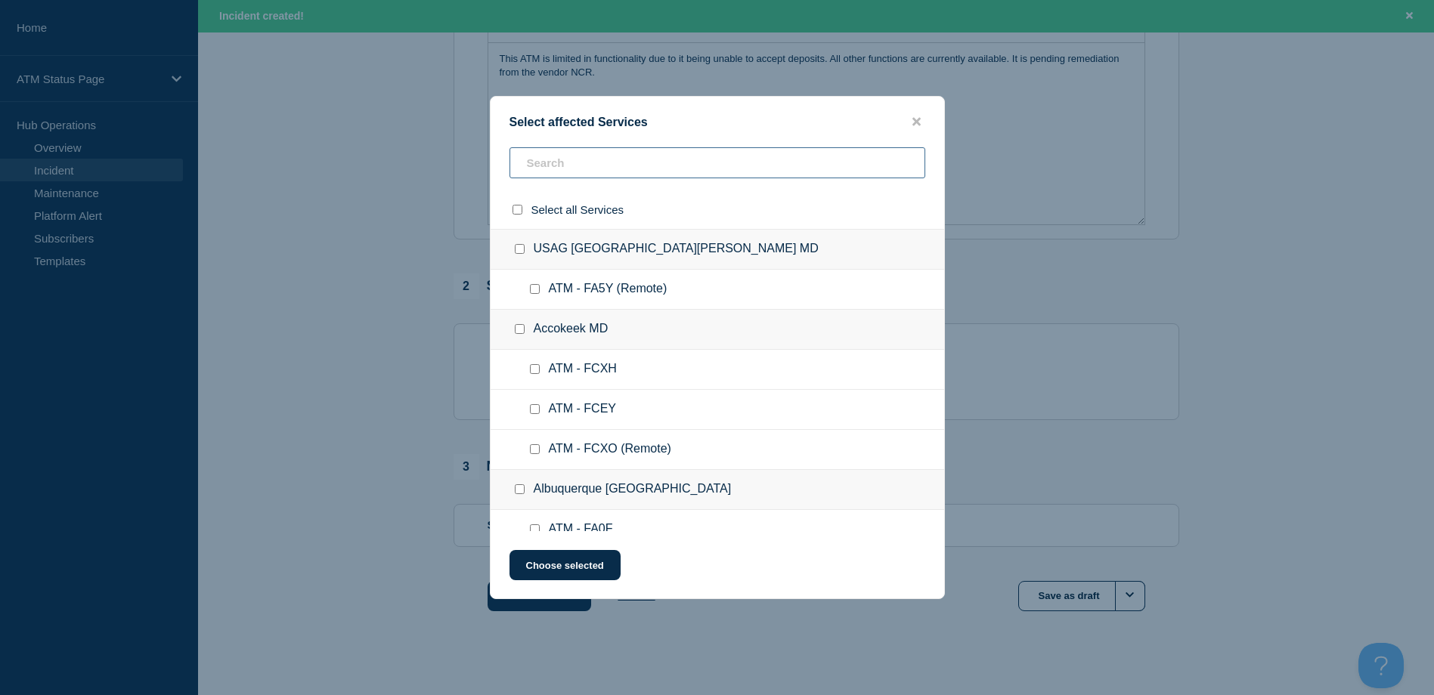
paste input "FA6K"
click at [642, 172] on div "Select affected Services Select all Services USAG Fort Detrick MD ATM - FA5Y (R…" at bounding box center [717, 347] width 1434 height 695
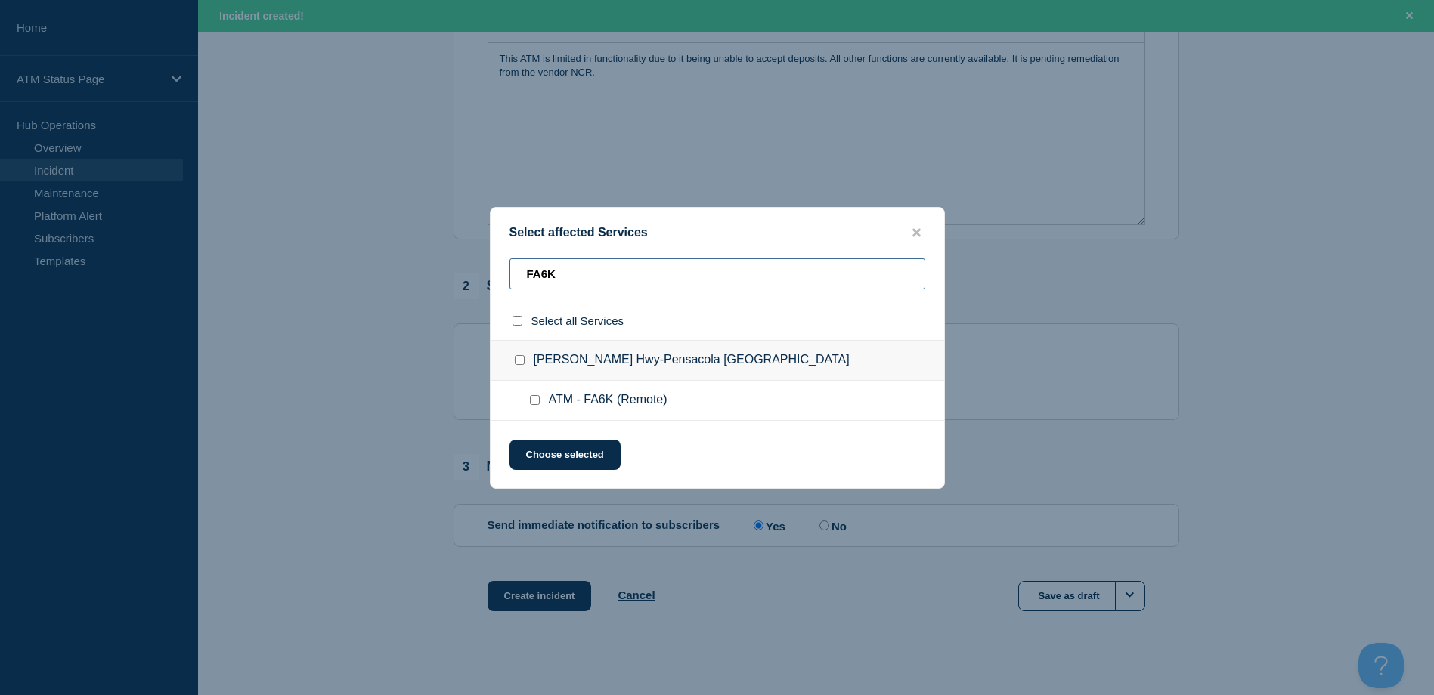
type input "FA6K"
click at [534, 399] on input "ATM - FA6K (Remote) checkbox" at bounding box center [535, 400] width 10 height 10
checkbox input "true"
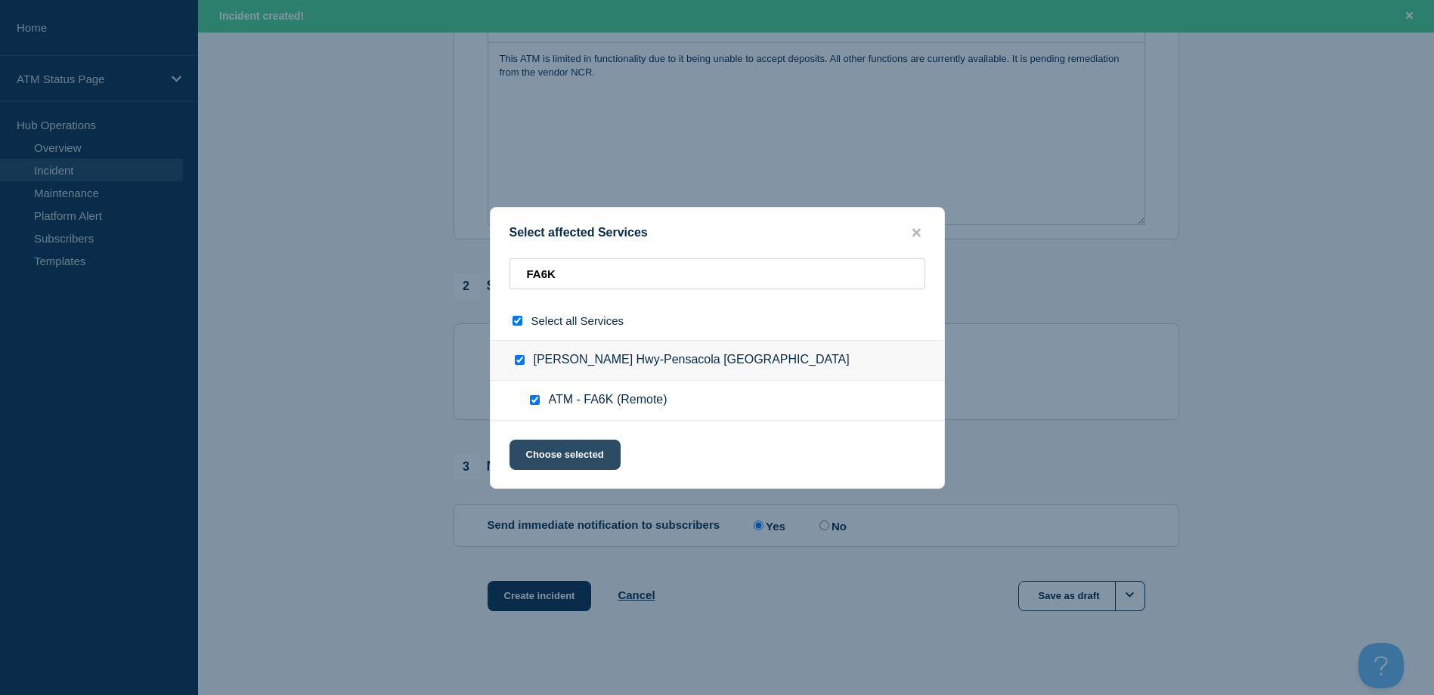
click at [534, 453] on button "Choose selected" at bounding box center [564, 455] width 111 height 30
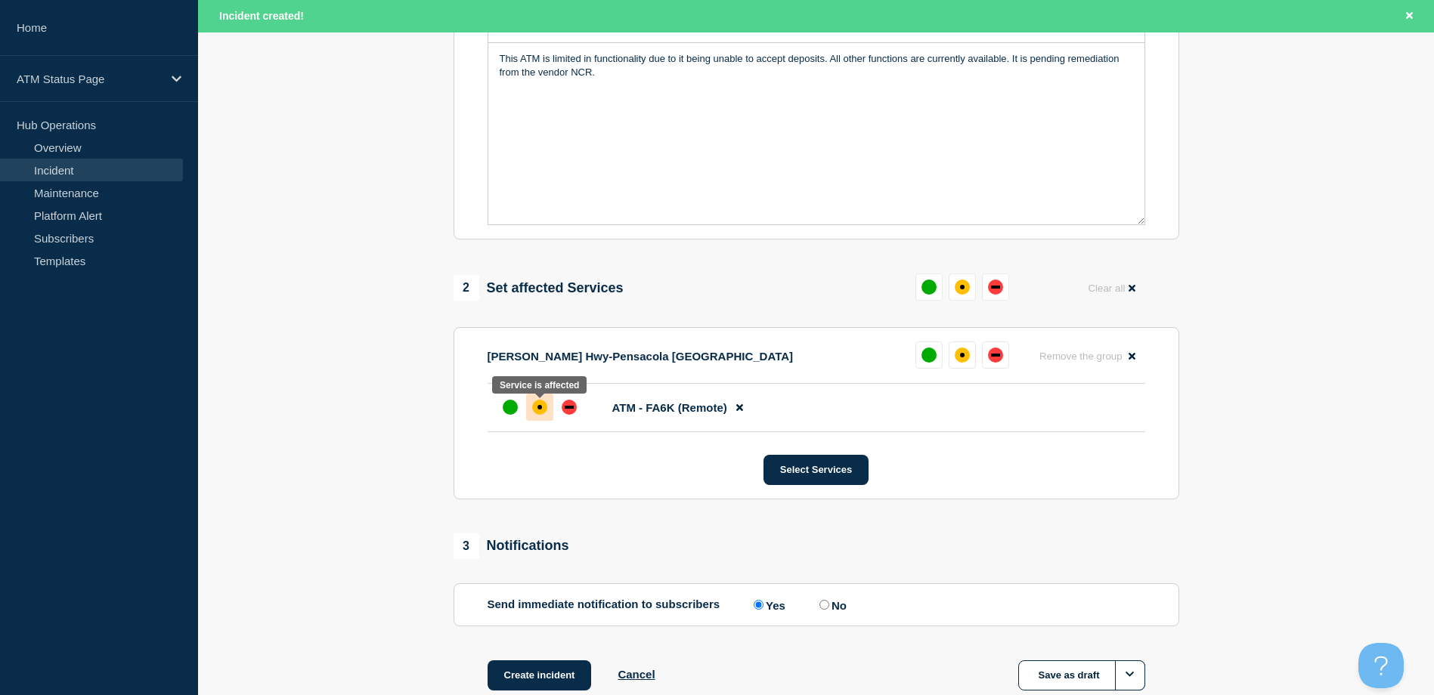
click at [535, 411] on div "affected" at bounding box center [539, 407] width 15 height 15
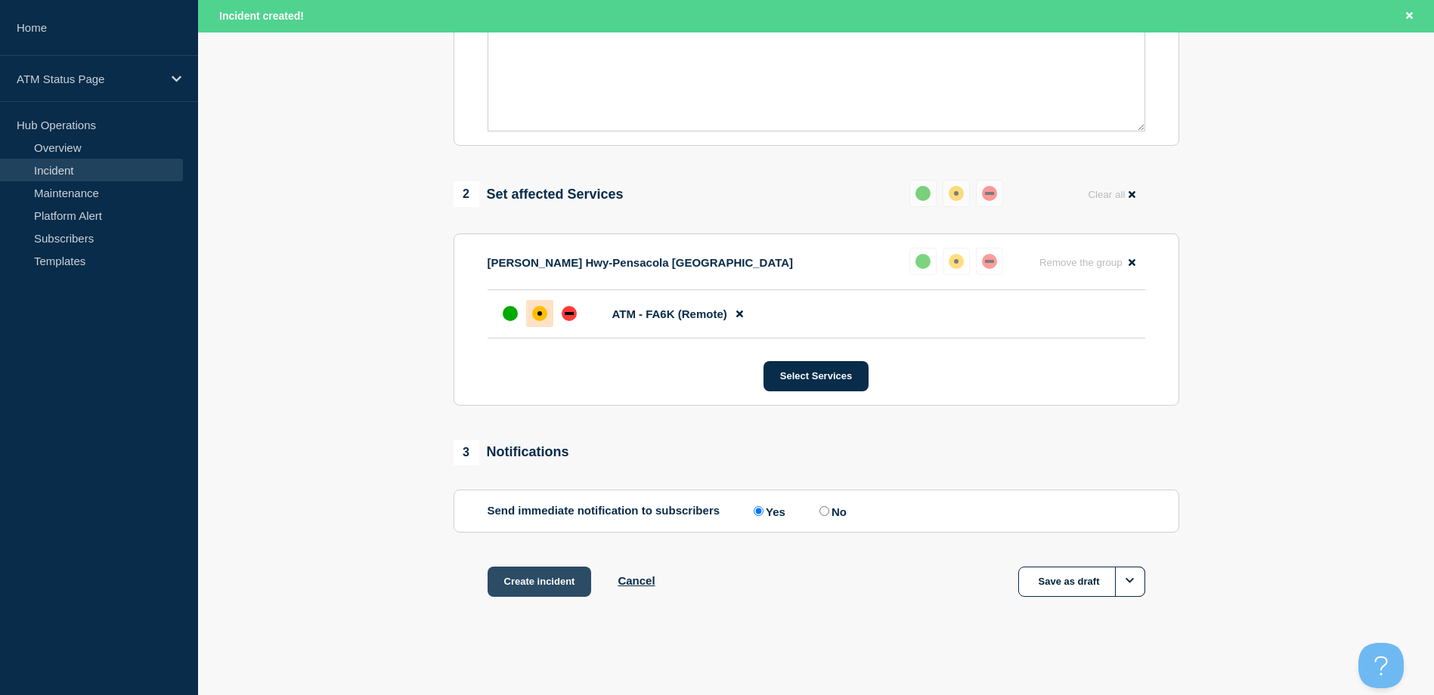
click at [531, 568] on button "Create incident" at bounding box center [539, 582] width 104 height 30
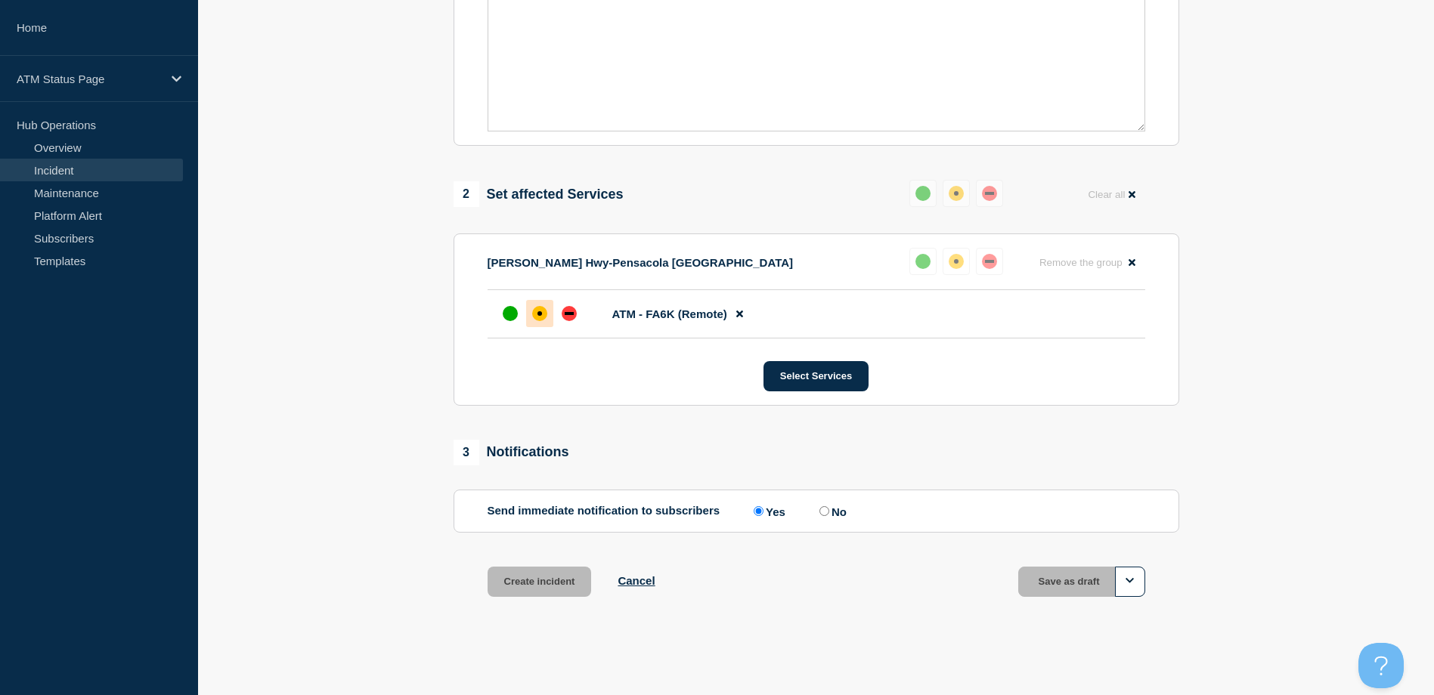
scroll to position [443, 0]
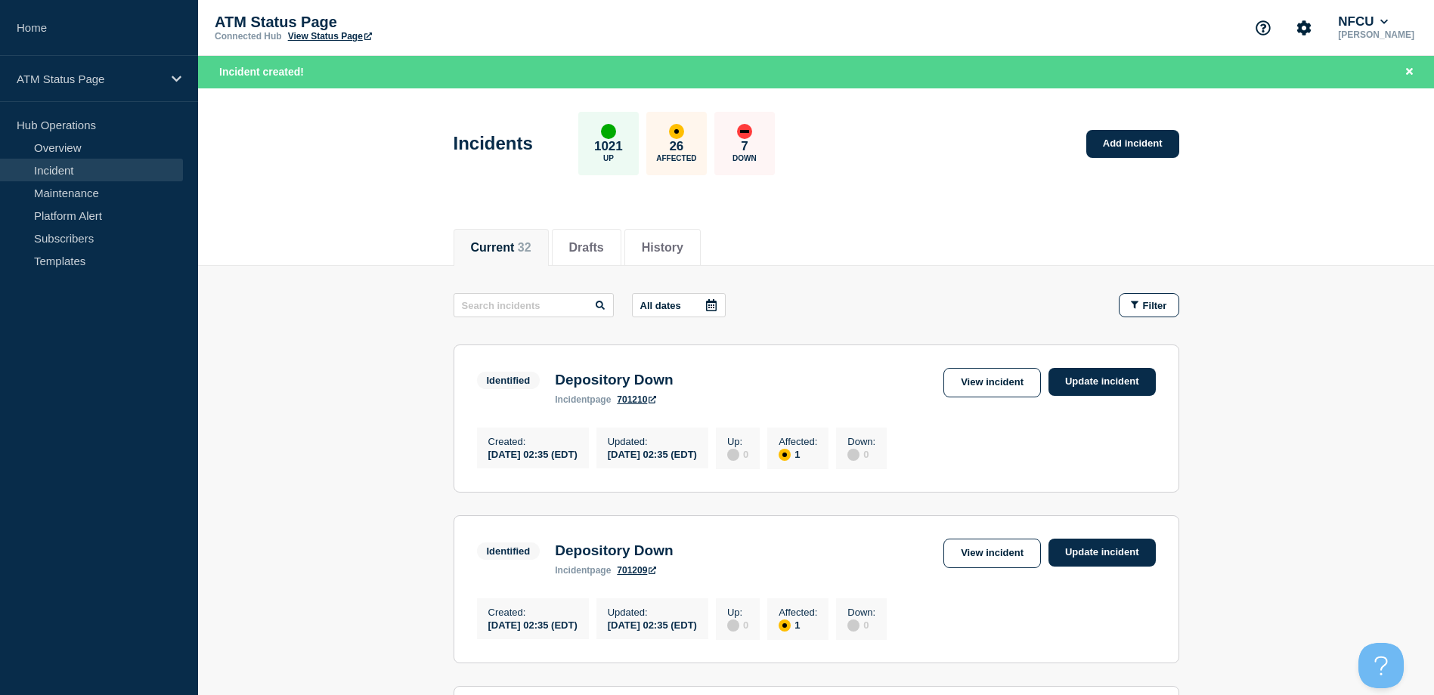
drag, startPoint x: 1051, startPoint y: 148, endPoint x: 1060, endPoint y: 147, distance: 9.1
click at [1051, 148] on div "Incidents 1021 Up 26 Affected 7 Down Add incident" at bounding box center [816, 138] width 760 height 92
click at [1103, 147] on link "Add incident" at bounding box center [1132, 144] width 93 height 28
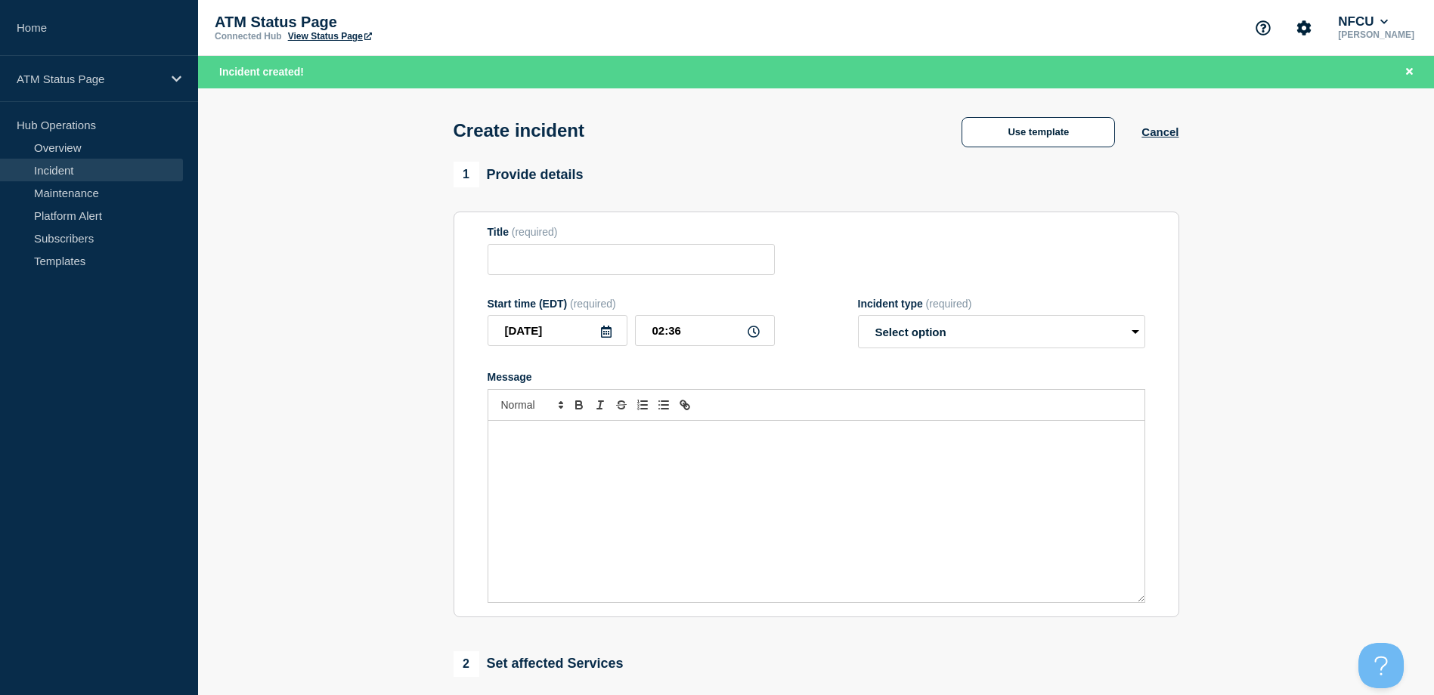
click at [1044, 107] on div "Create incident Use template Cancel" at bounding box center [816, 125] width 760 height 74
click at [1040, 129] on button "Use template" at bounding box center [1037, 132] width 153 height 30
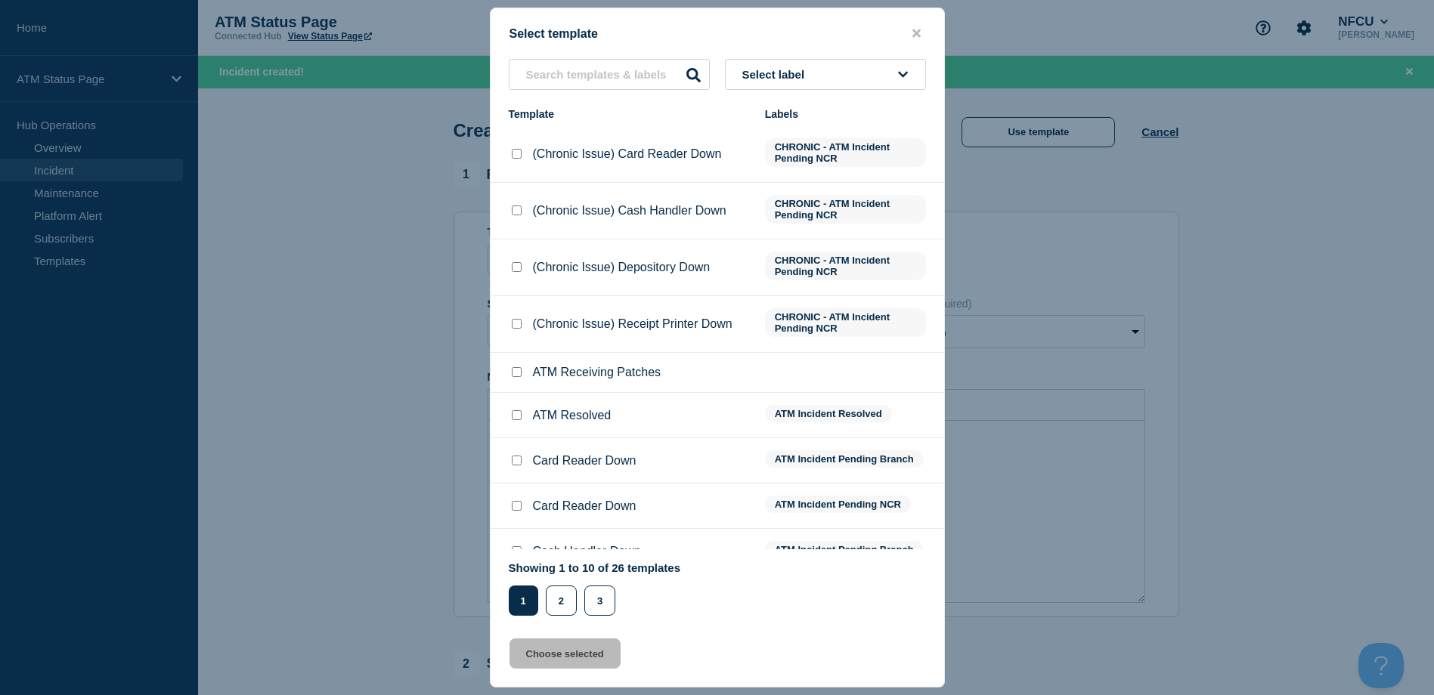
click at [914, 76] on button "Select label" at bounding box center [825, 74] width 201 height 31
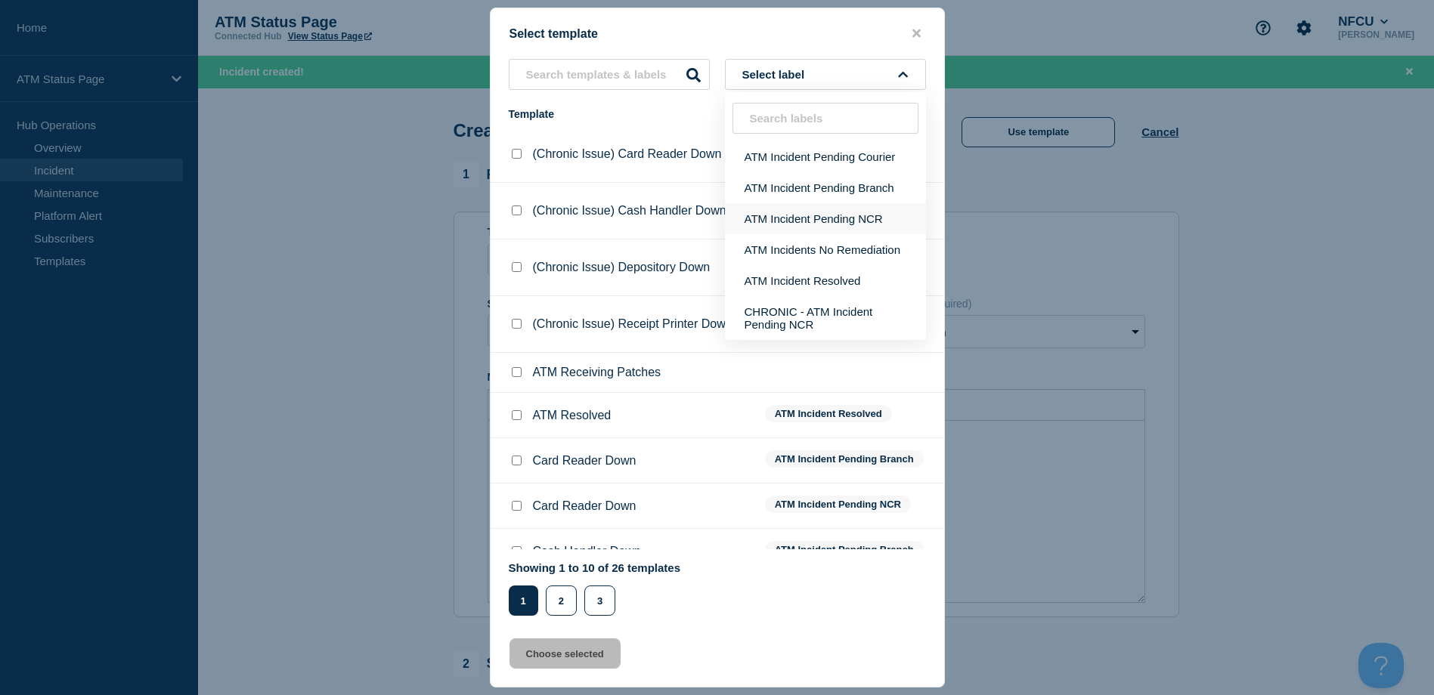
click at [829, 218] on button "ATM Incident Pending NCR" at bounding box center [825, 218] width 201 height 31
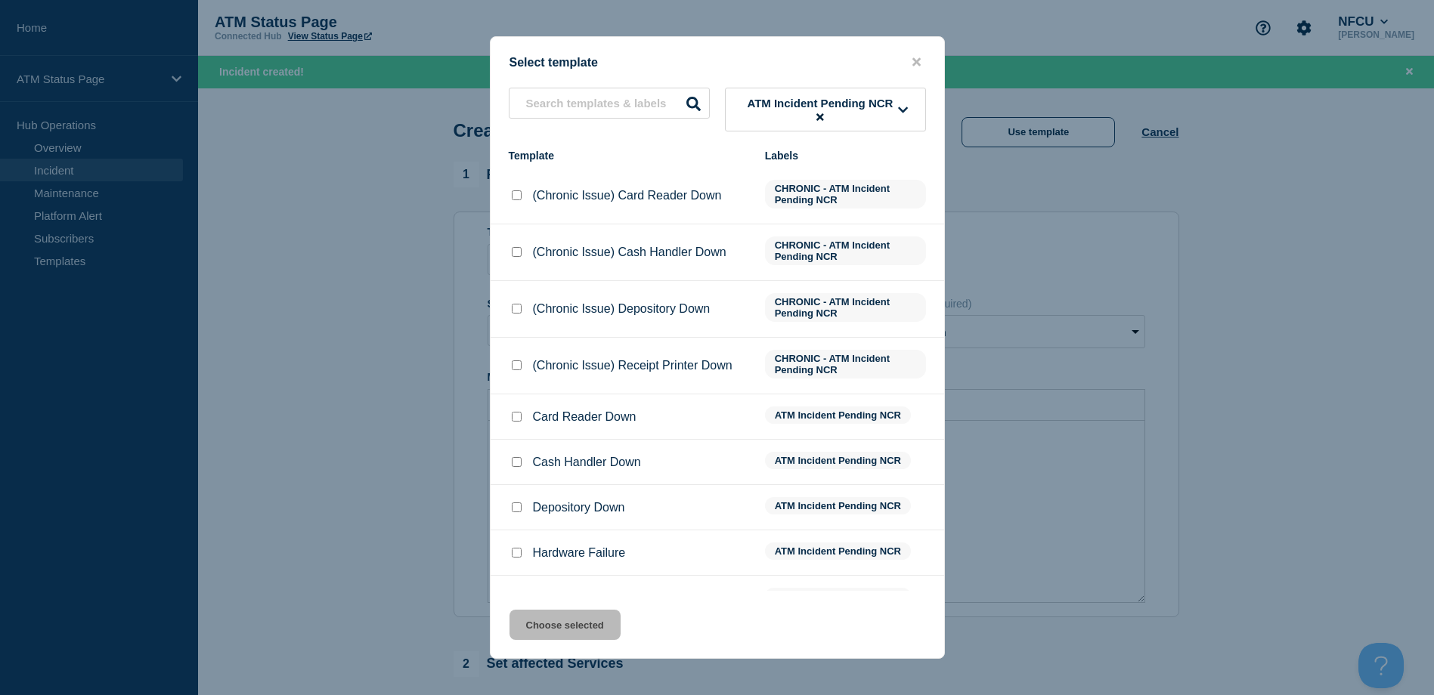
click at [512, 509] on input "Depository Down checkbox" at bounding box center [517, 508] width 10 height 10
checkbox input "true"
click at [563, 627] on button "Choose selected" at bounding box center [564, 625] width 111 height 30
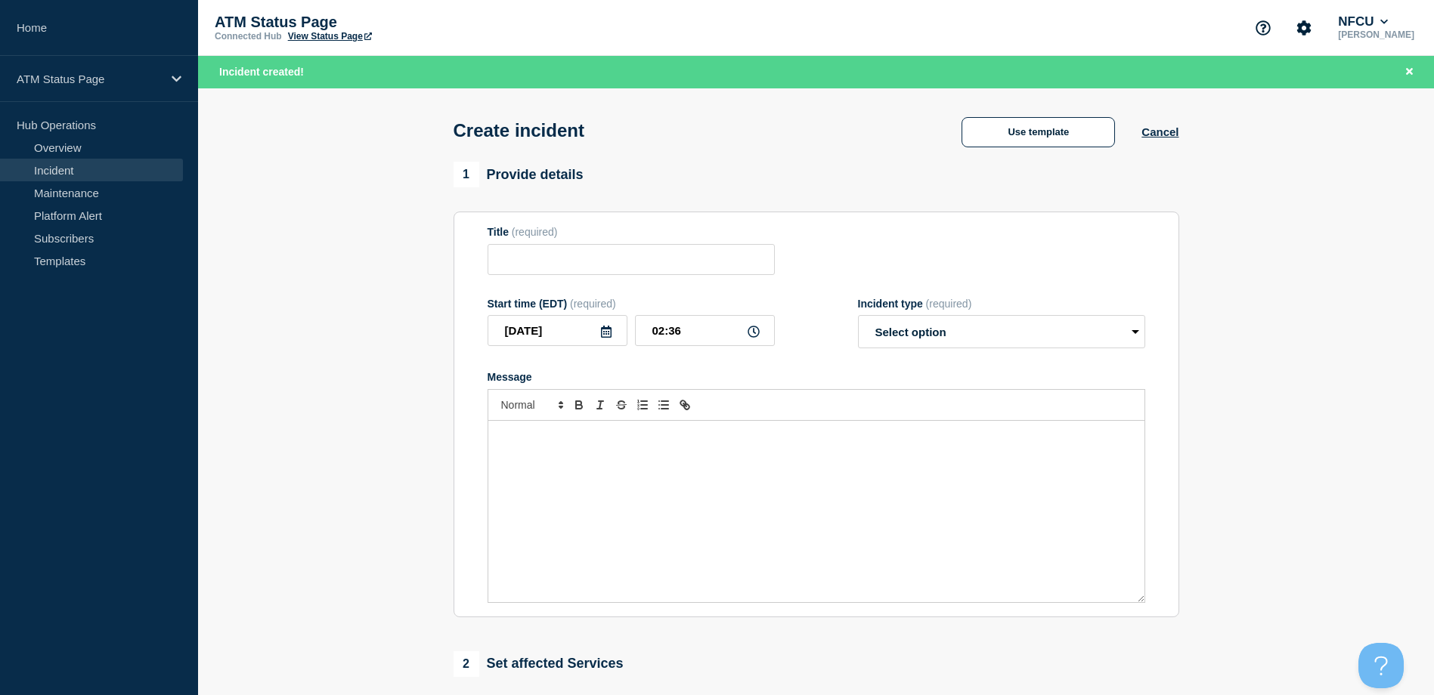
type input "Depository Down"
select select "identified"
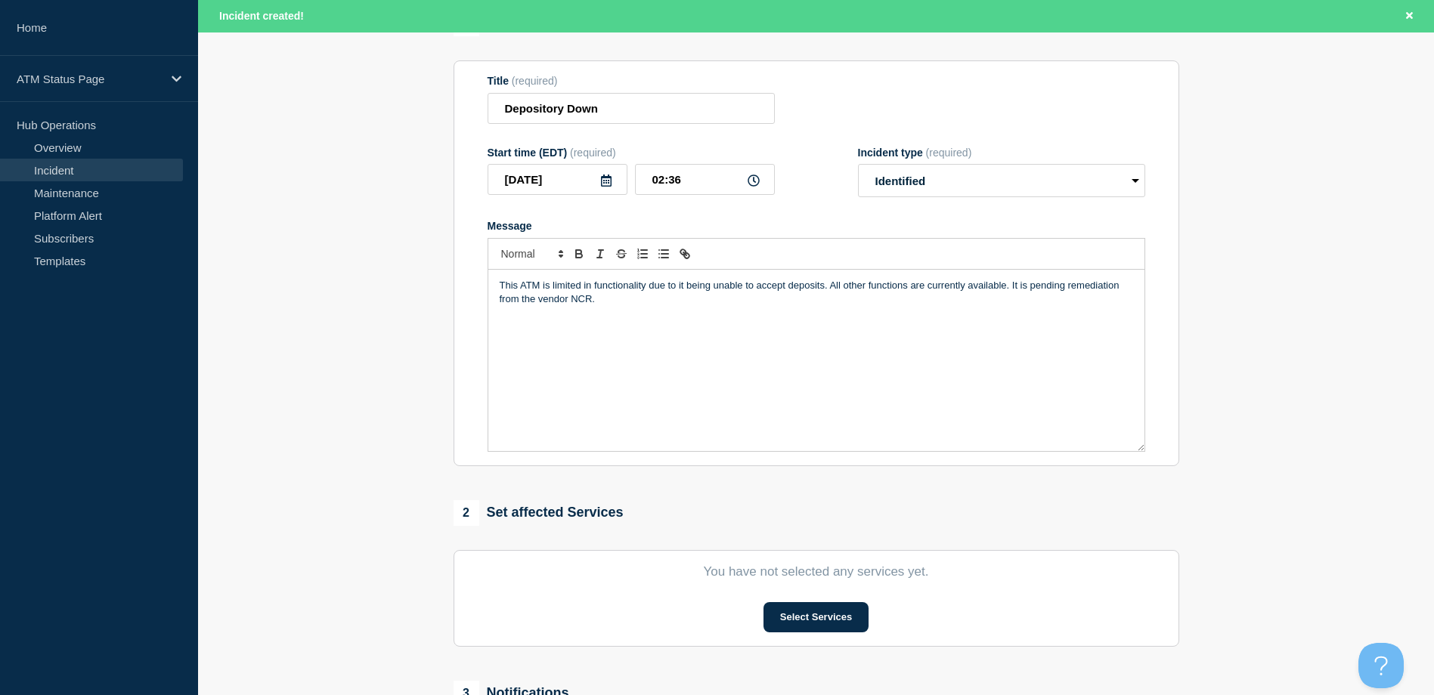
scroll to position [302, 0]
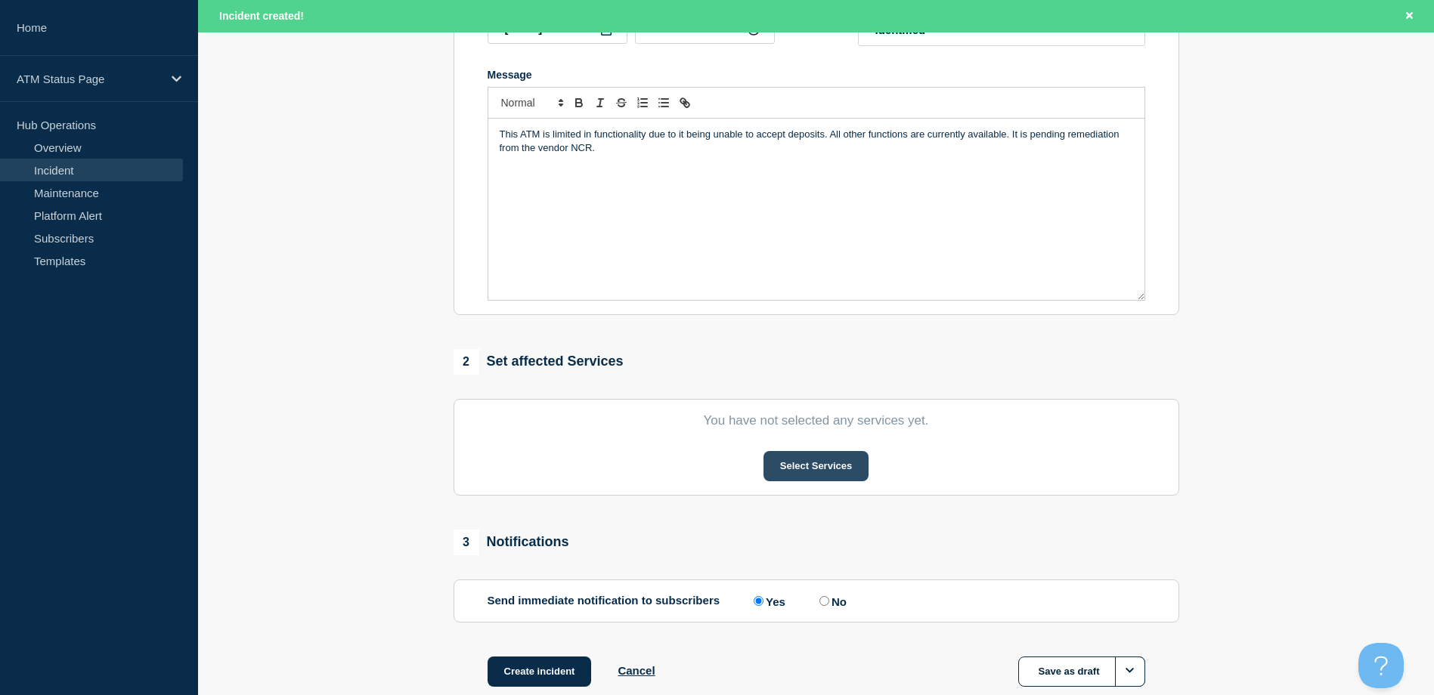
click at [836, 472] on button "Select Services" at bounding box center [815, 466] width 105 height 30
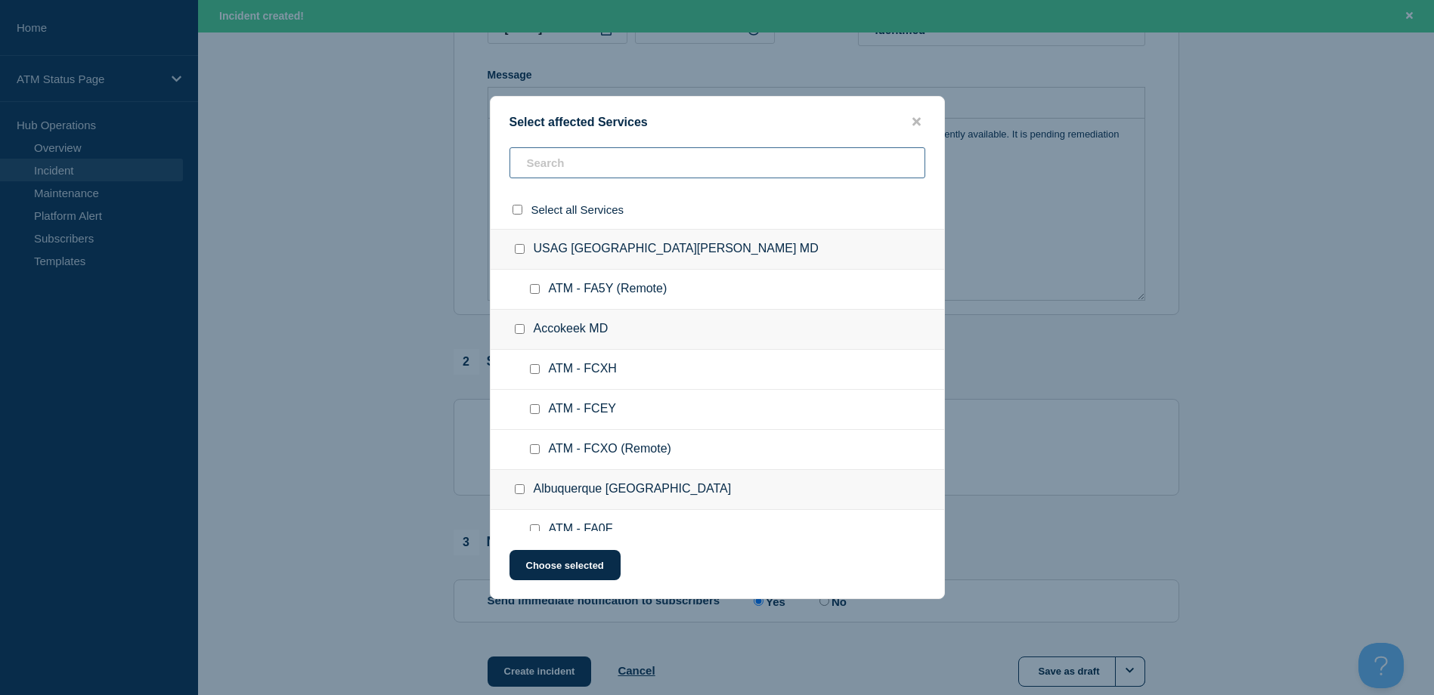
click at [670, 170] on input "text" at bounding box center [717, 162] width 416 height 31
paste input "FCQY"
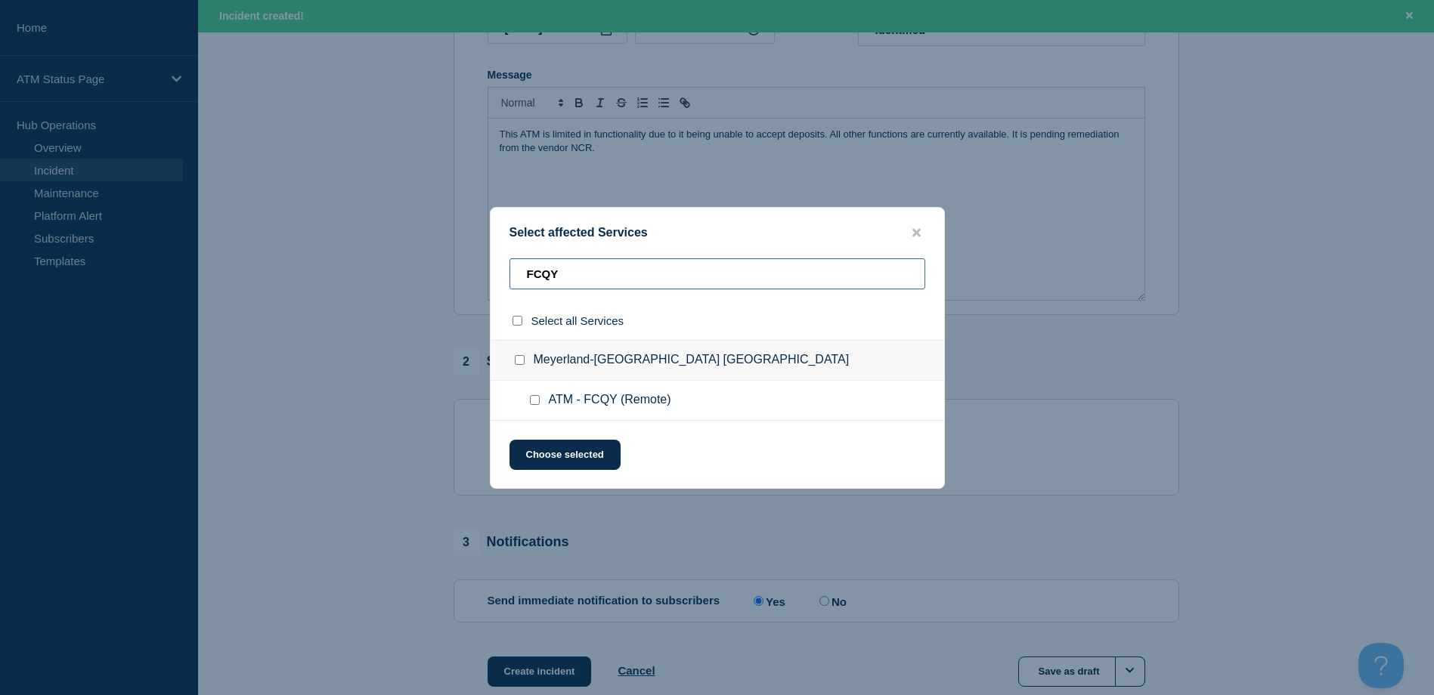
type input "FCQY"
click at [537, 405] on input "ATM - FCQY (Remote) checkbox" at bounding box center [535, 400] width 10 height 10
checkbox input "true"
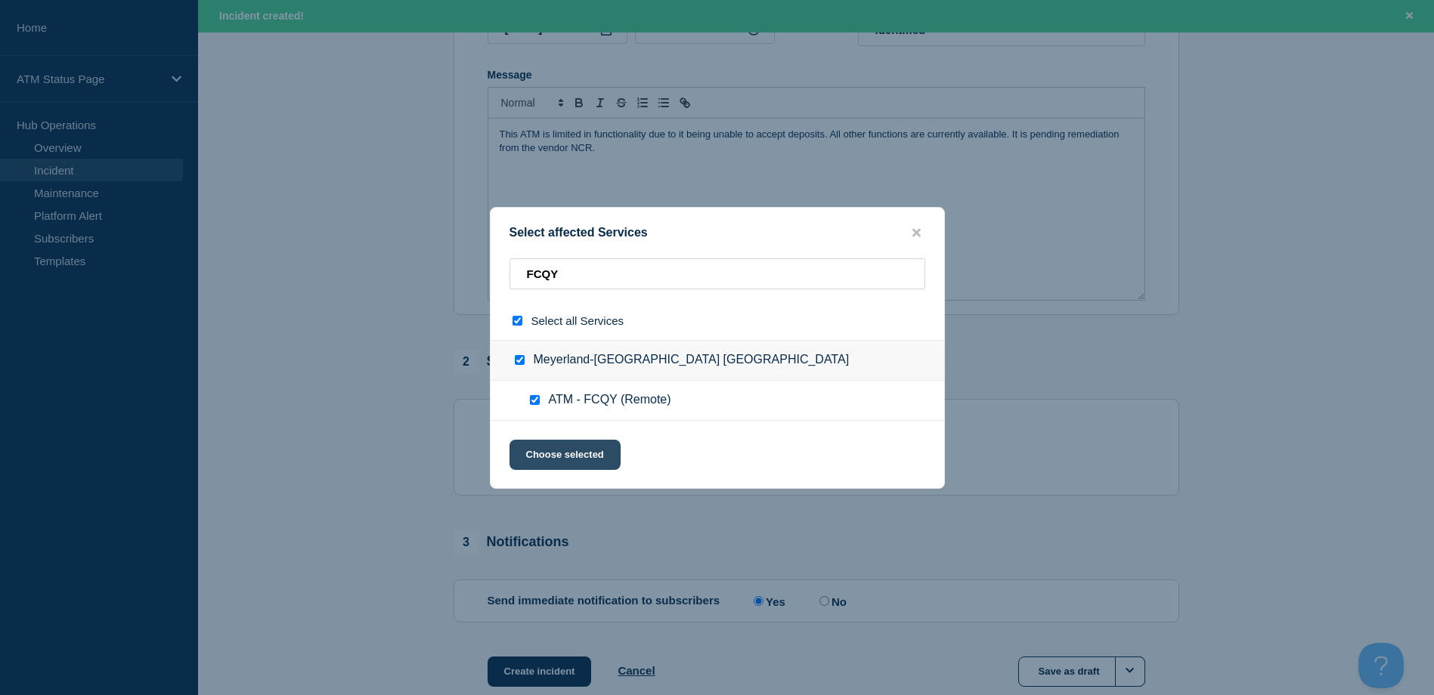
click at [547, 460] on button "Choose selected" at bounding box center [564, 455] width 111 height 30
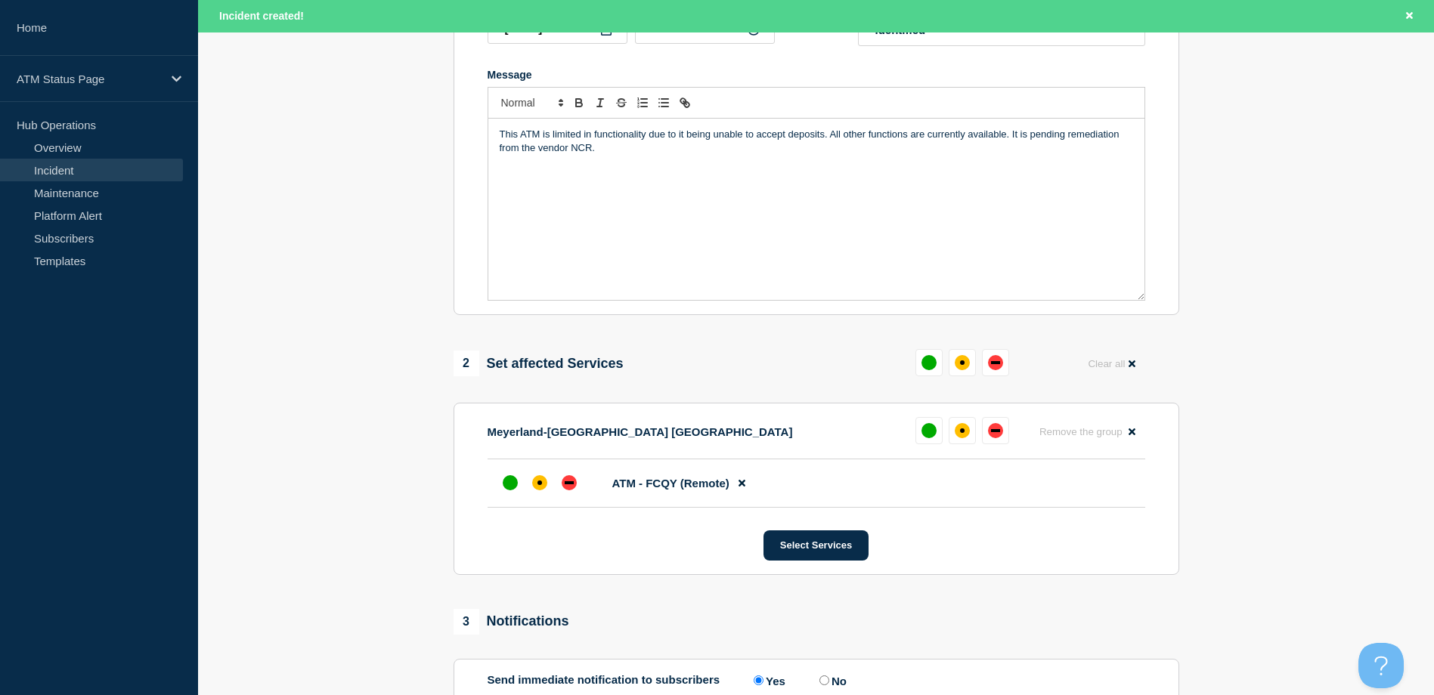
click at [547, 459] on div "Meyerland-Houston TX Remove the group Remove" at bounding box center [815, 438] width 657 height 42
click at [540, 490] on div "affected" at bounding box center [539, 482] width 15 height 15
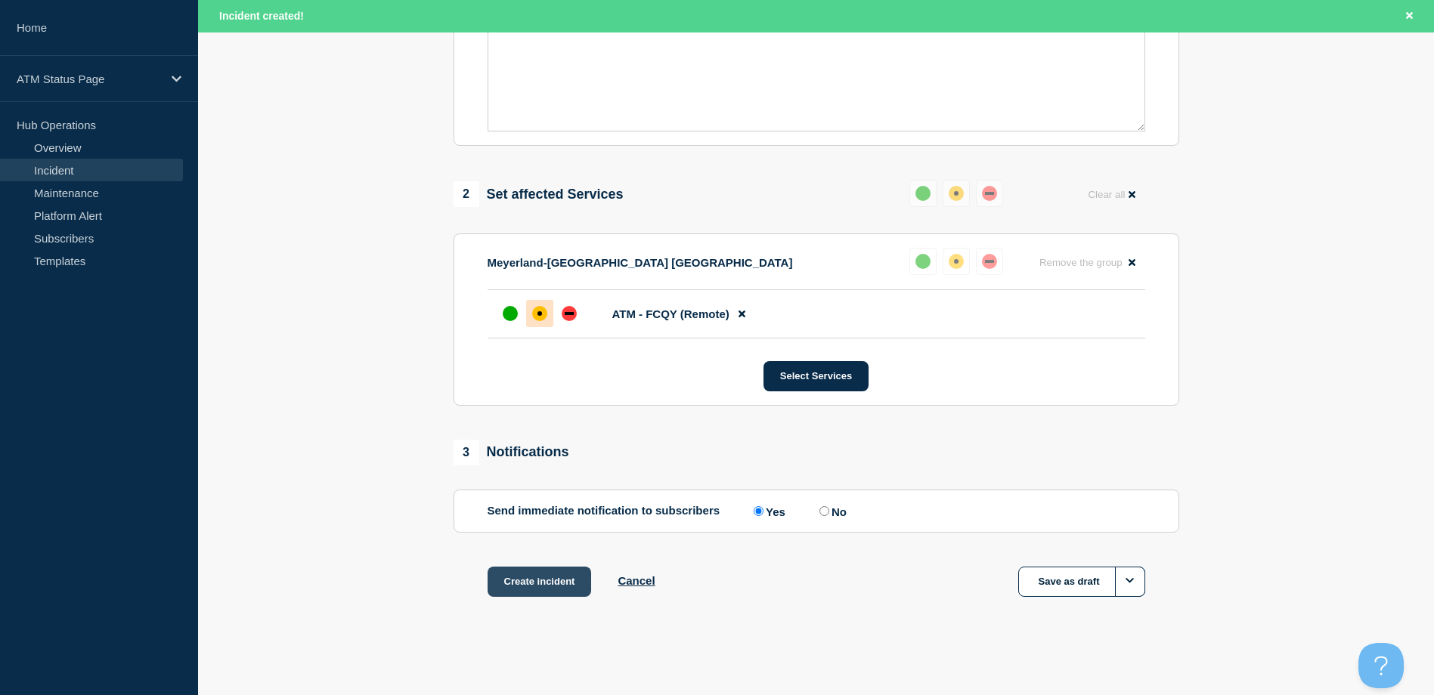
click at [532, 584] on button "Create incident" at bounding box center [539, 582] width 104 height 30
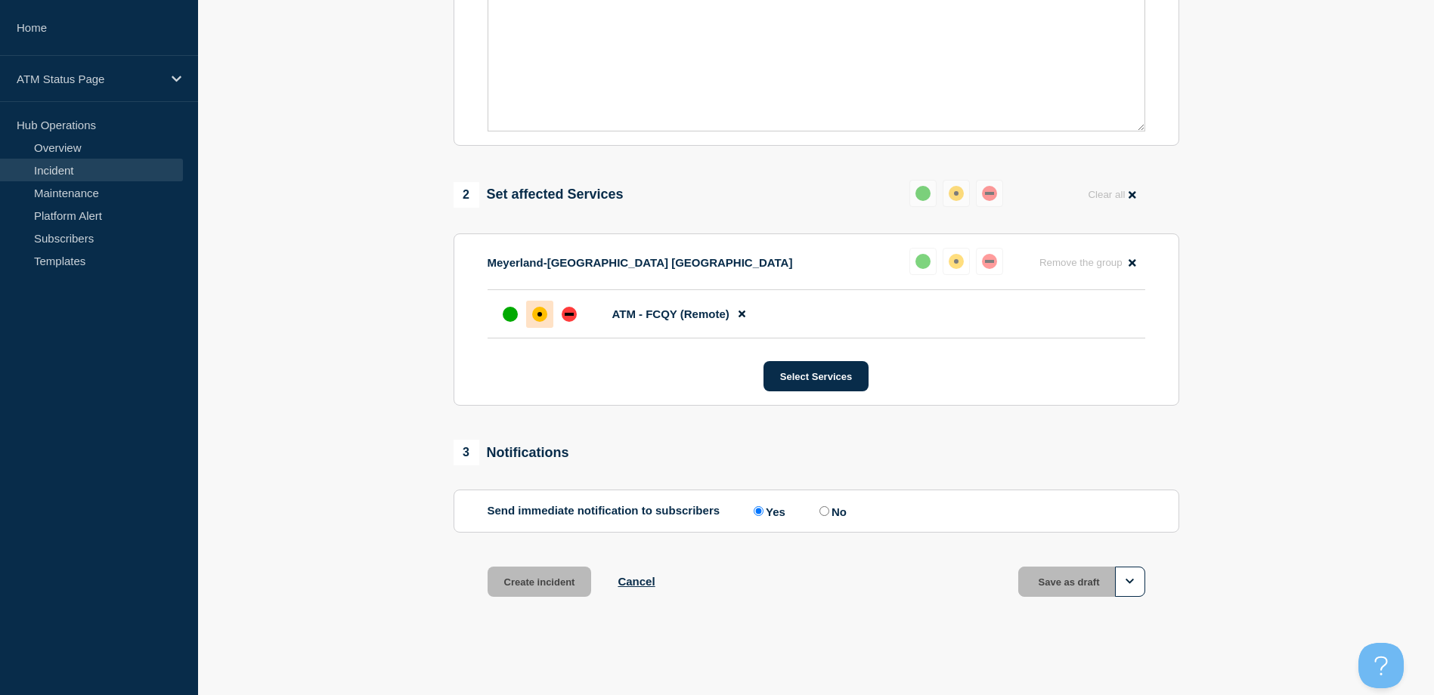
scroll to position [443, 0]
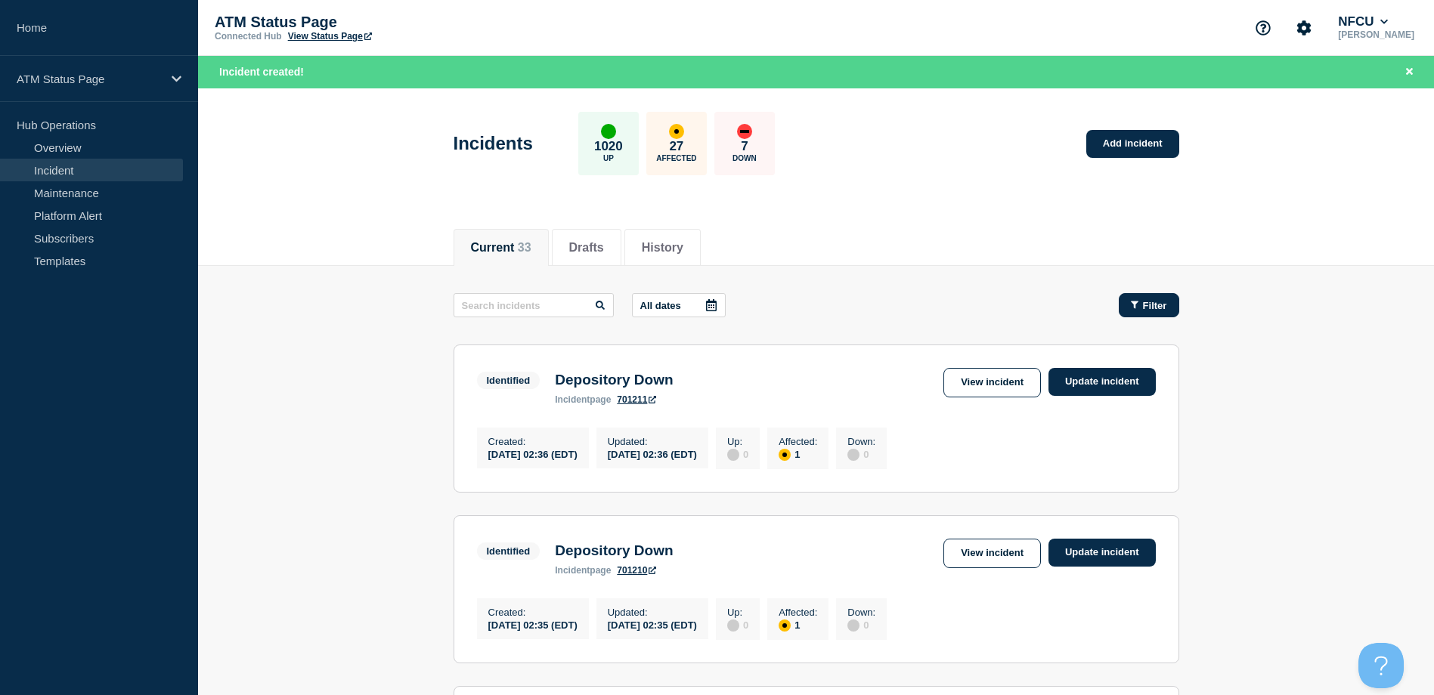
click at [1137, 308] on icon "button" at bounding box center [1135, 305] width 8 height 10
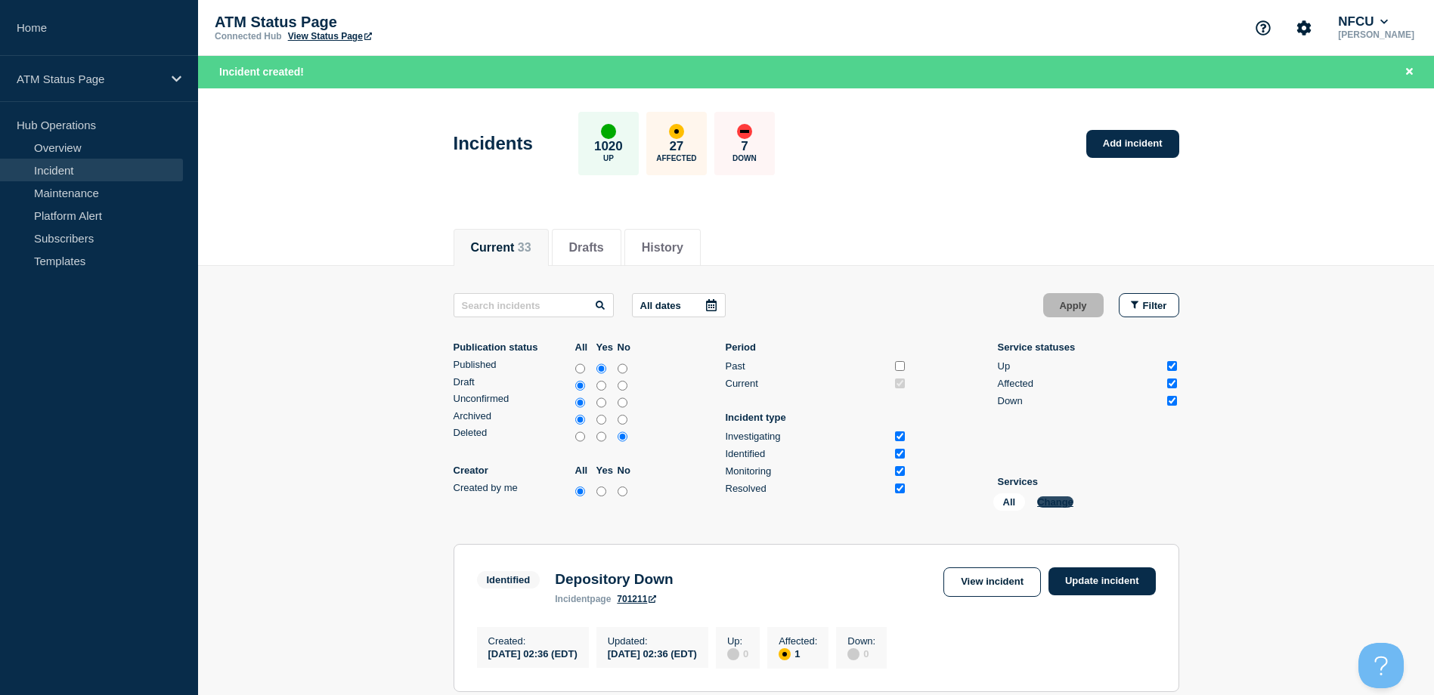
click at [1056, 502] on button "Change" at bounding box center [1055, 502] width 36 height 11
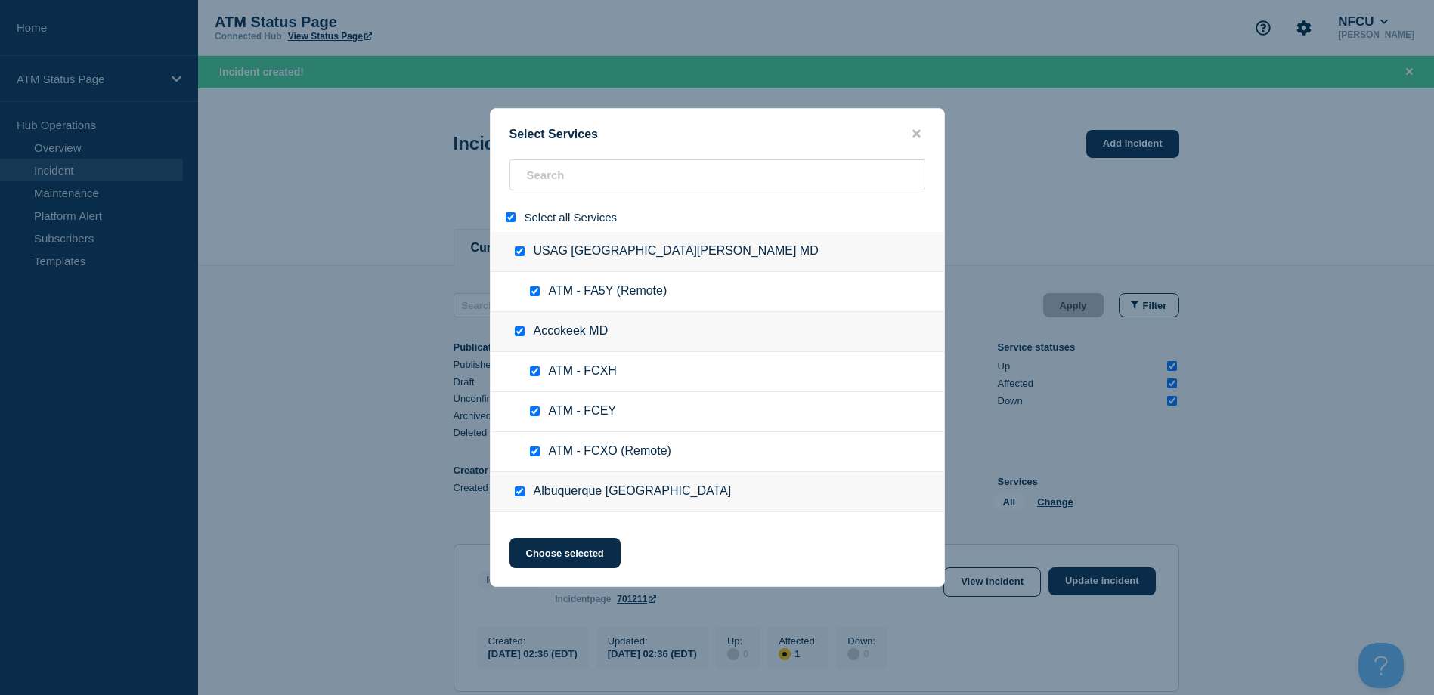
click at [511, 221] on input "select all" at bounding box center [511, 217] width 10 height 10
checkbox input "false"
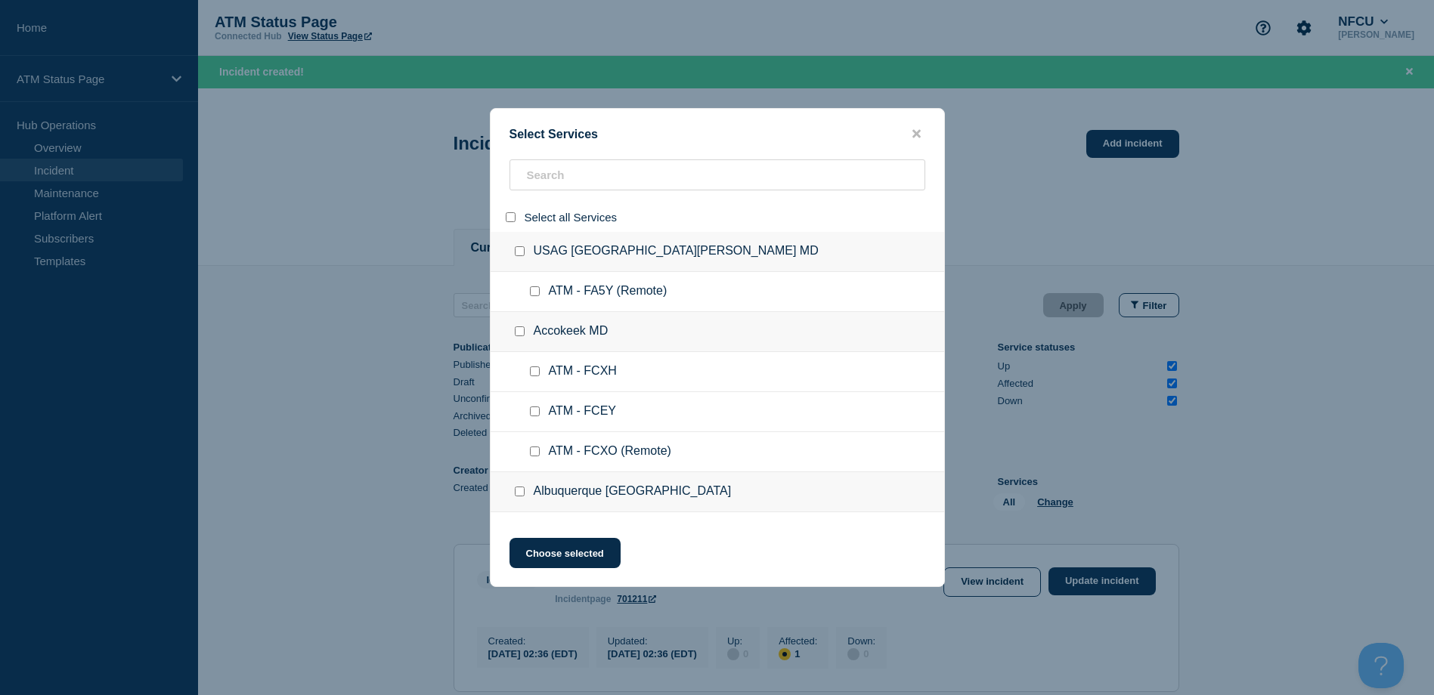
checkbox input "false"
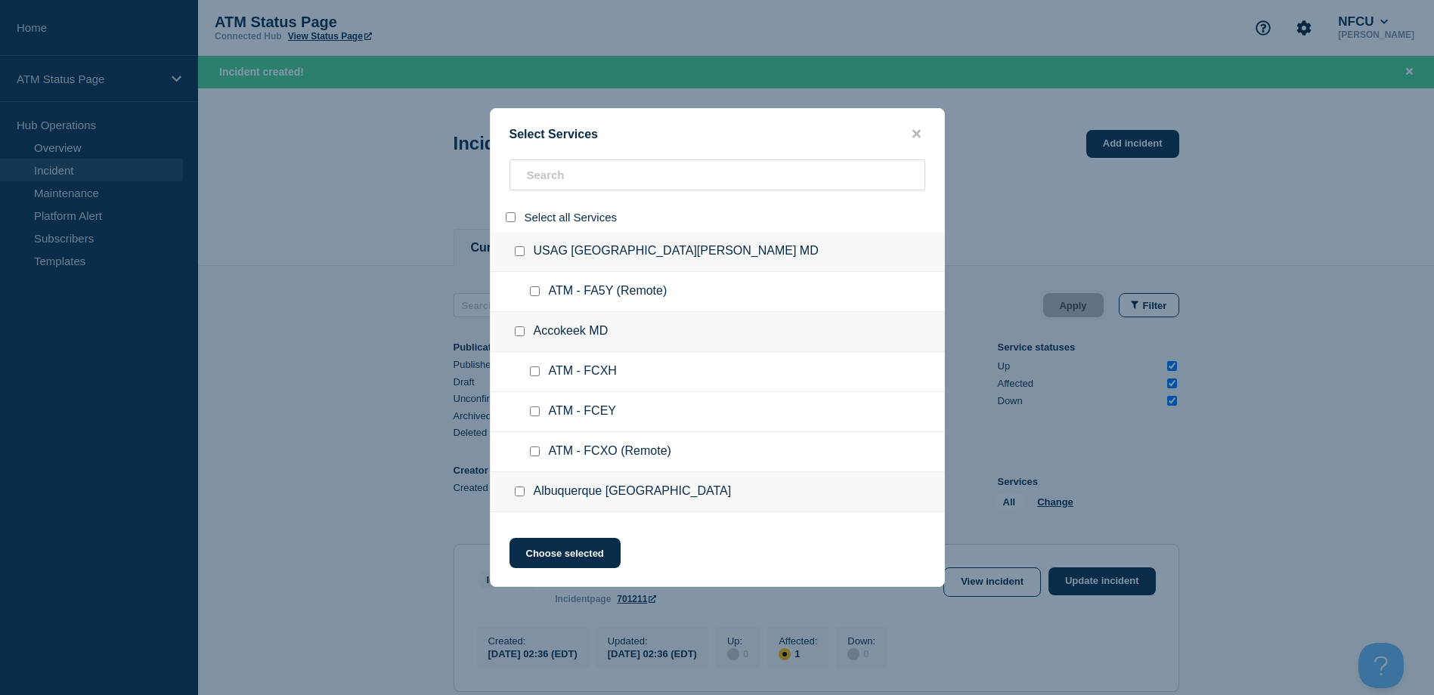
checkbox input "false"
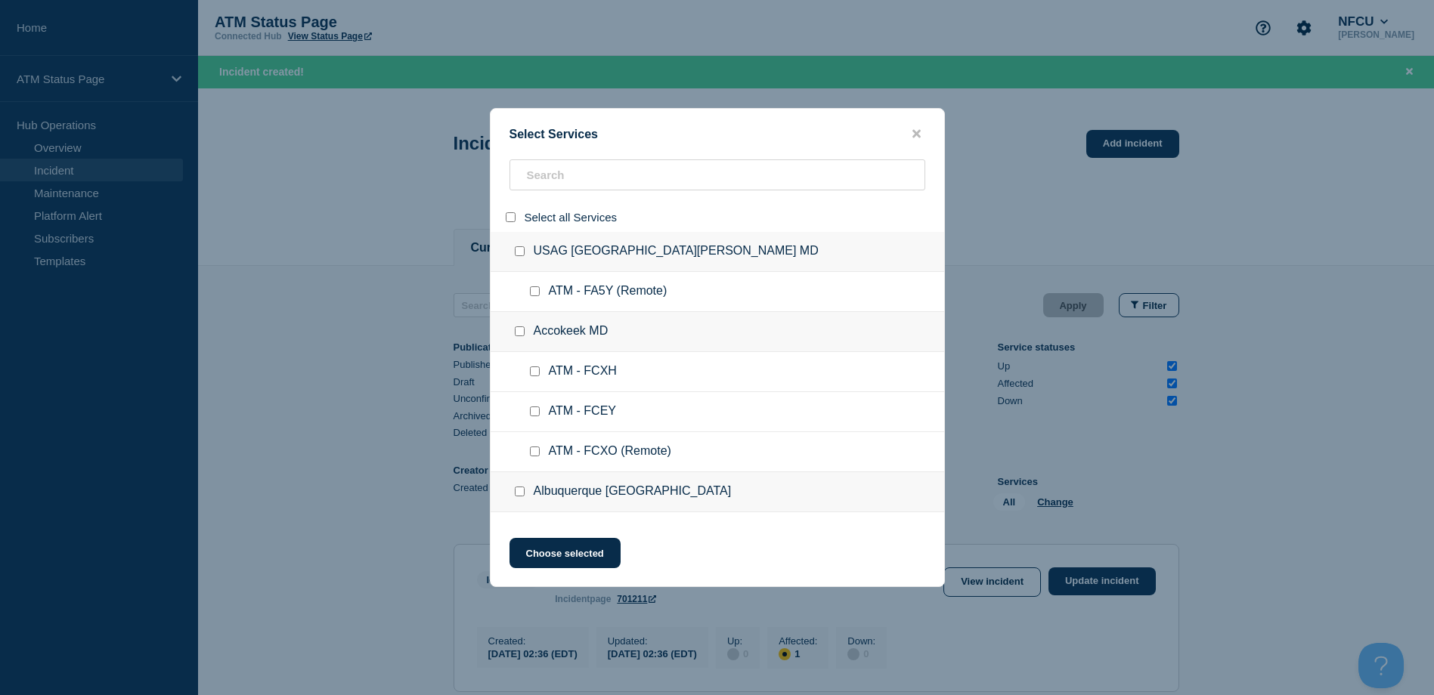
checkbox input "false"
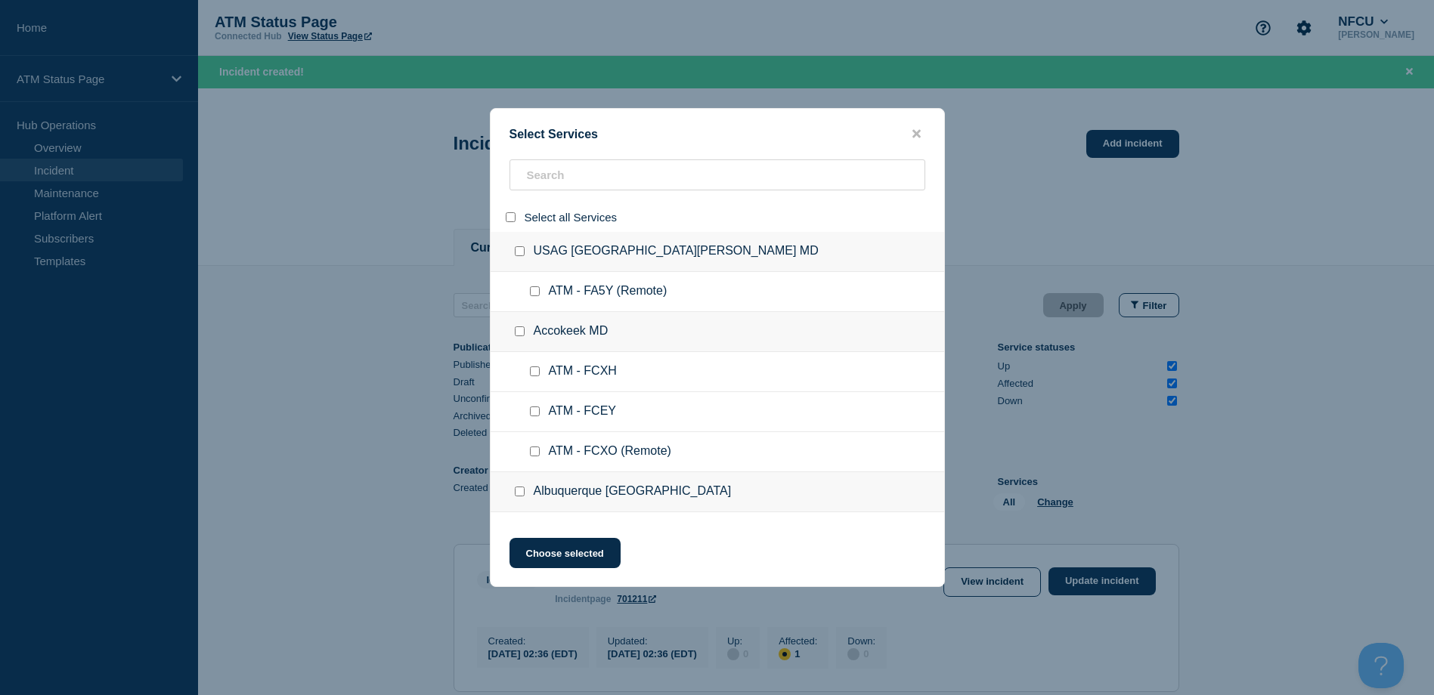
checkbox input "false"
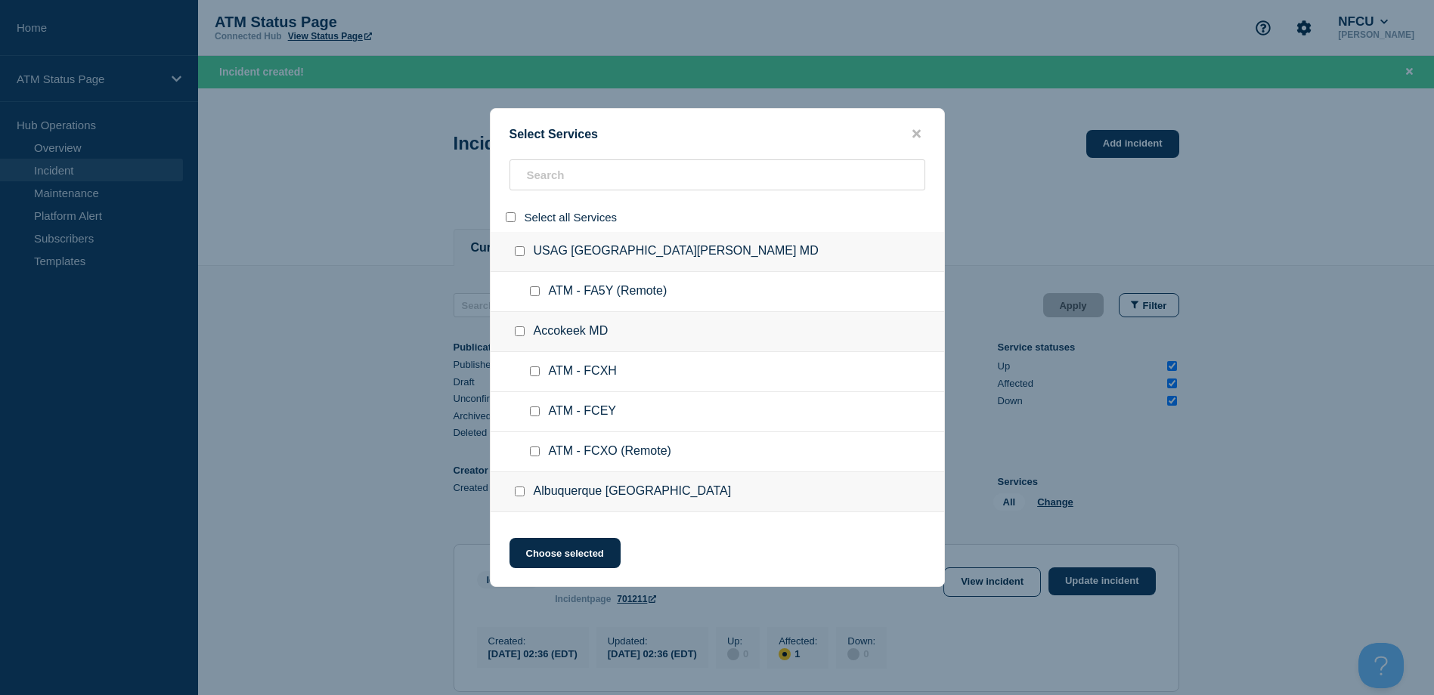
checkbox input "false"
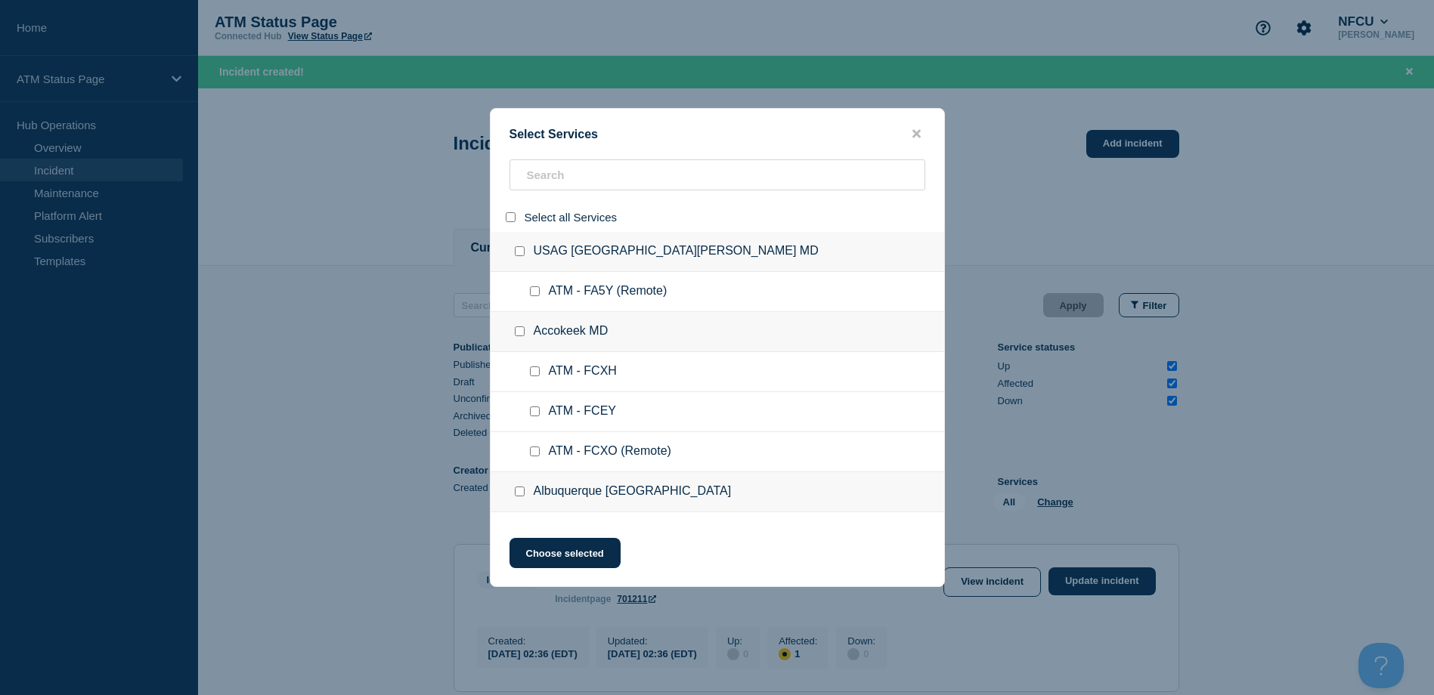
checkbox input "false"
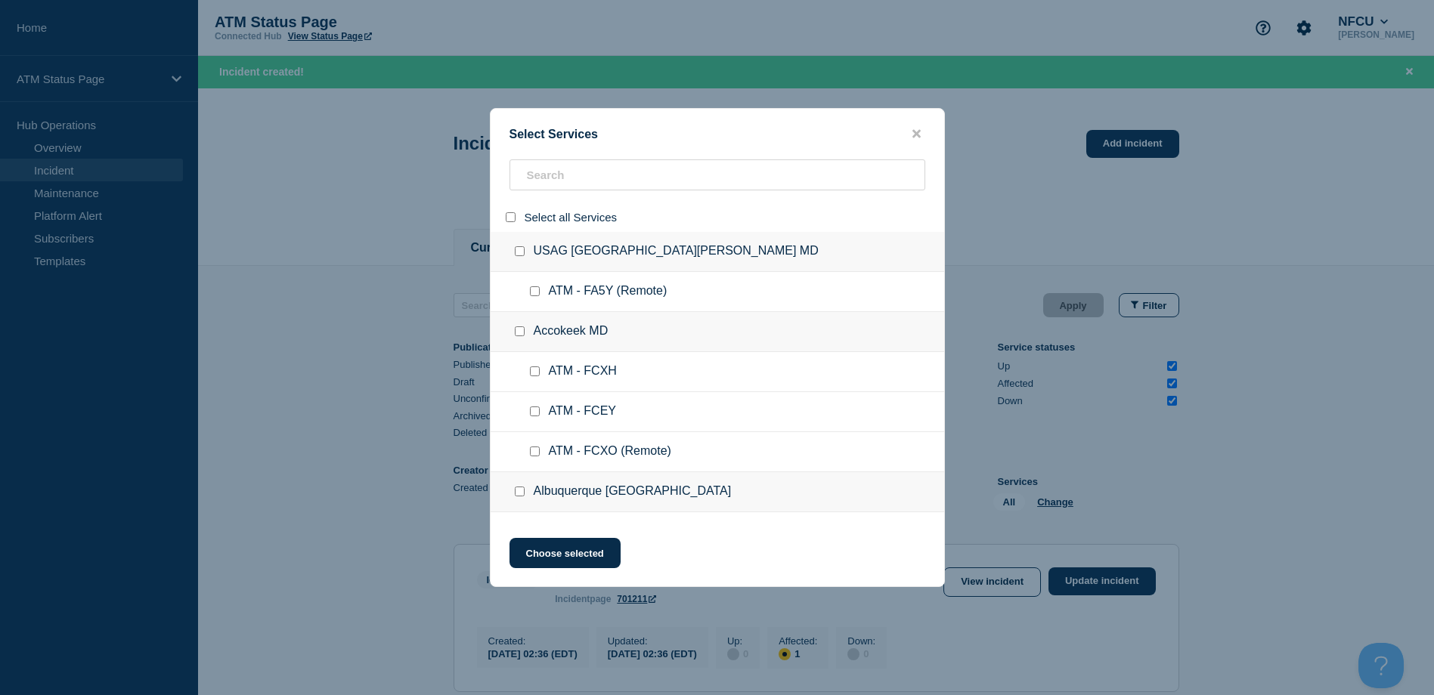
checkbox input "false"
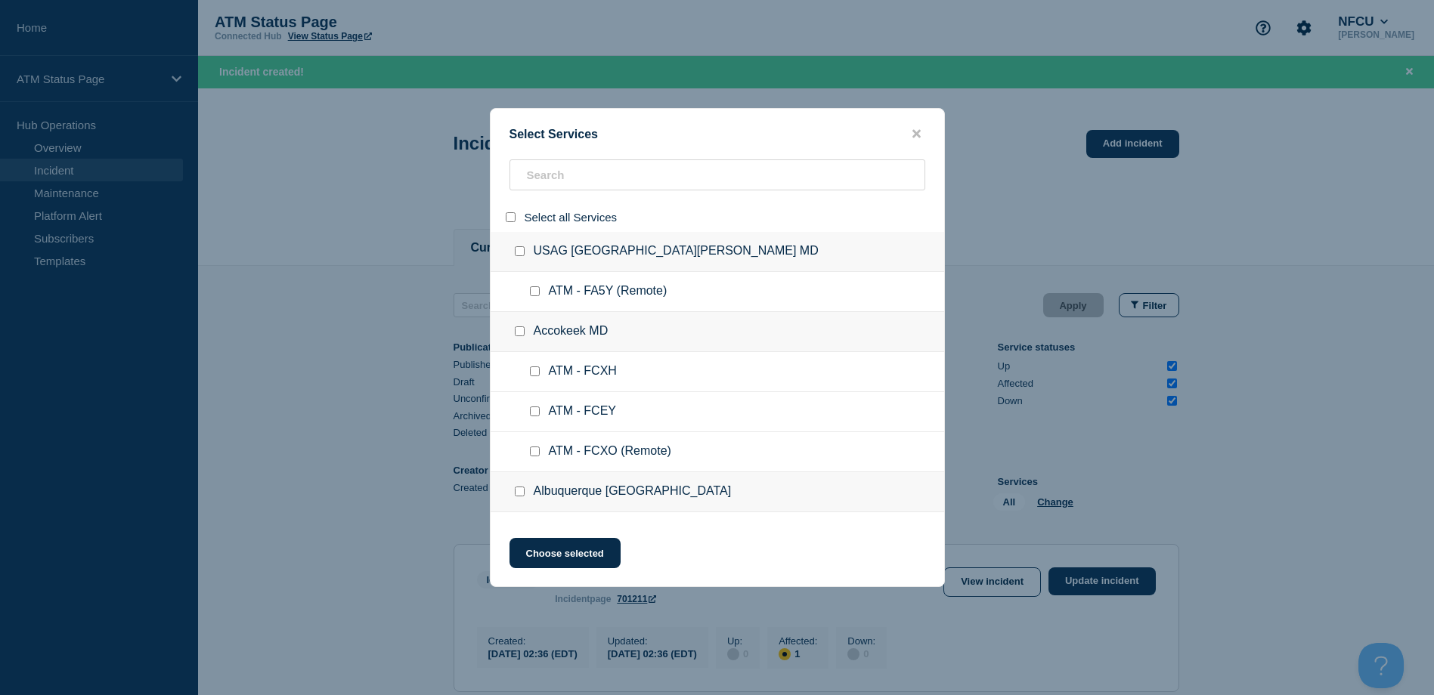
checkbox input "false"
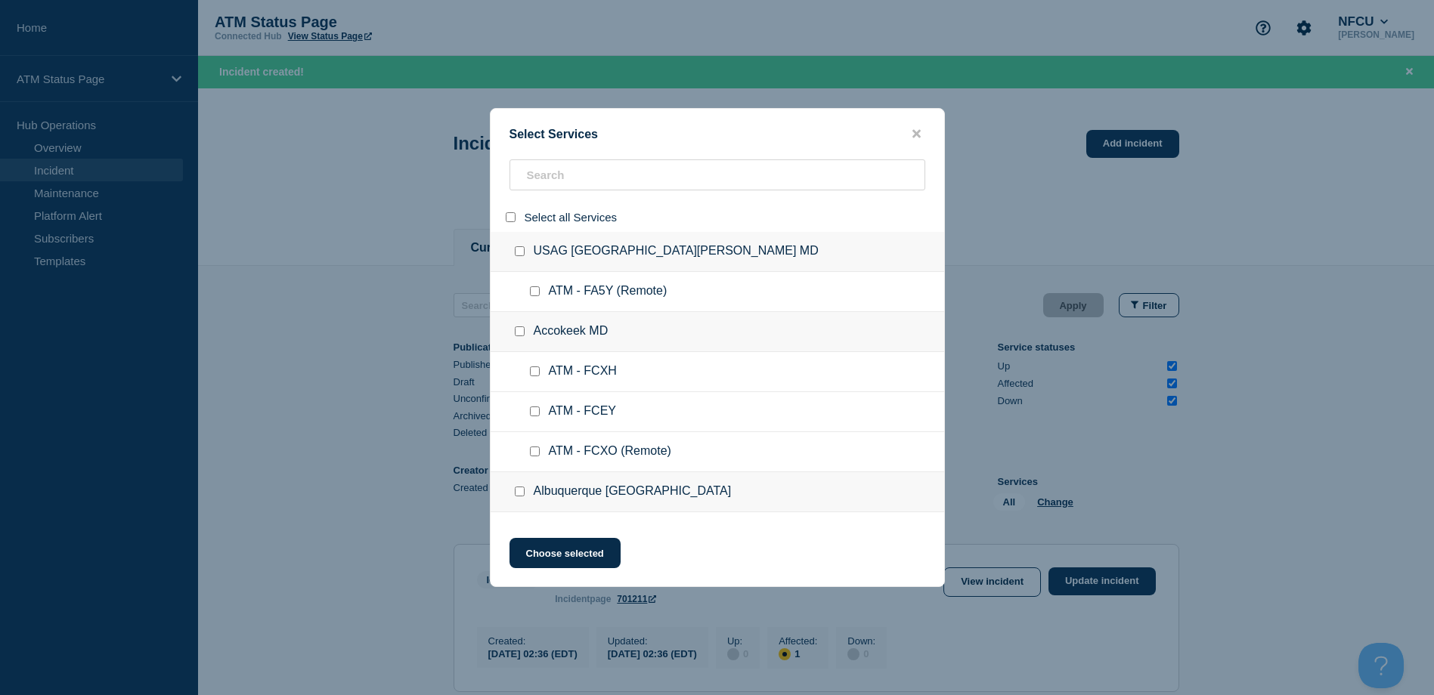
checkbox input "false"
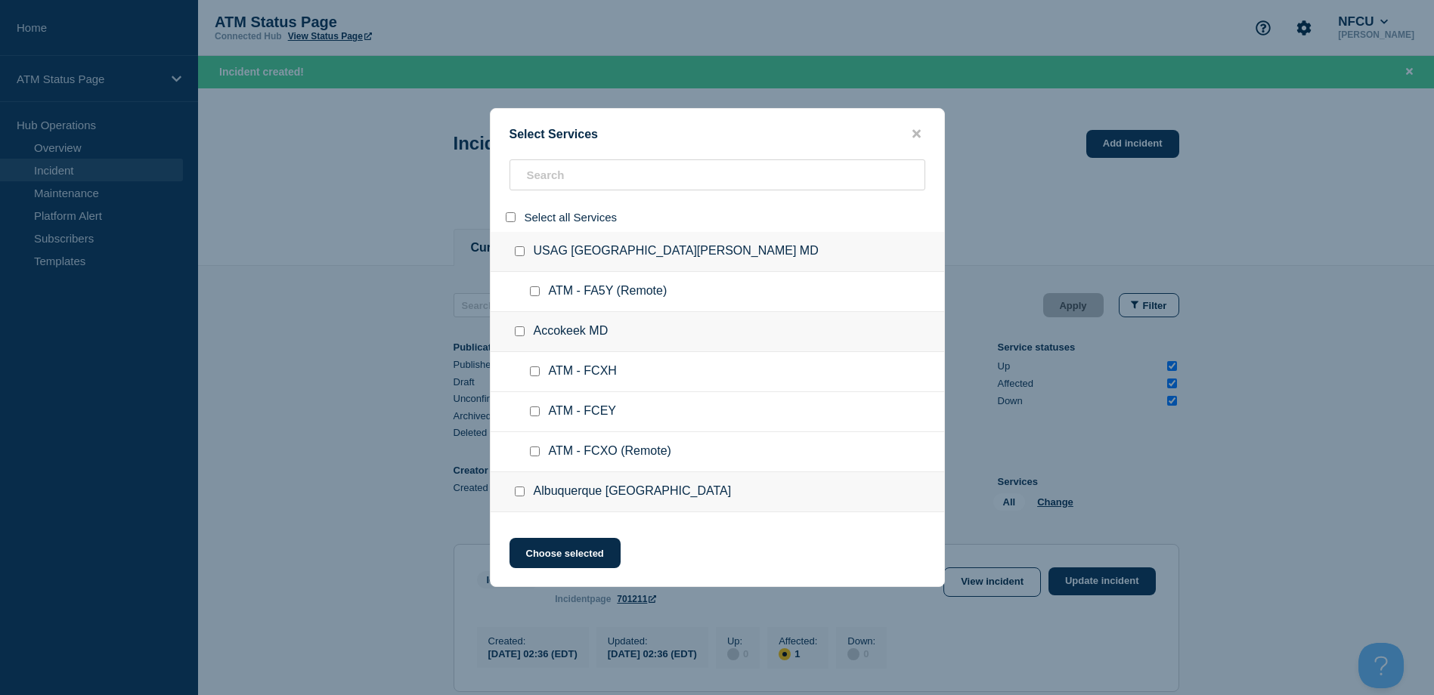
checkbox input "false"
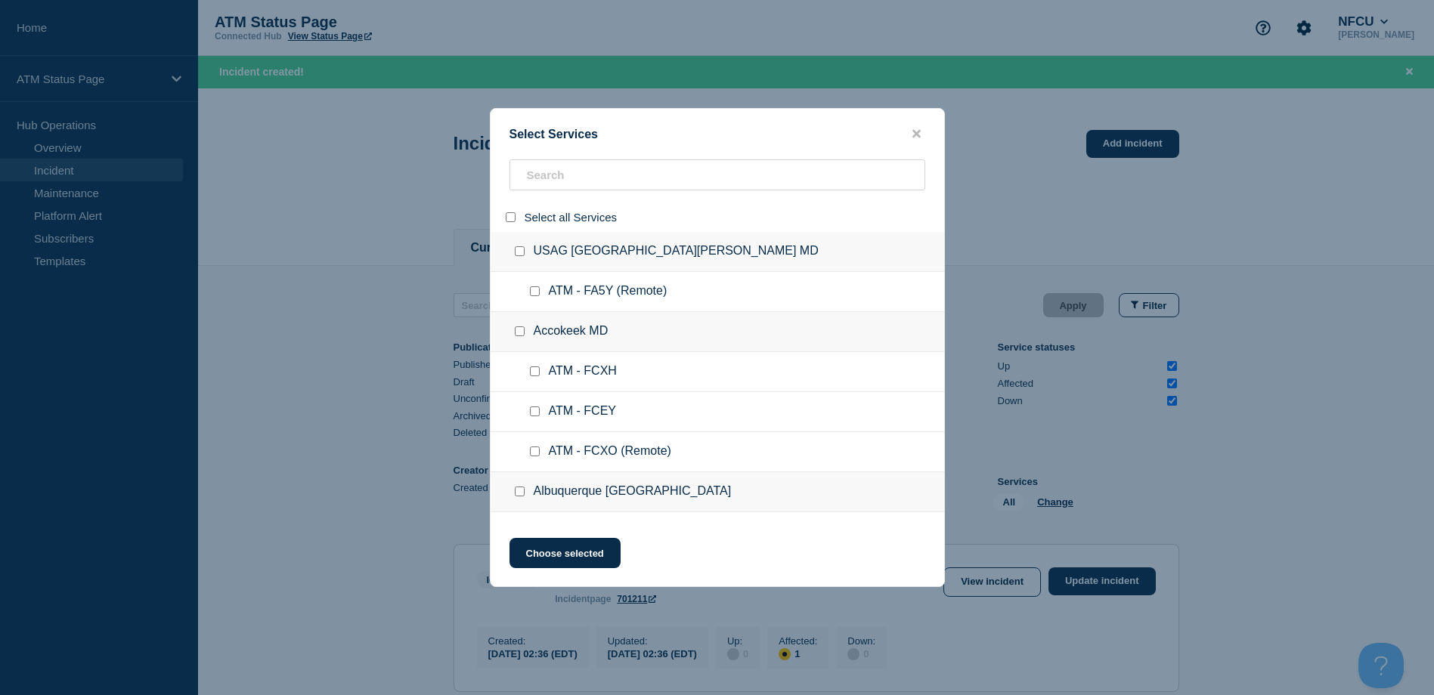
checkbox input "false"
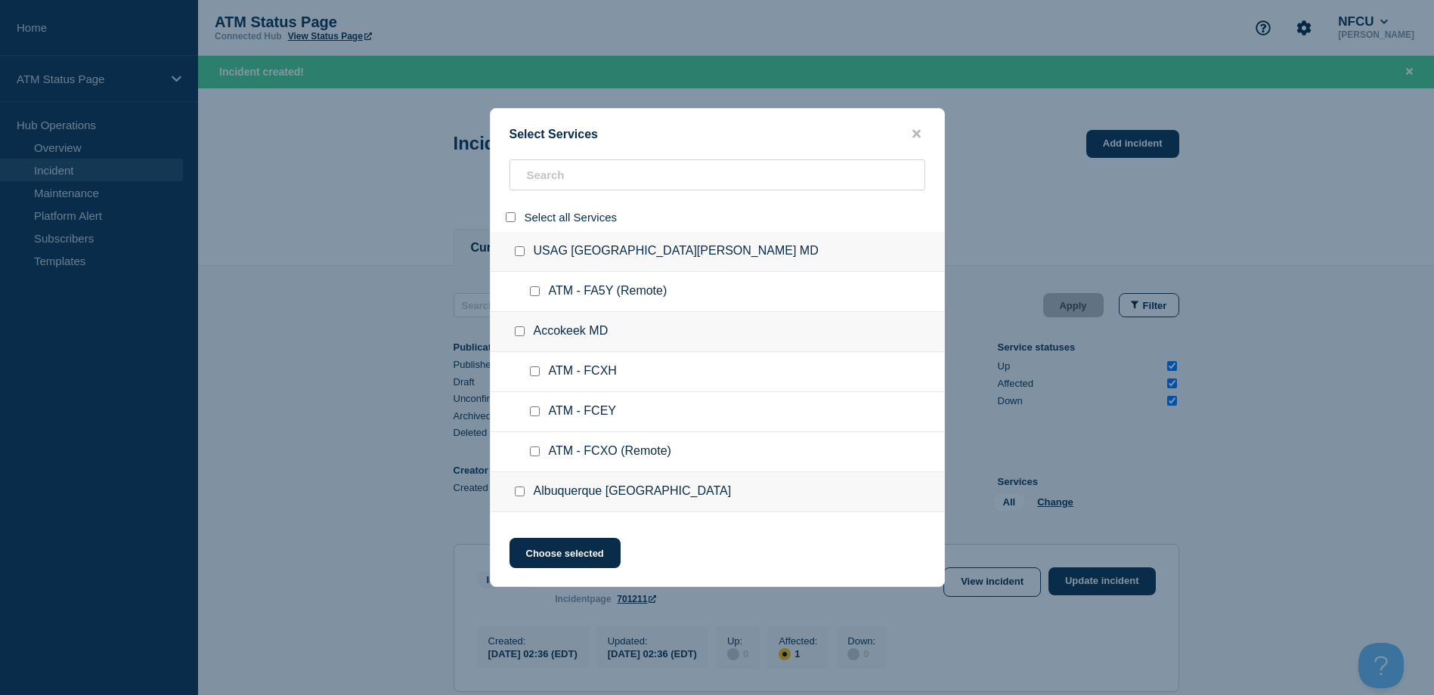
checkbox input "false"
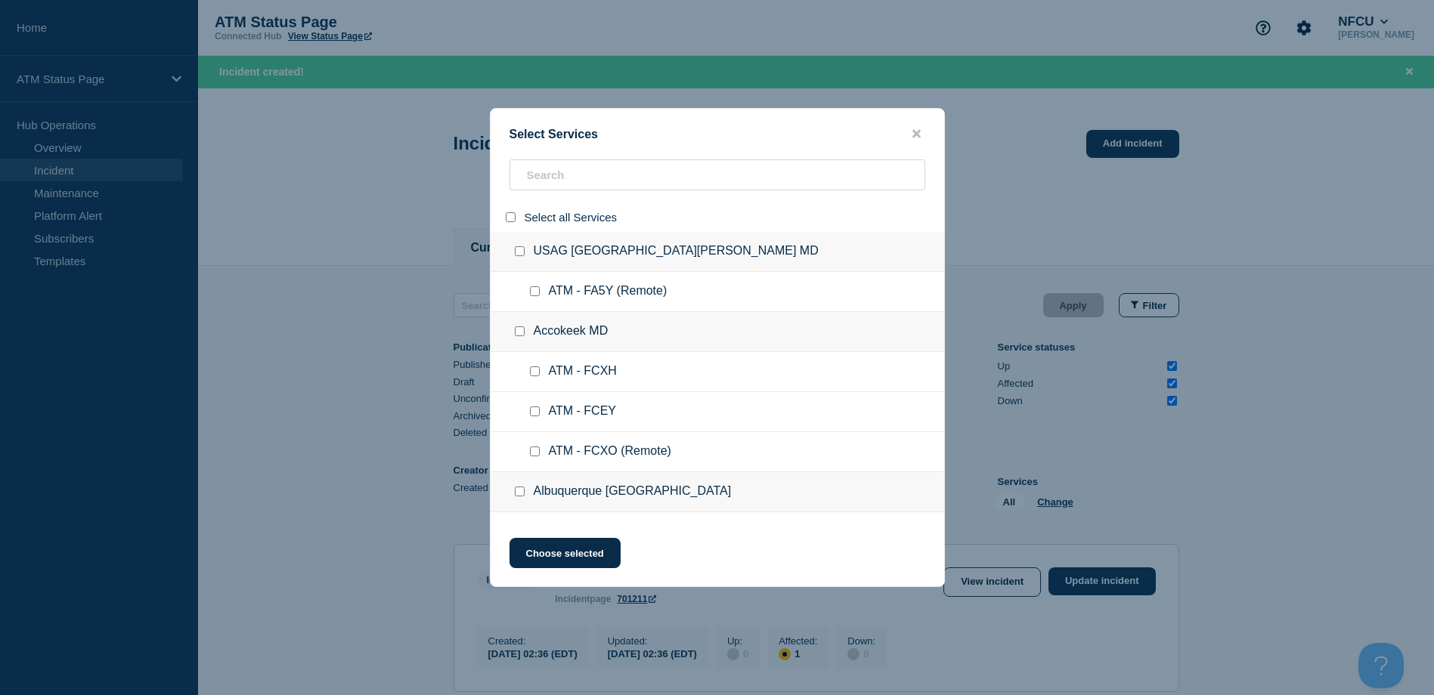
checkbox input "false"
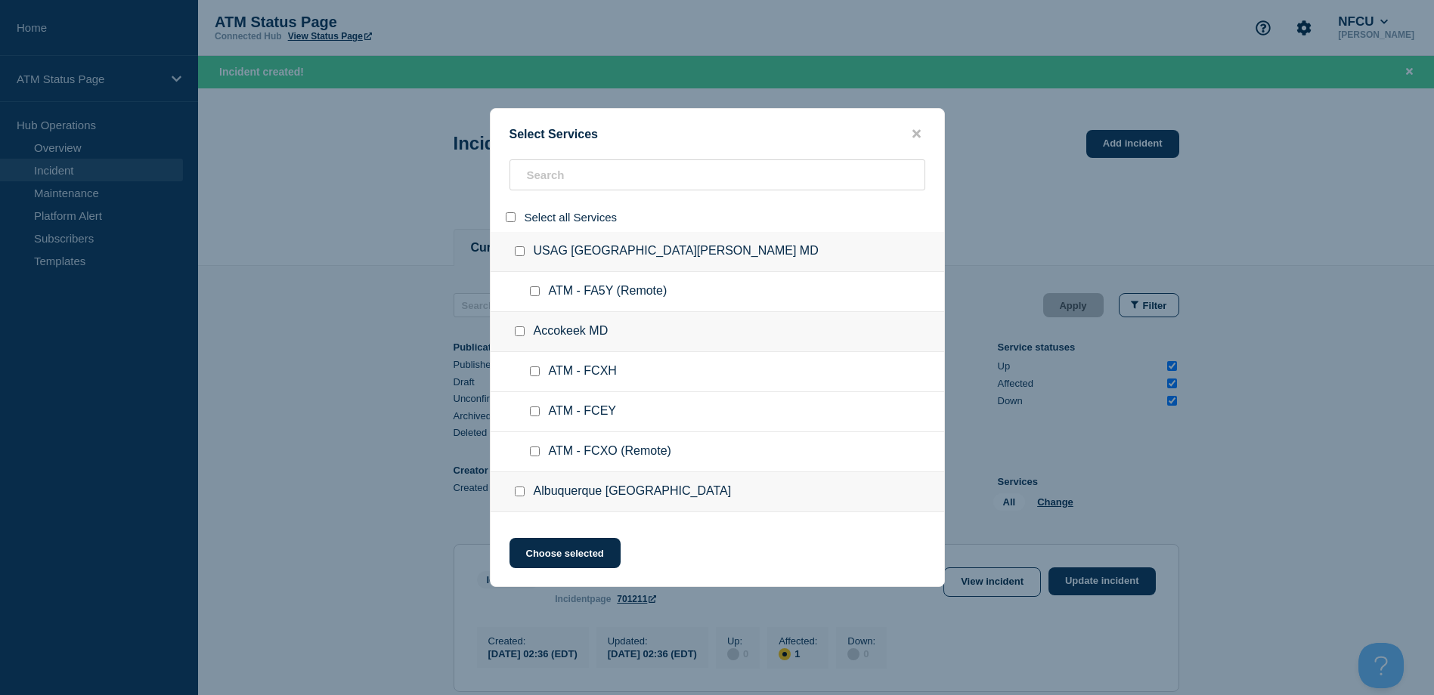
checkbox input "false"
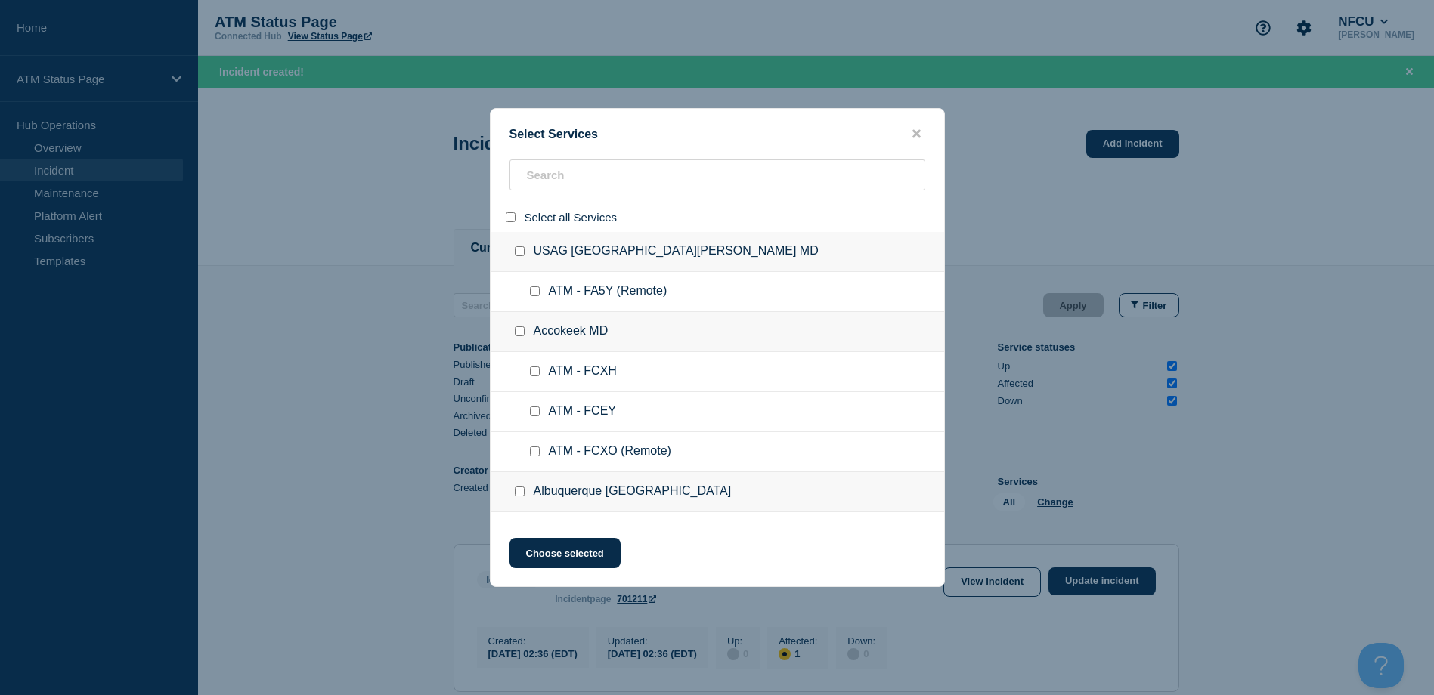
checkbox input "false"
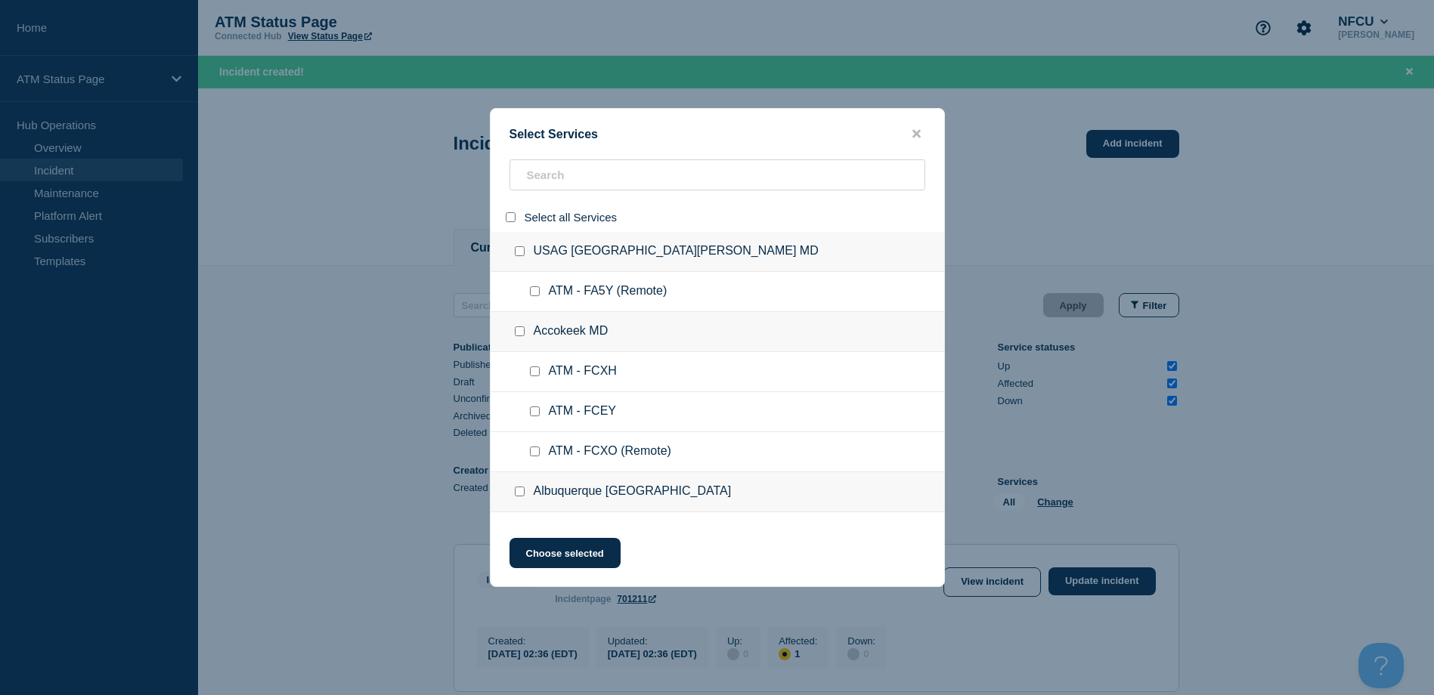
checkbox input "false"
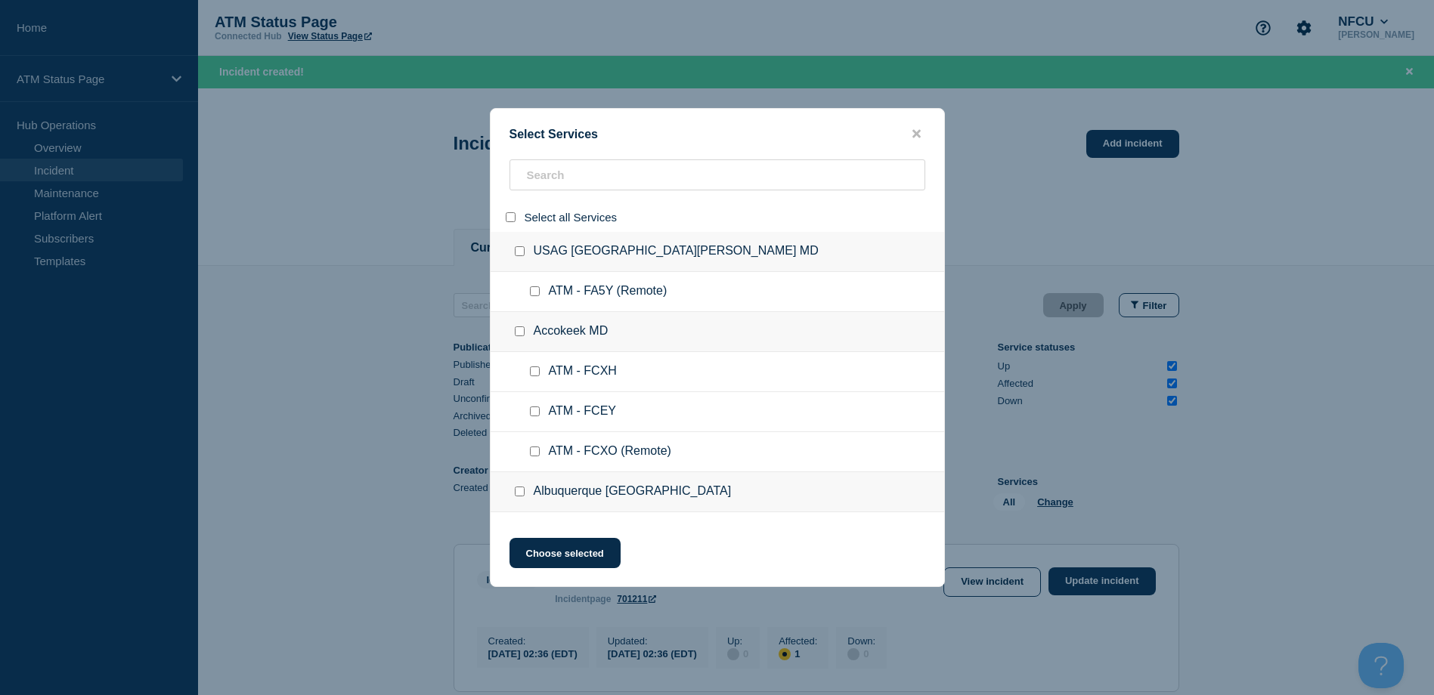
checkbox input "false"
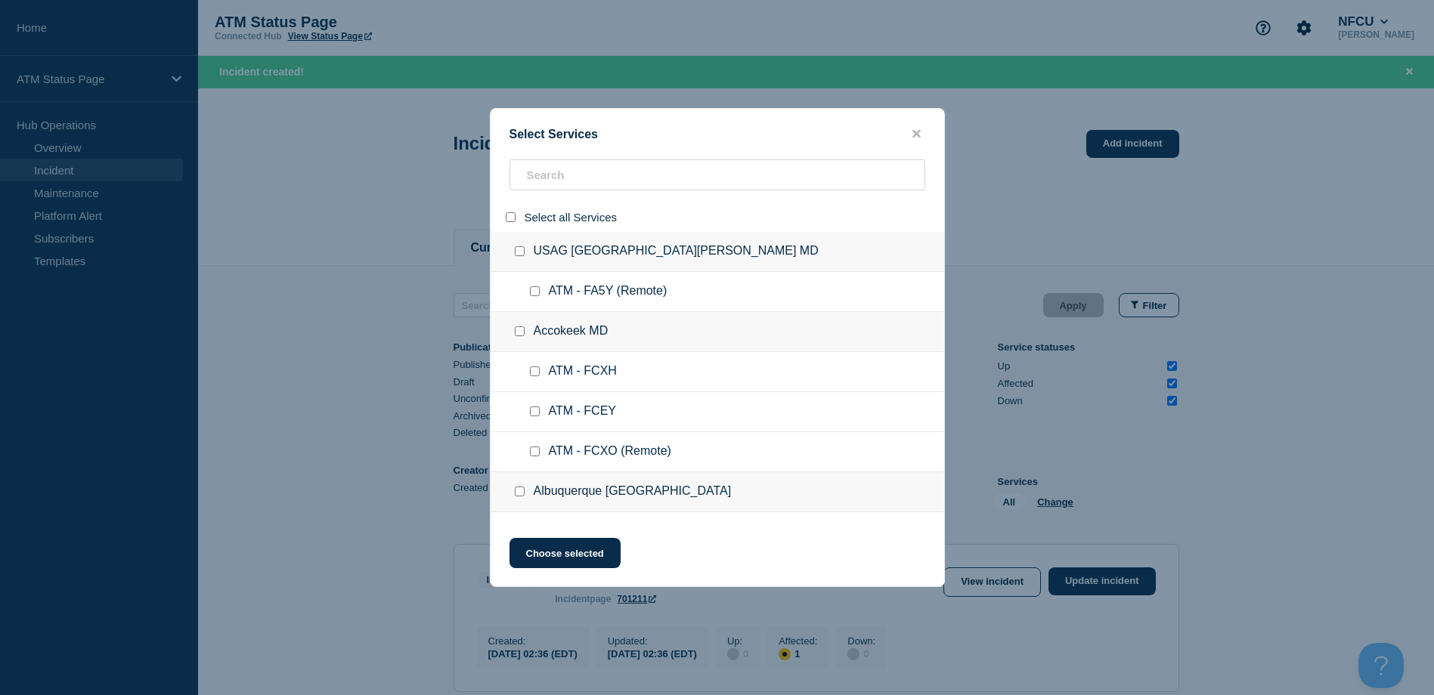
checkbox input "false"
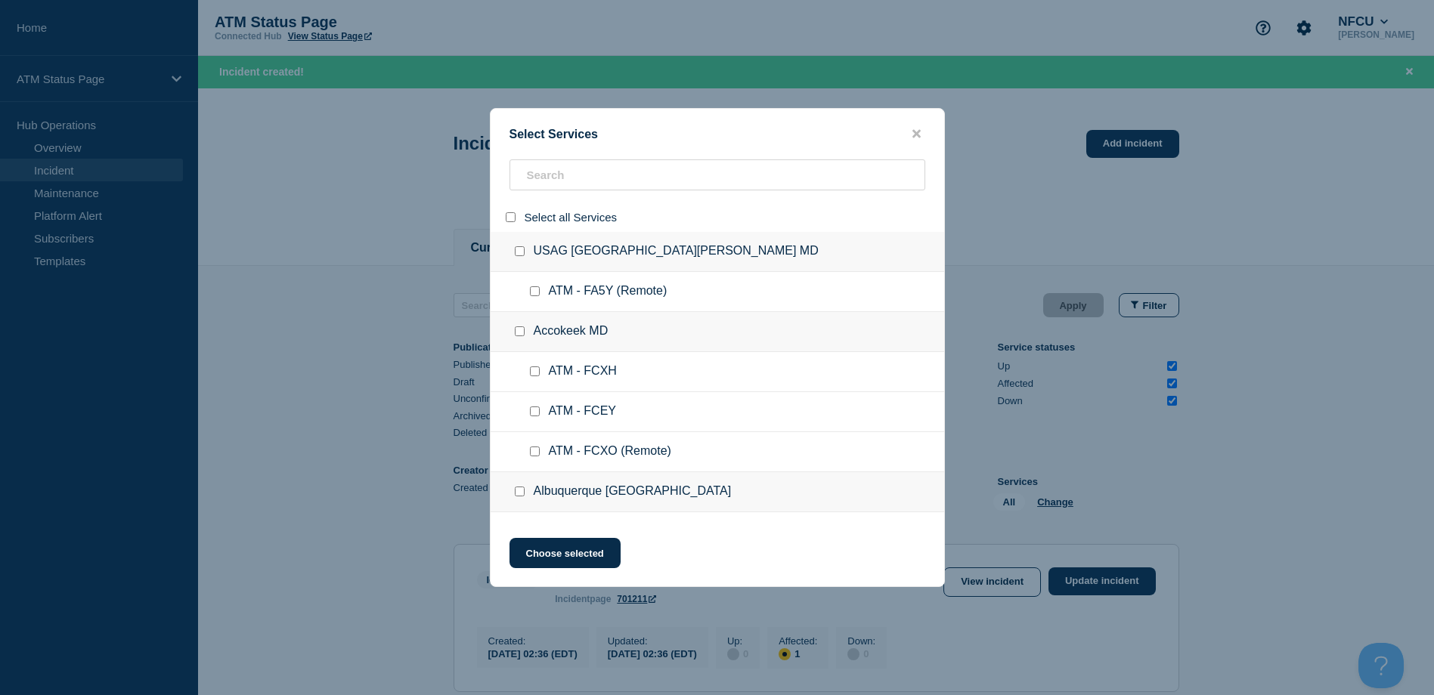
checkbox input "false"
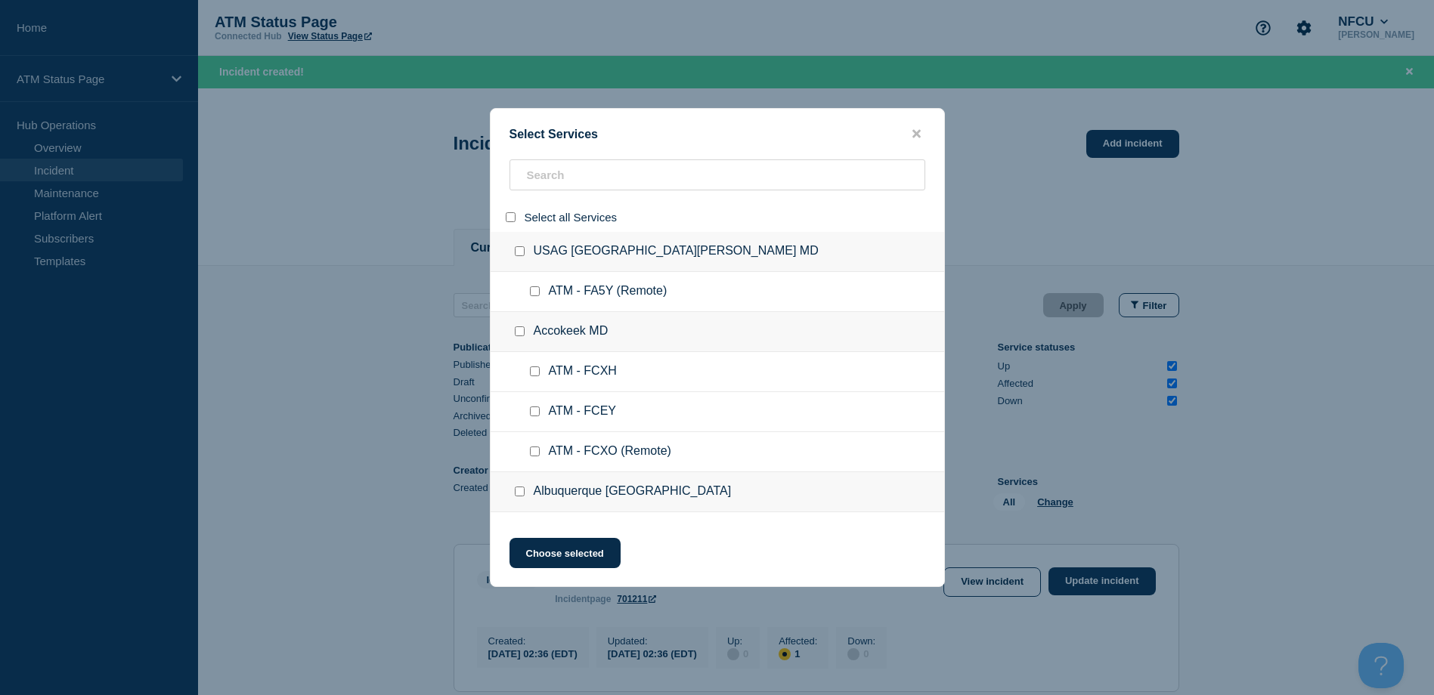
checkbox input "false"
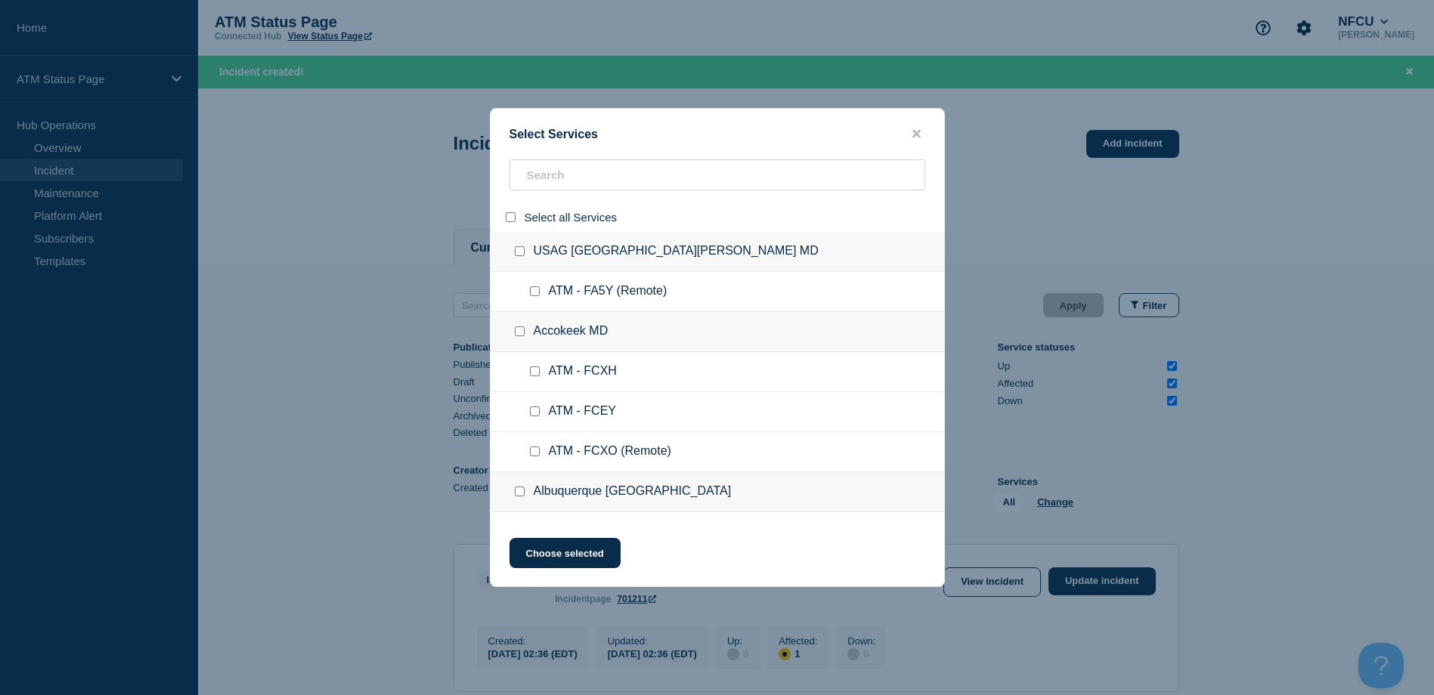
checkbox input "false"
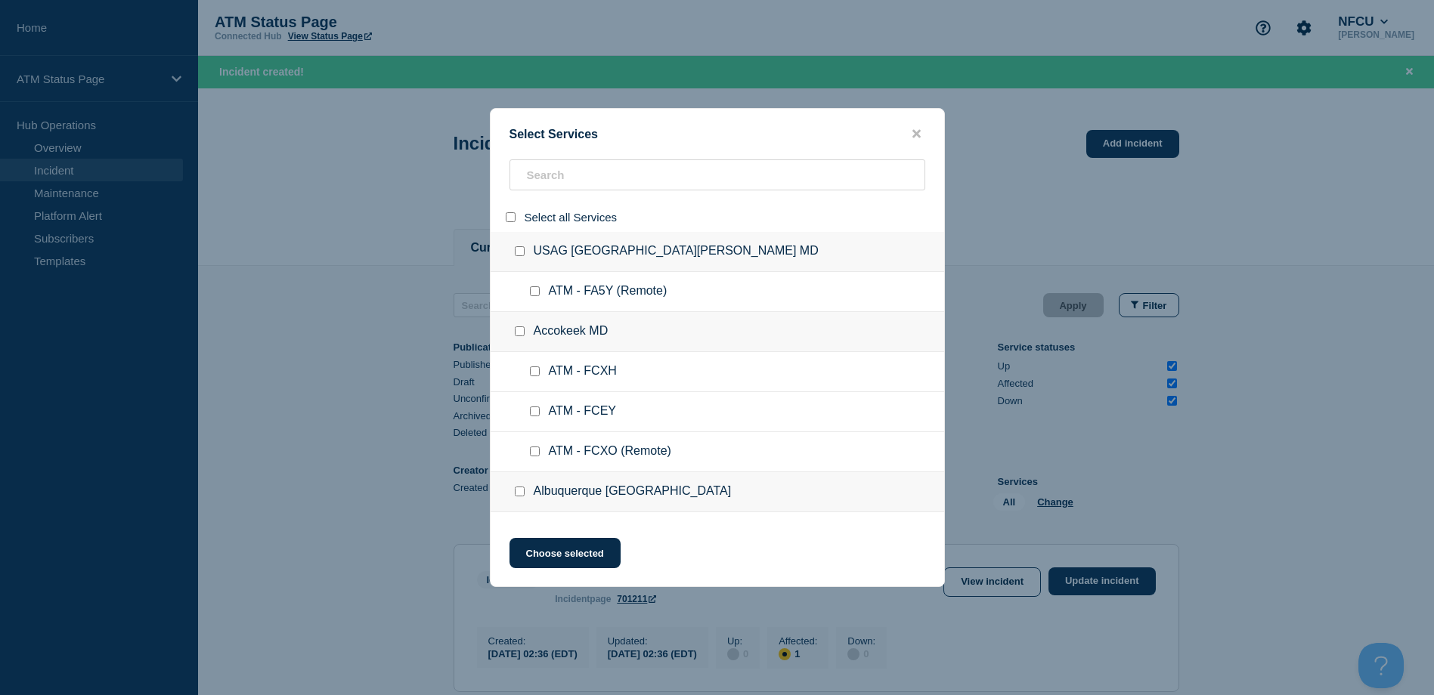
checkbox input "false"
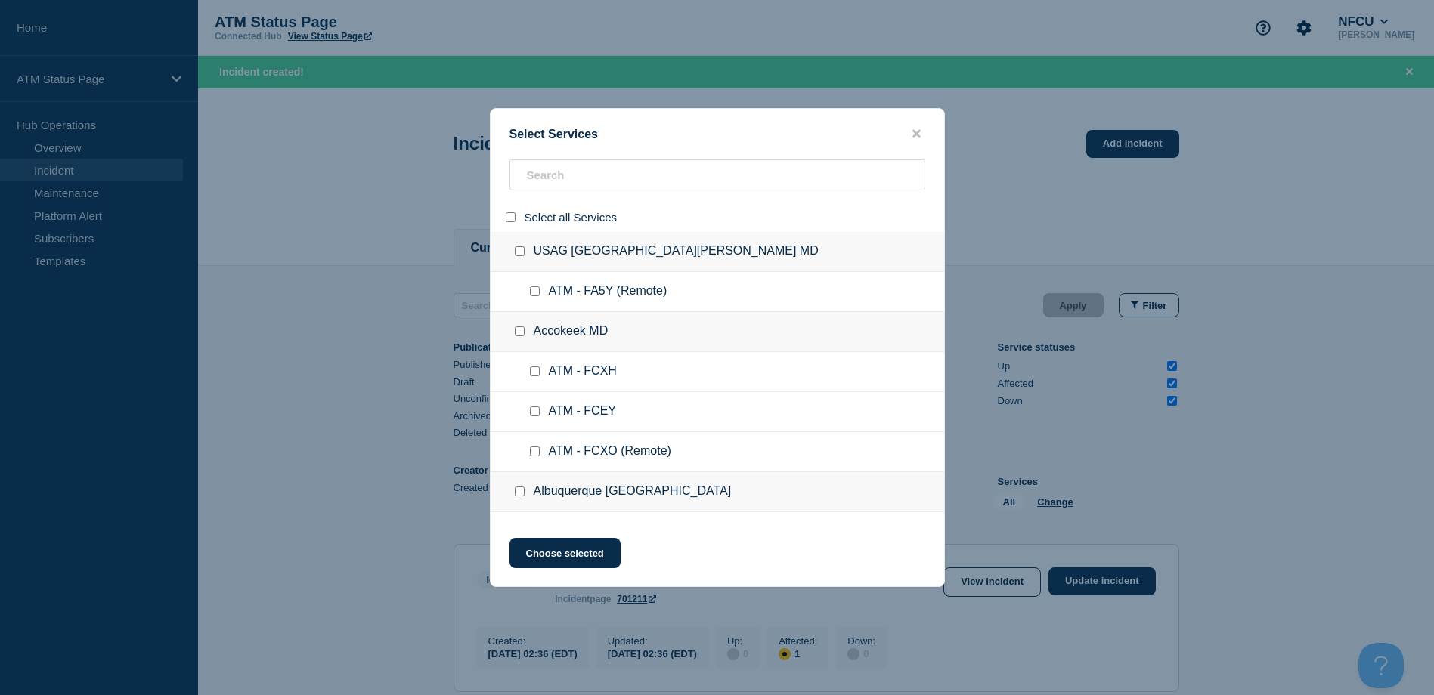
checkbox input "false"
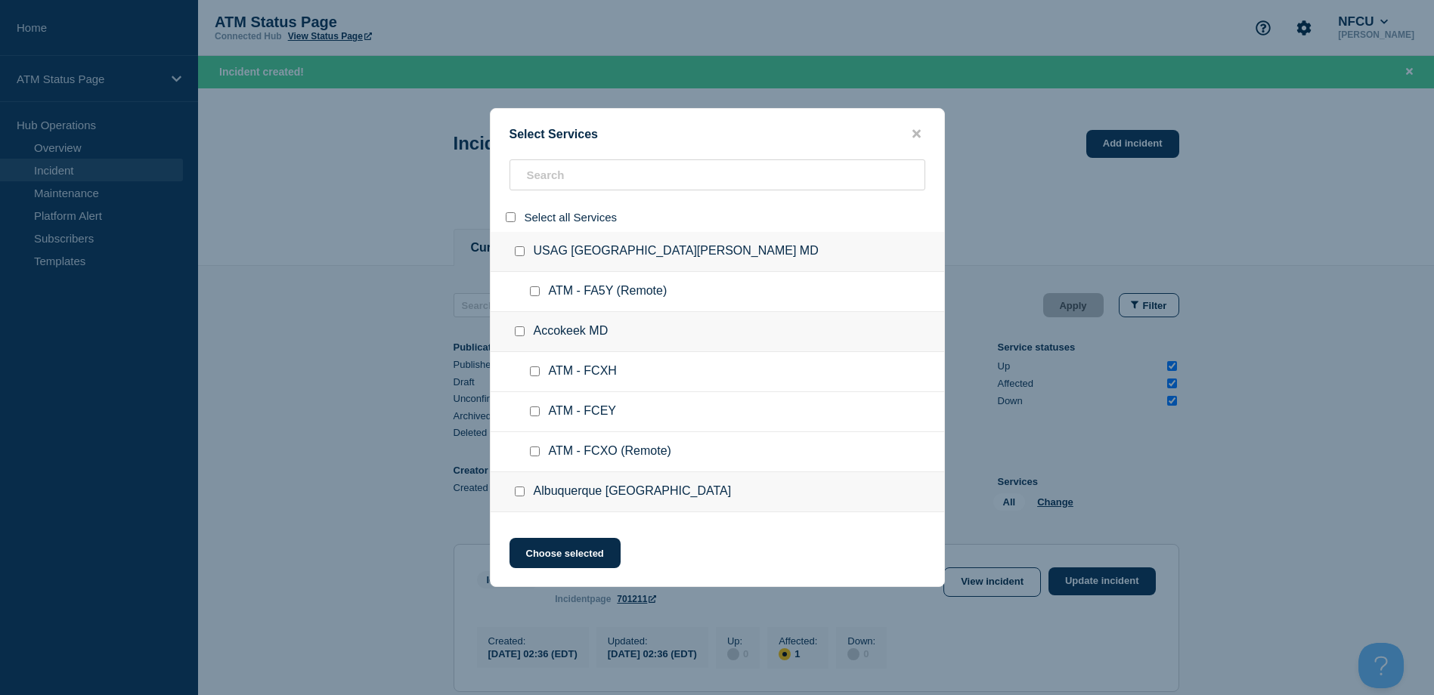
checkbox input "false"
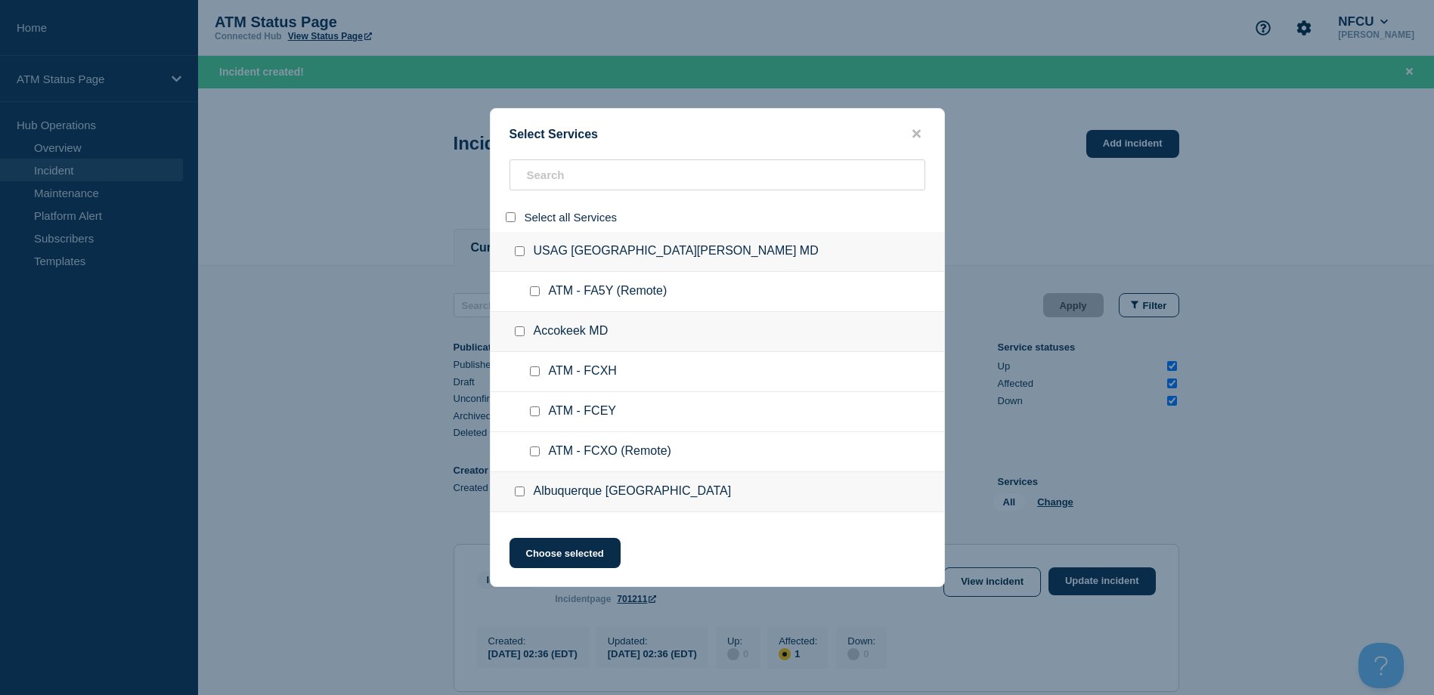
checkbox input "false"
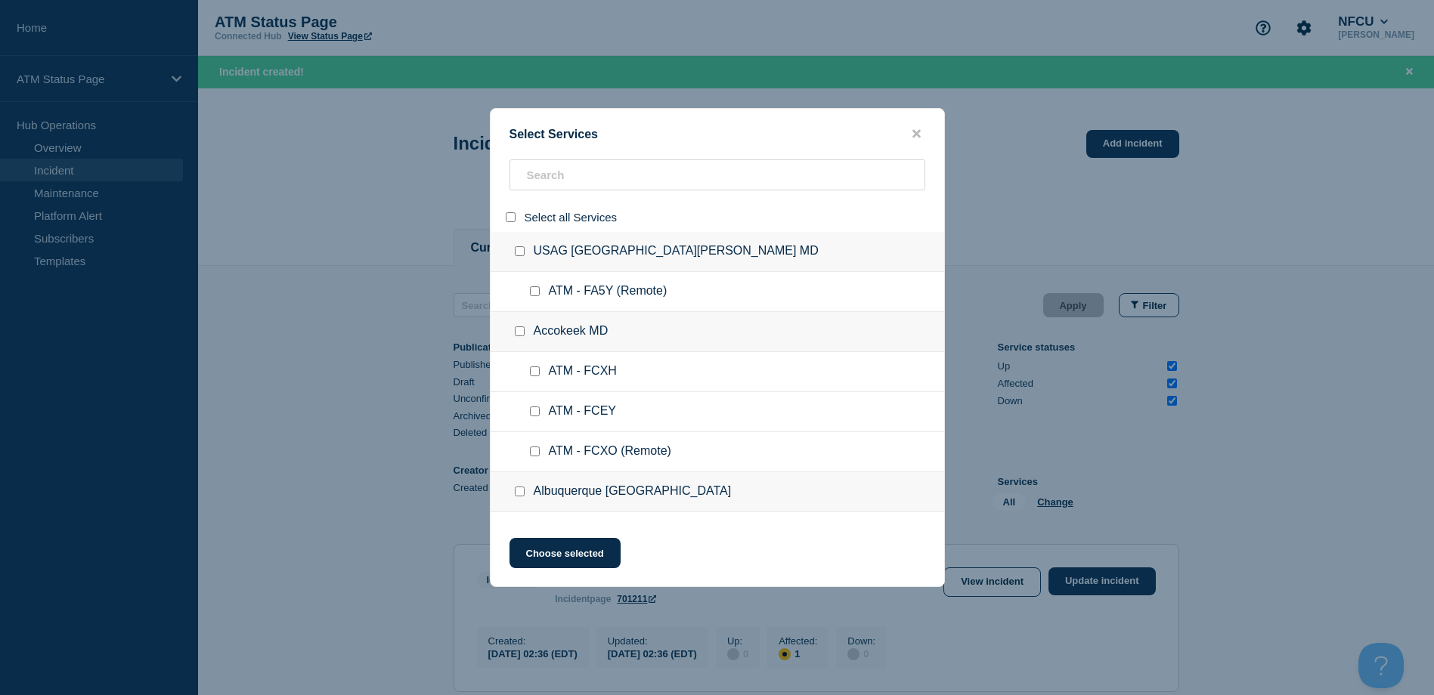
checkbox input "false"
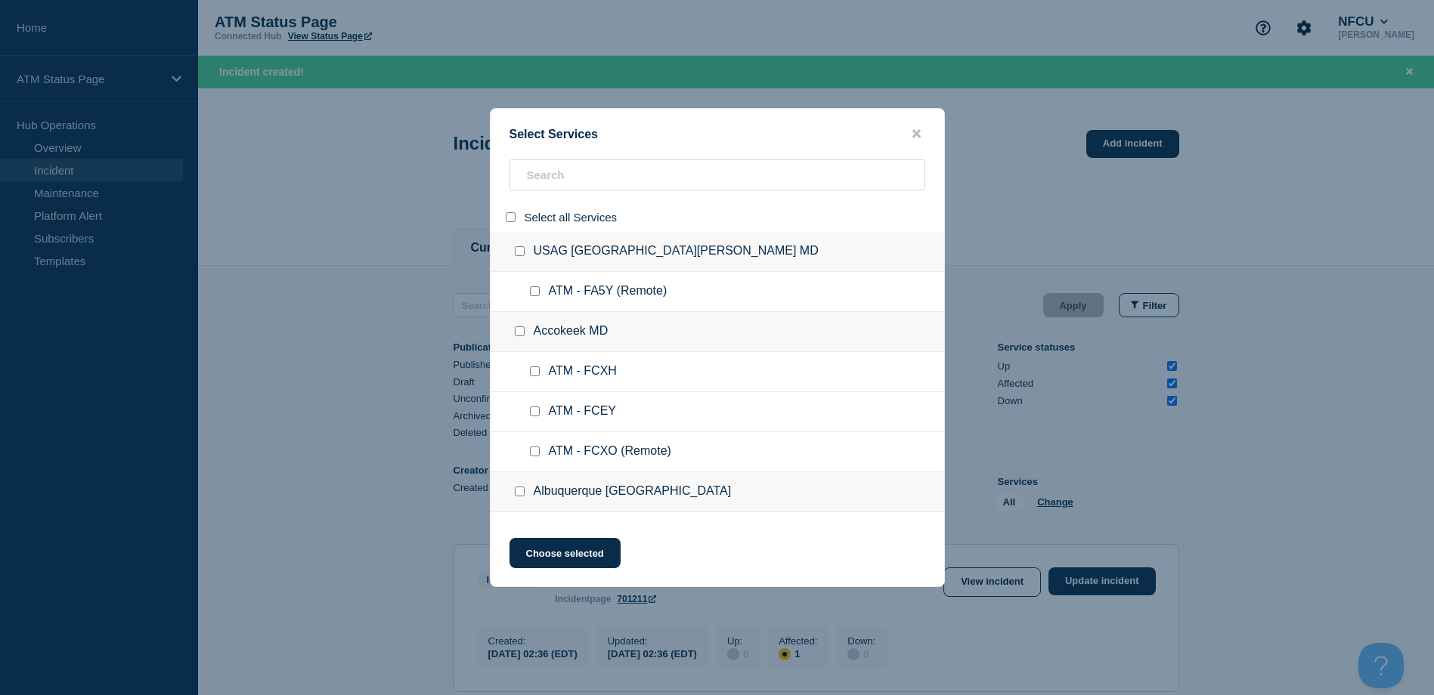
checkbox input "false"
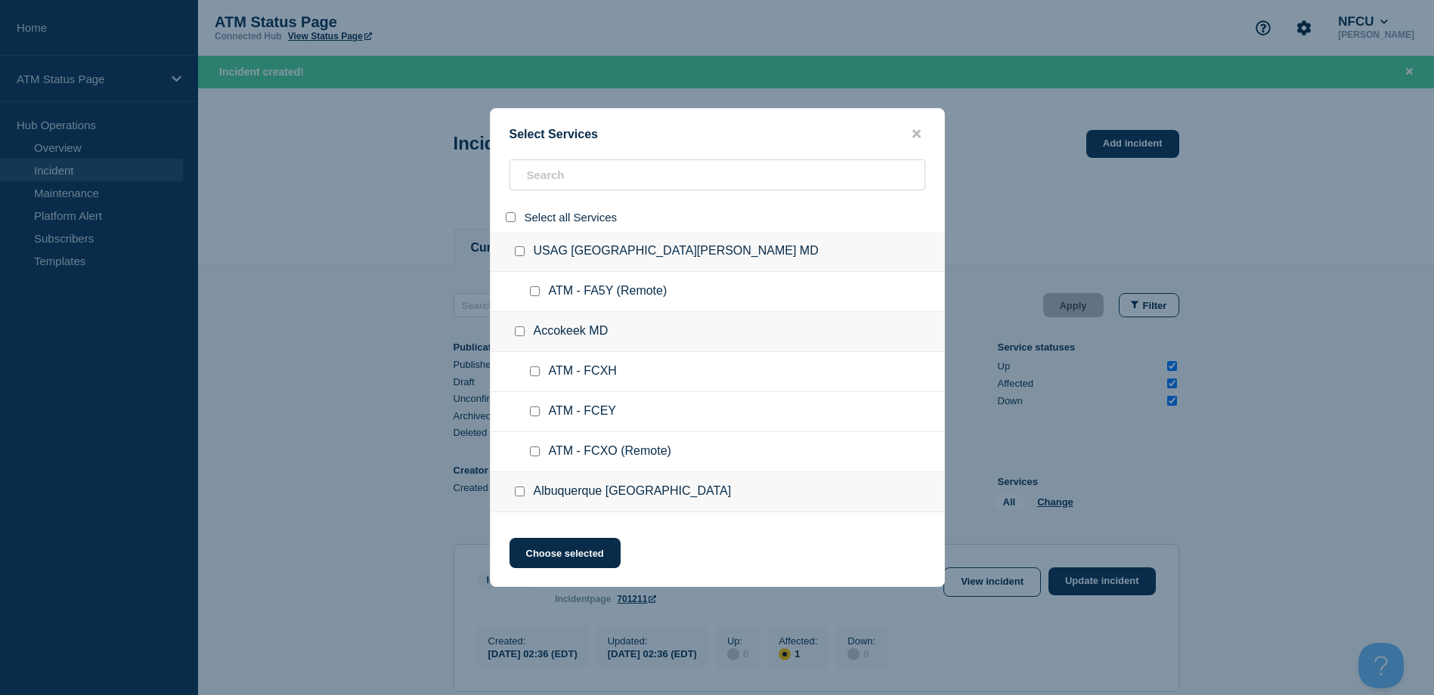
checkbox input "false"
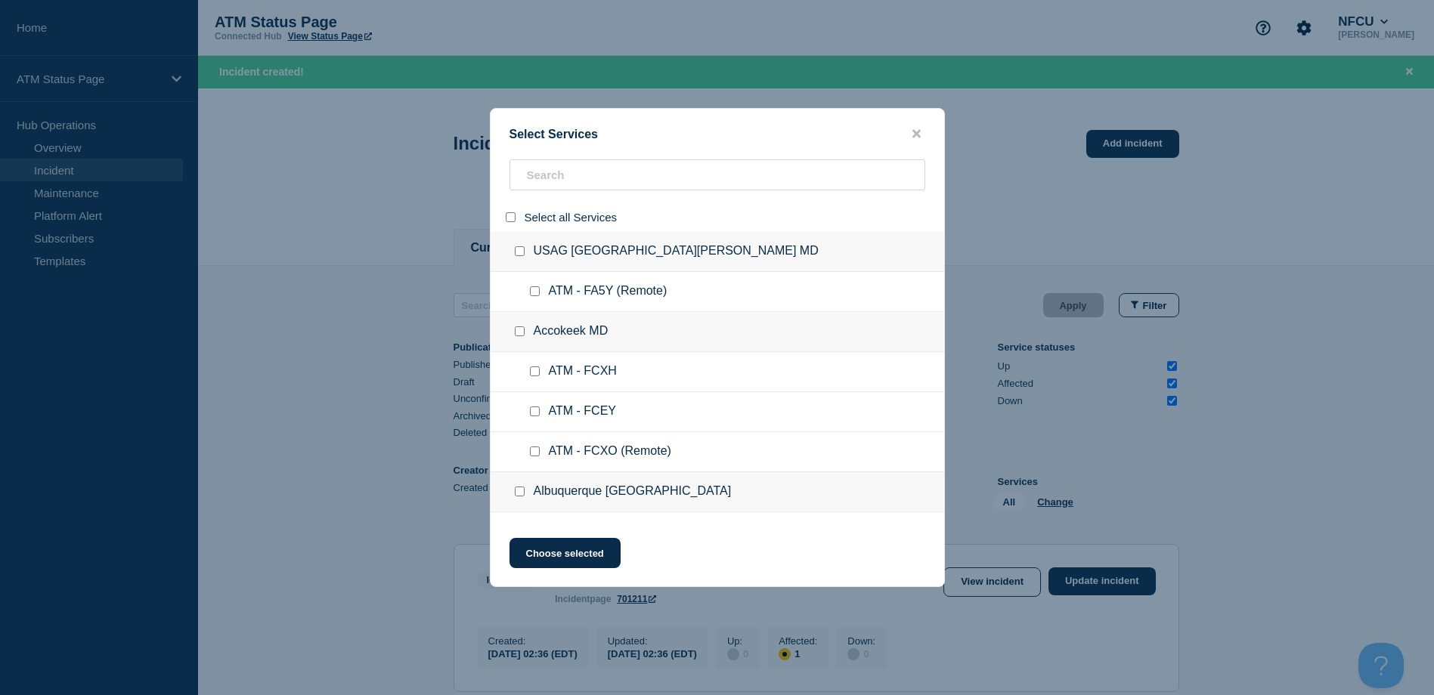
checkbox input "false"
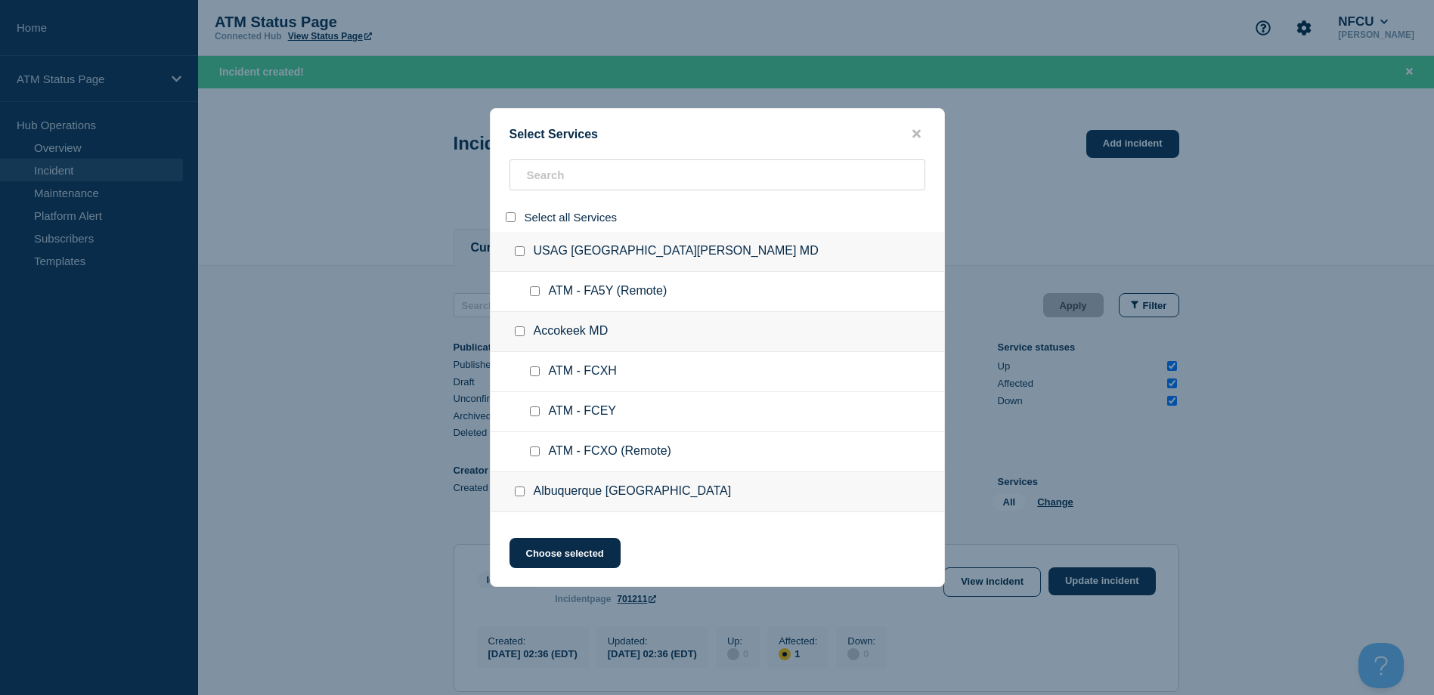
checkbox input "false"
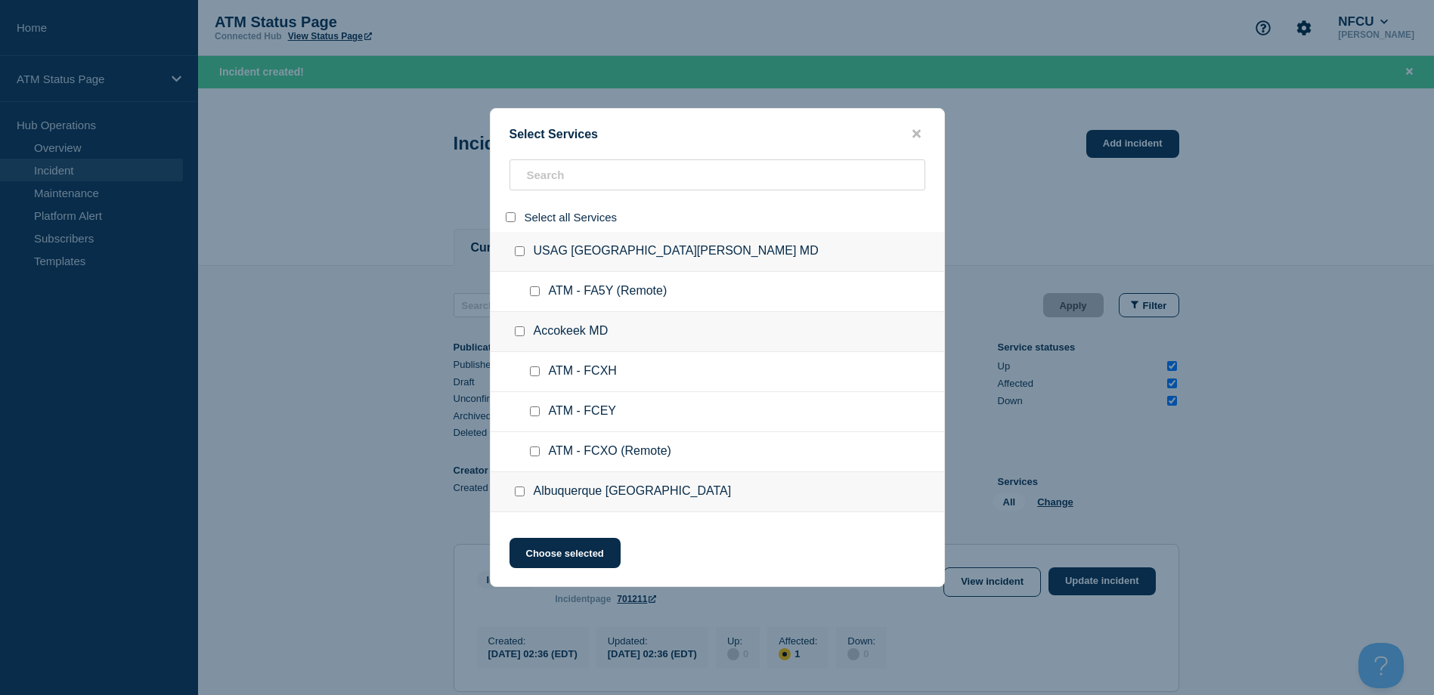
checkbox input "false"
click at [559, 181] on input "search" at bounding box center [717, 174] width 416 height 31
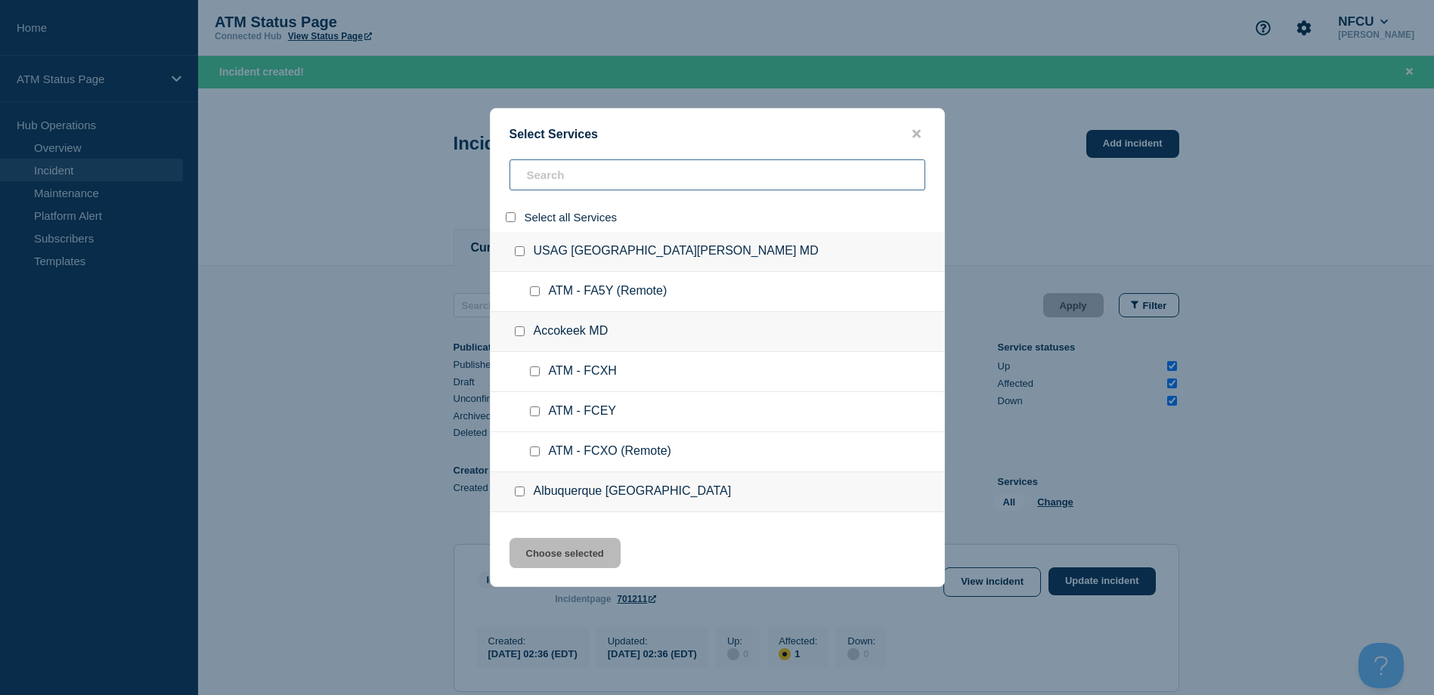
paste input "FC9E"
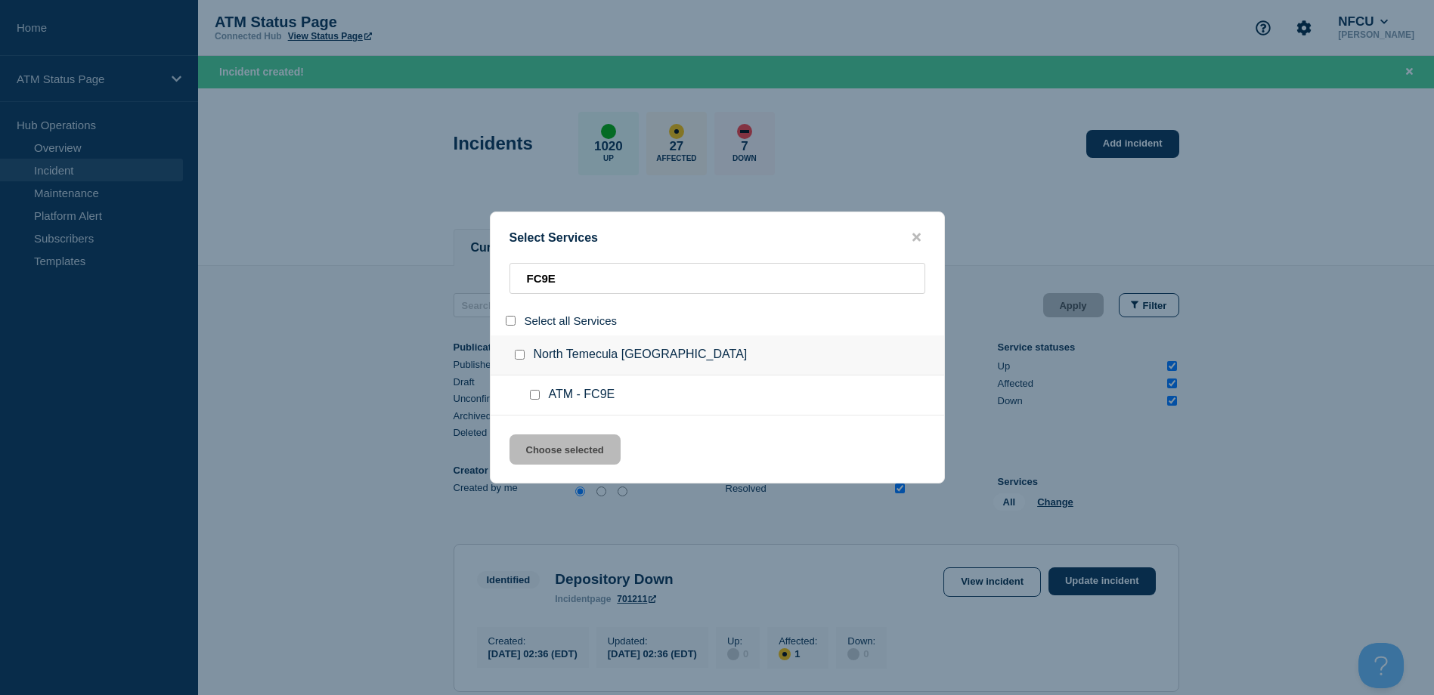
click at [537, 401] on div at bounding box center [538, 395] width 22 height 15
click at [537, 397] on input "service: ATM - FC9E" at bounding box center [535, 395] width 10 height 10
click at [571, 458] on button "Choose selected" at bounding box center [564, 450] width 111 height 30
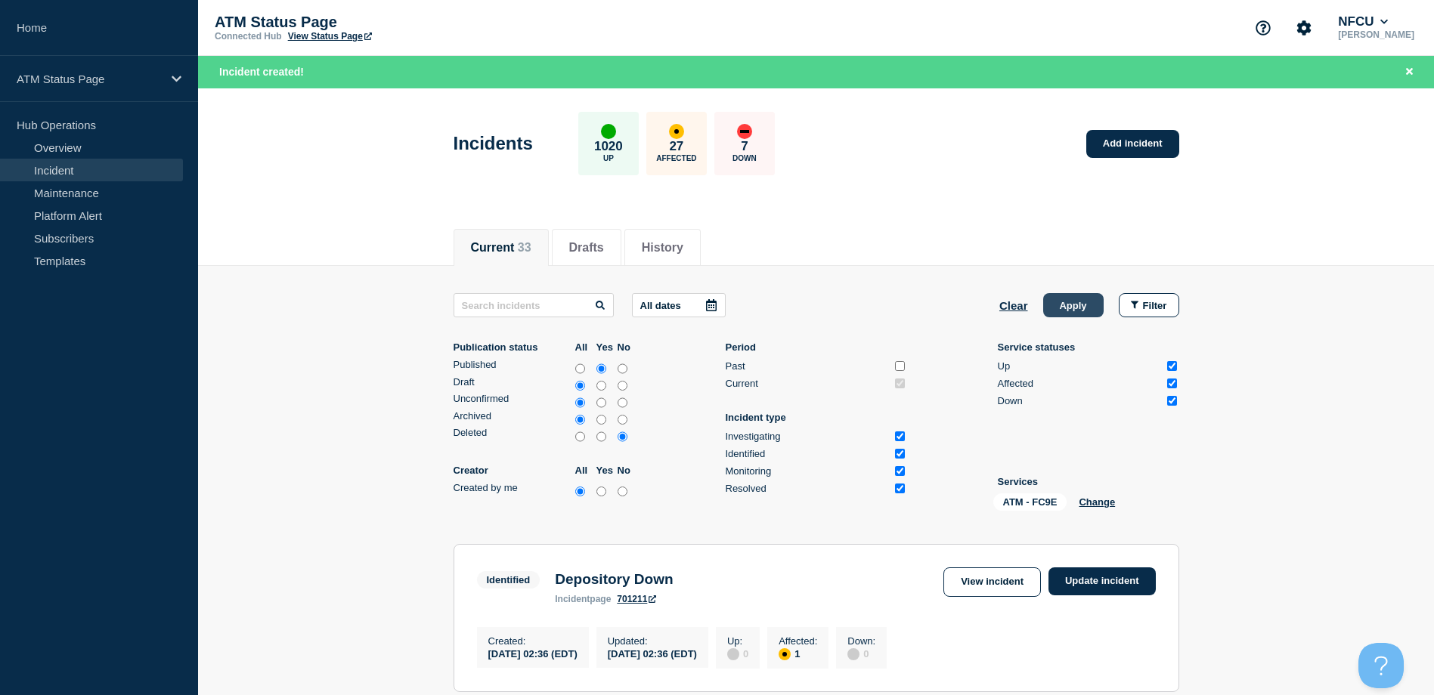
click at [1081, 305] on button "Apply" at bounding box center [1073, 305] width 60 height 24
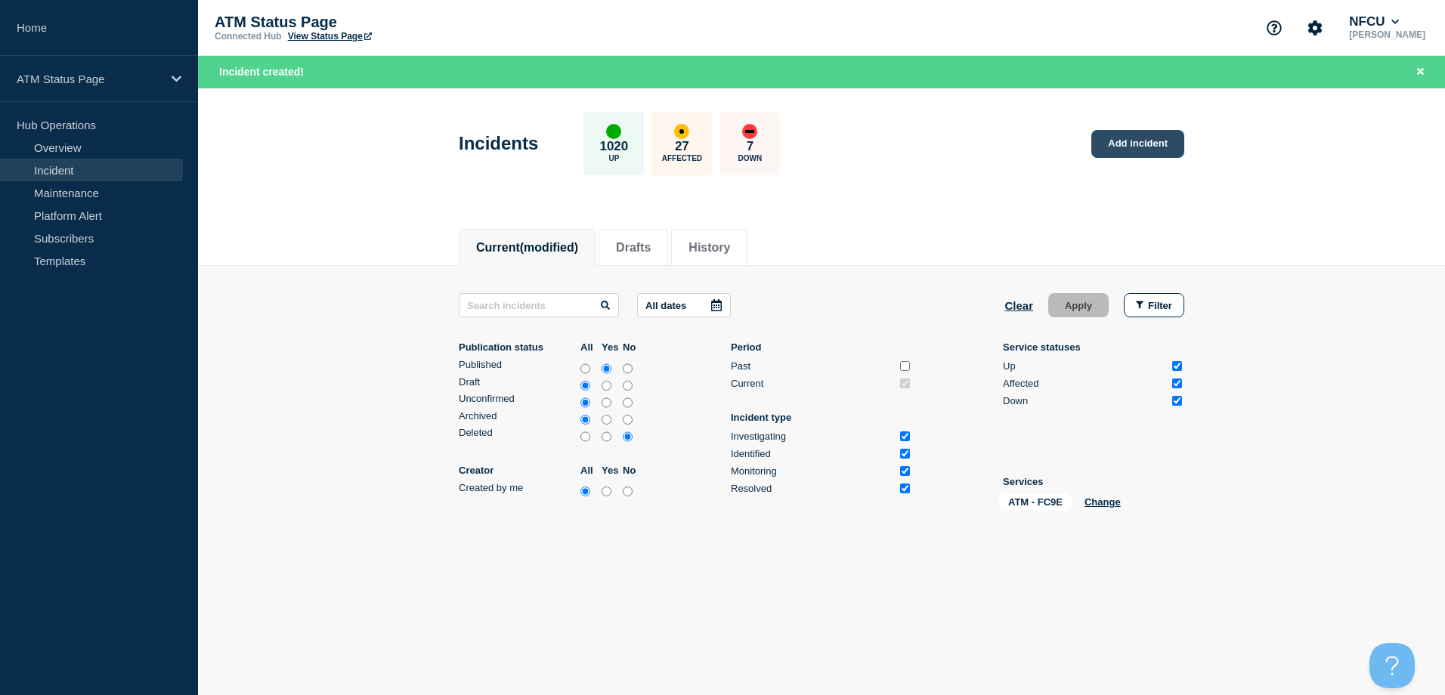
click at [1120, 153] on link "Add incident" at bounding box center [1137, 144] width 93 height 28
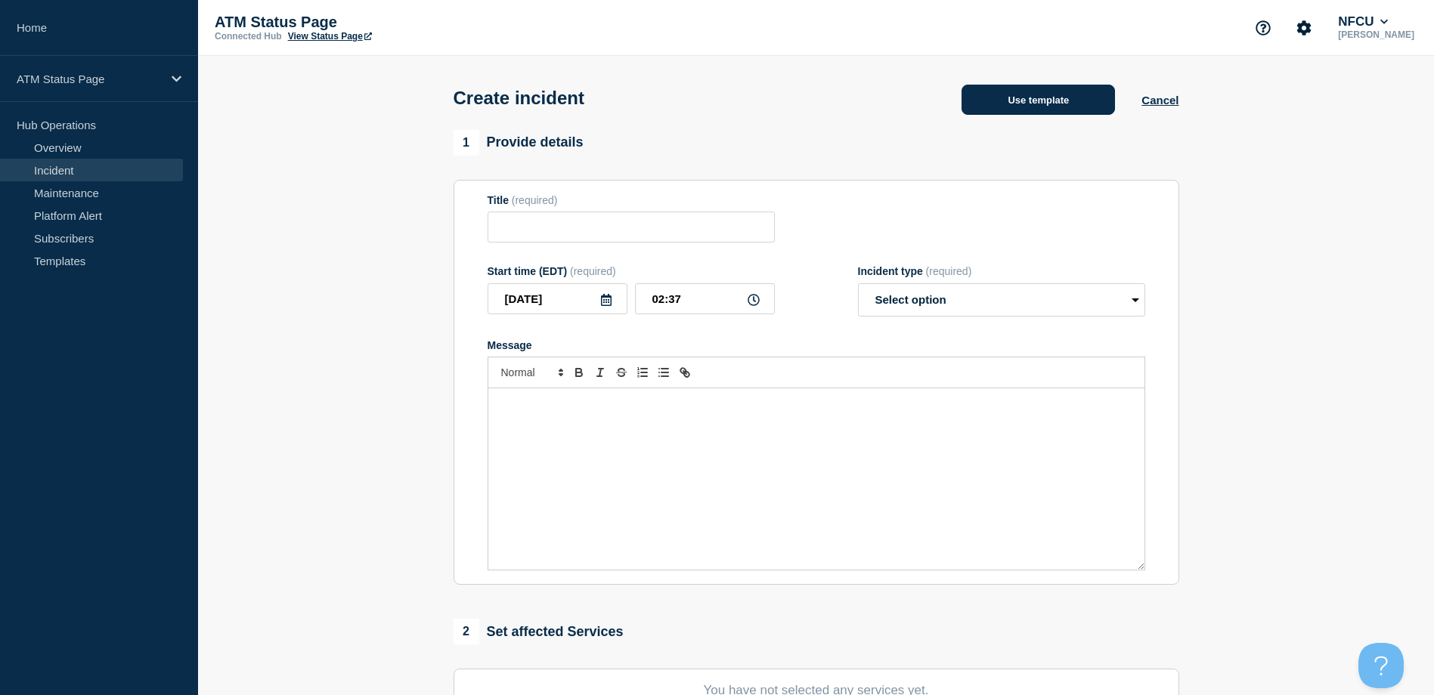
click at [987, 107] on button "Use template" at bounding box center [1037, 100] width 153 height 30
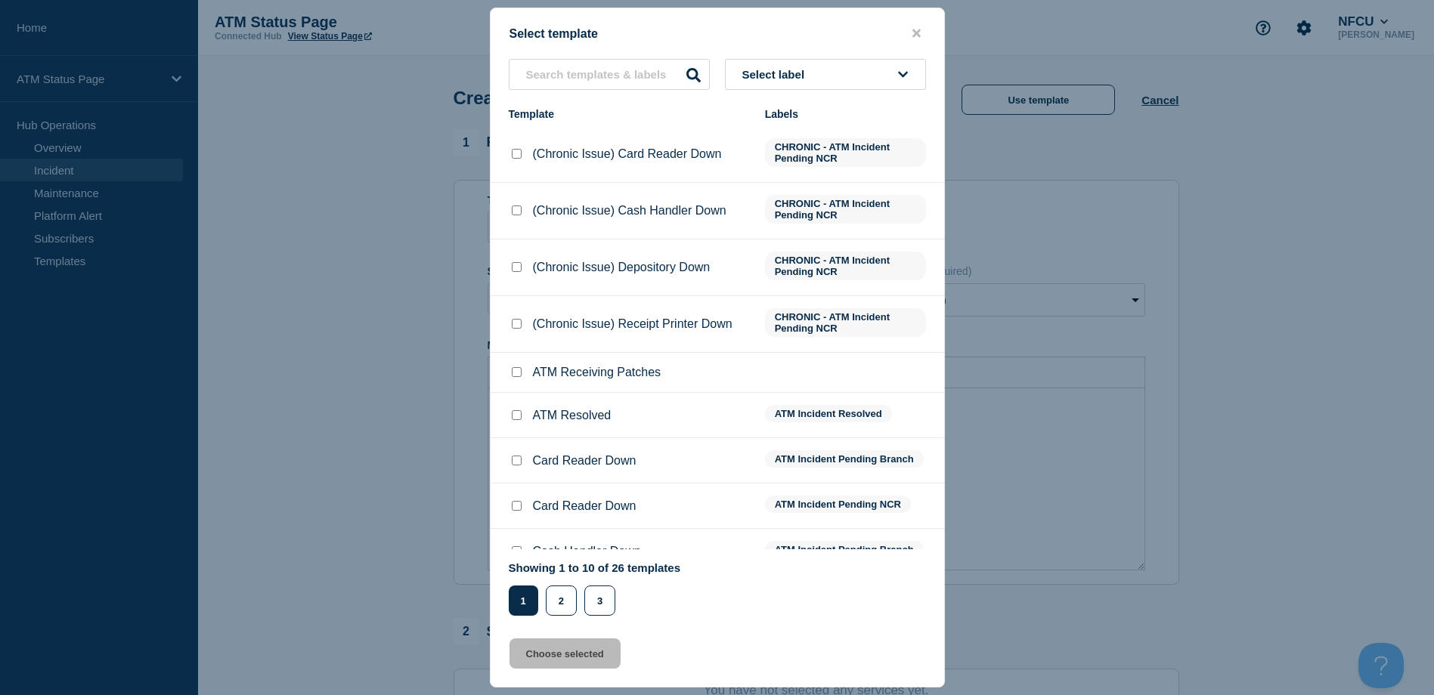
click at [887, 77] on button "Select label" at bounding box center [825, 74] width 201 height 31
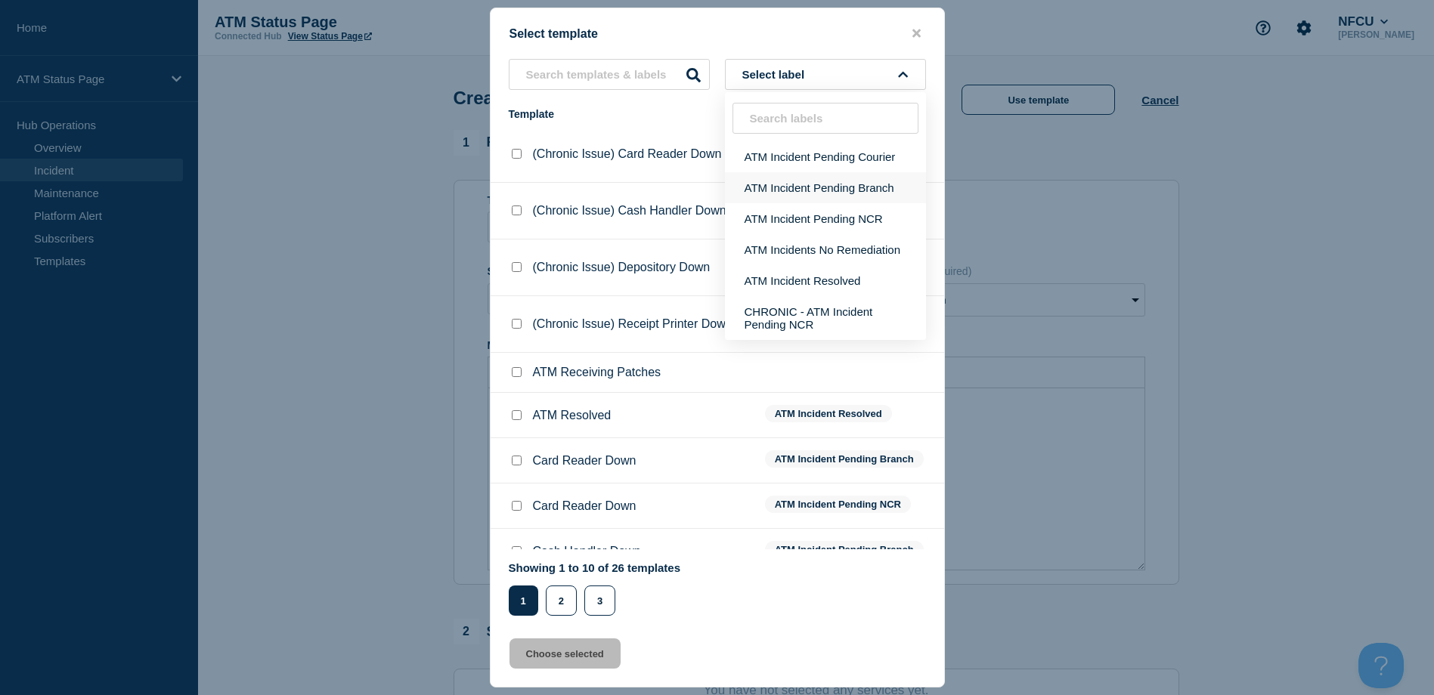
click at [862, 175] on button "ATM Incident Pending Branch" at bounding box center [825, 187] width 201 height 31
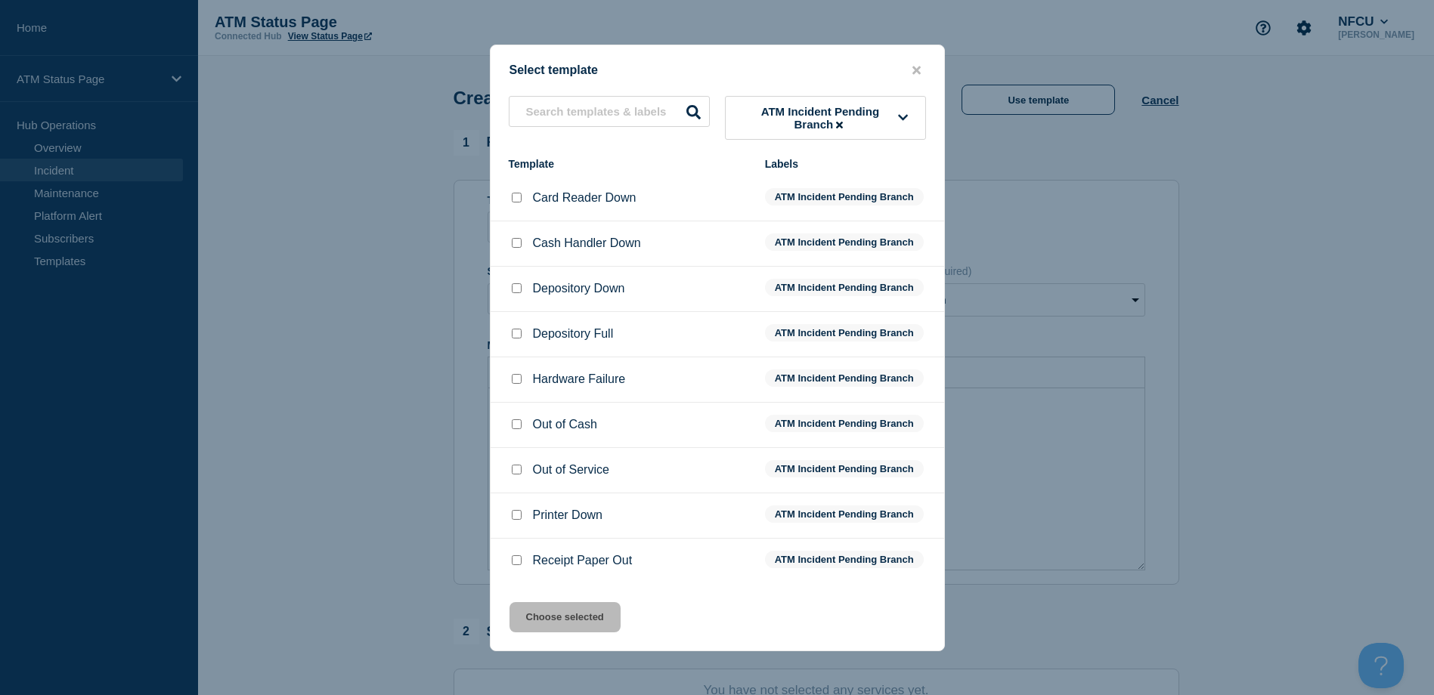
click at [518, 247] on input "Cash Handler Down checkbox" at bounding box center [517, 243] width 10 height 10
click at [591, 613] on button "Choose selected" at bounding box center [564, 617] width 111 height 30
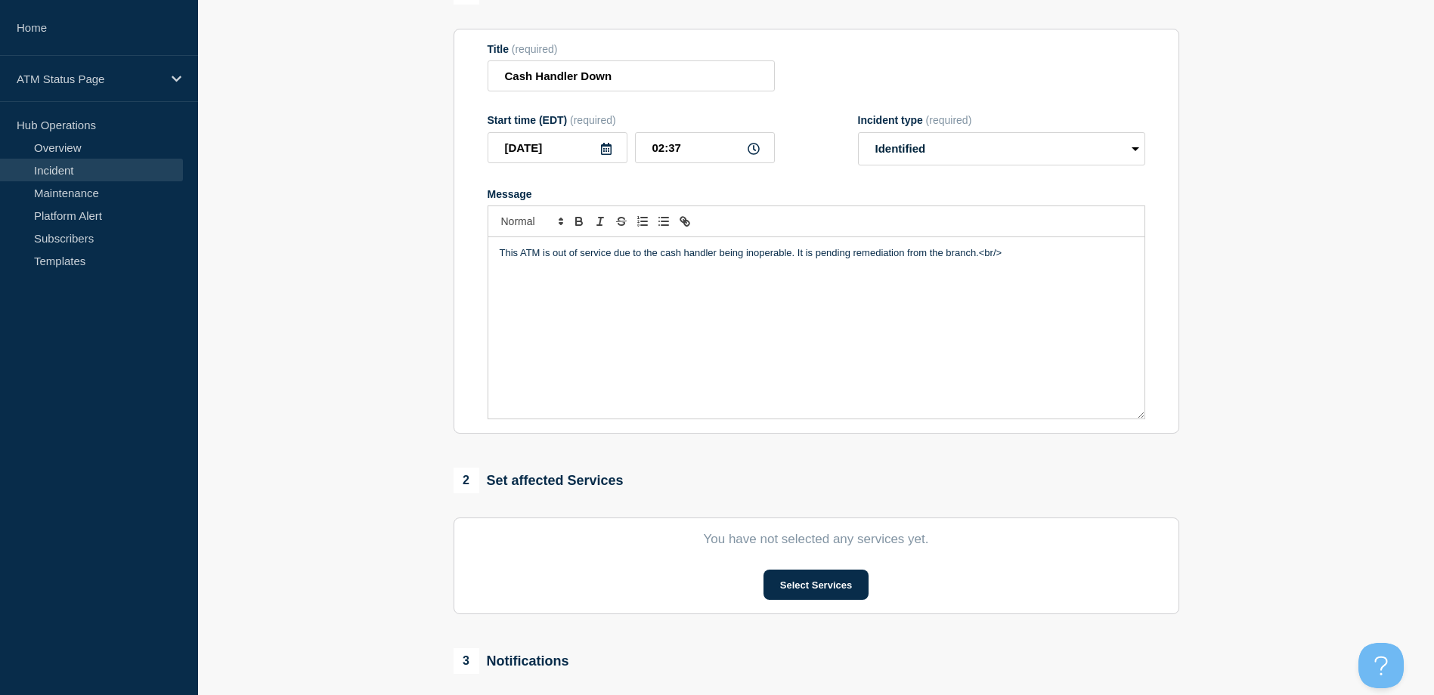
scroll to position [227, 0]
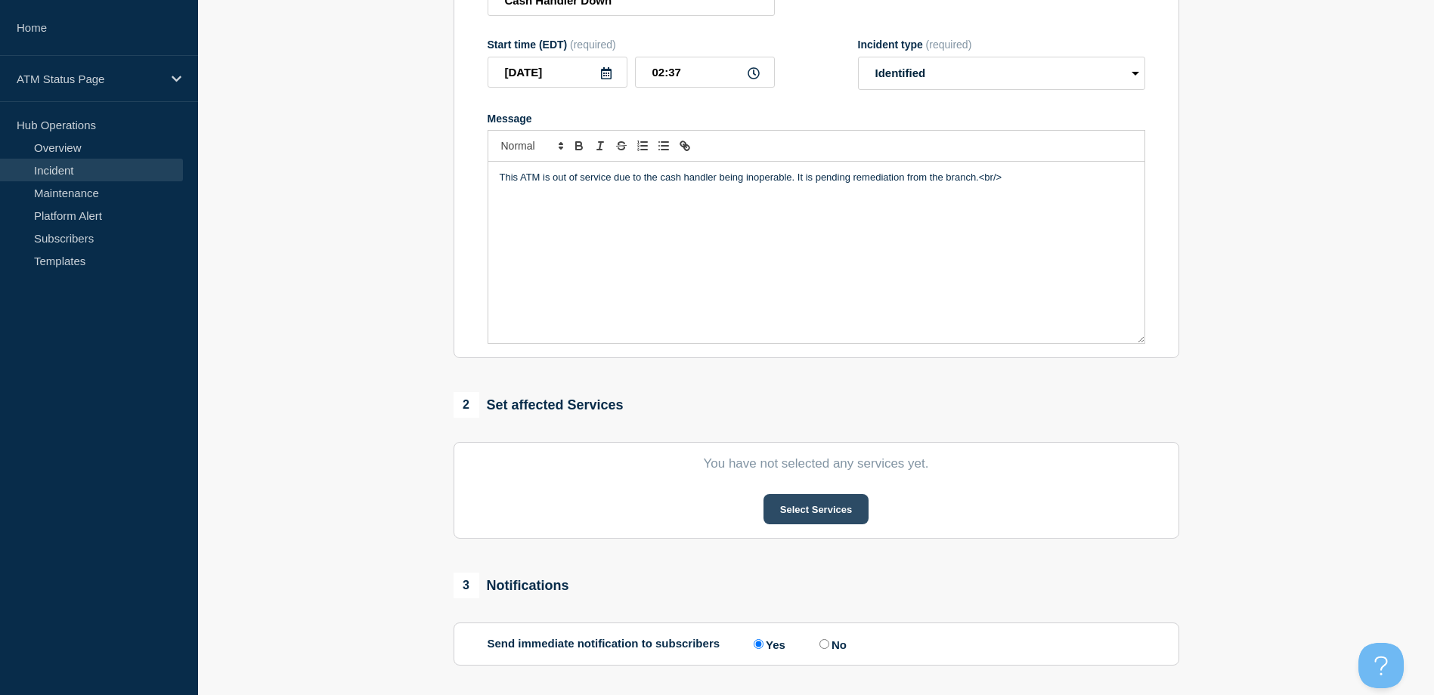
click at [828, 518] on button "Select Services" at bounding box center [815, 509] width 105 height 30
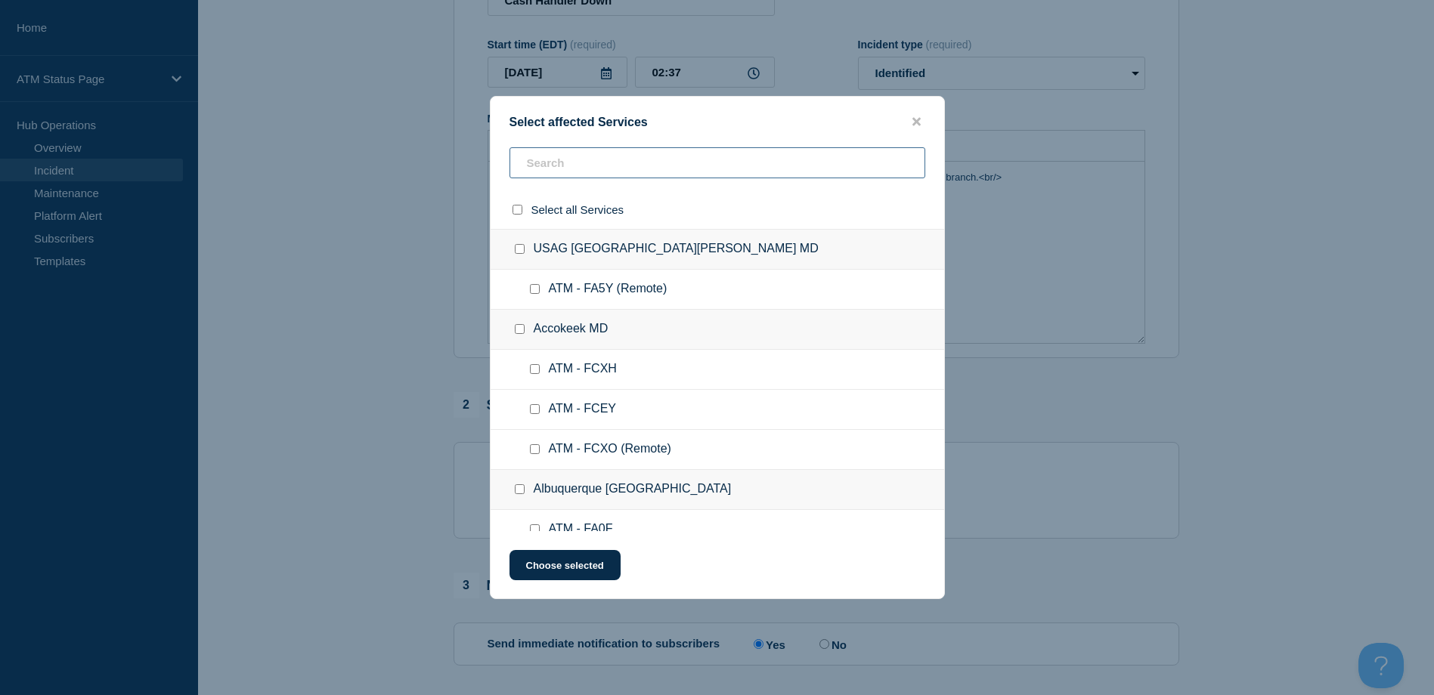
click at [712, 169] on input "text" at bounding box center [717, 162] width 416 height 31
paste input "FC9E"
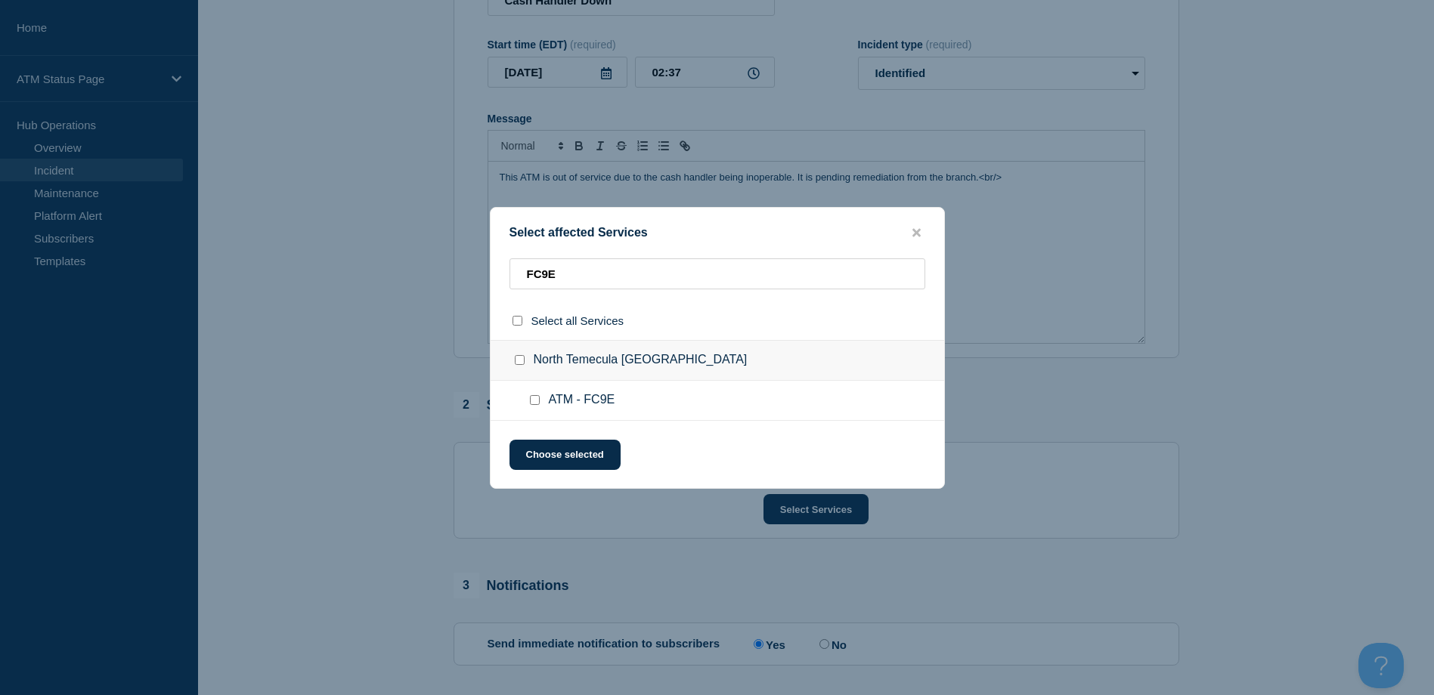
click at [540, 401] on div at bounding box center [538, 400] width 22 height 15
click at [538, 402] on input "ATM - FC9E checkbox" at bounding box center [535, 400] width 10 height 10
click at [555, 459] on button "Choose selected" at bounding box center [564, 455] width 111 height 30
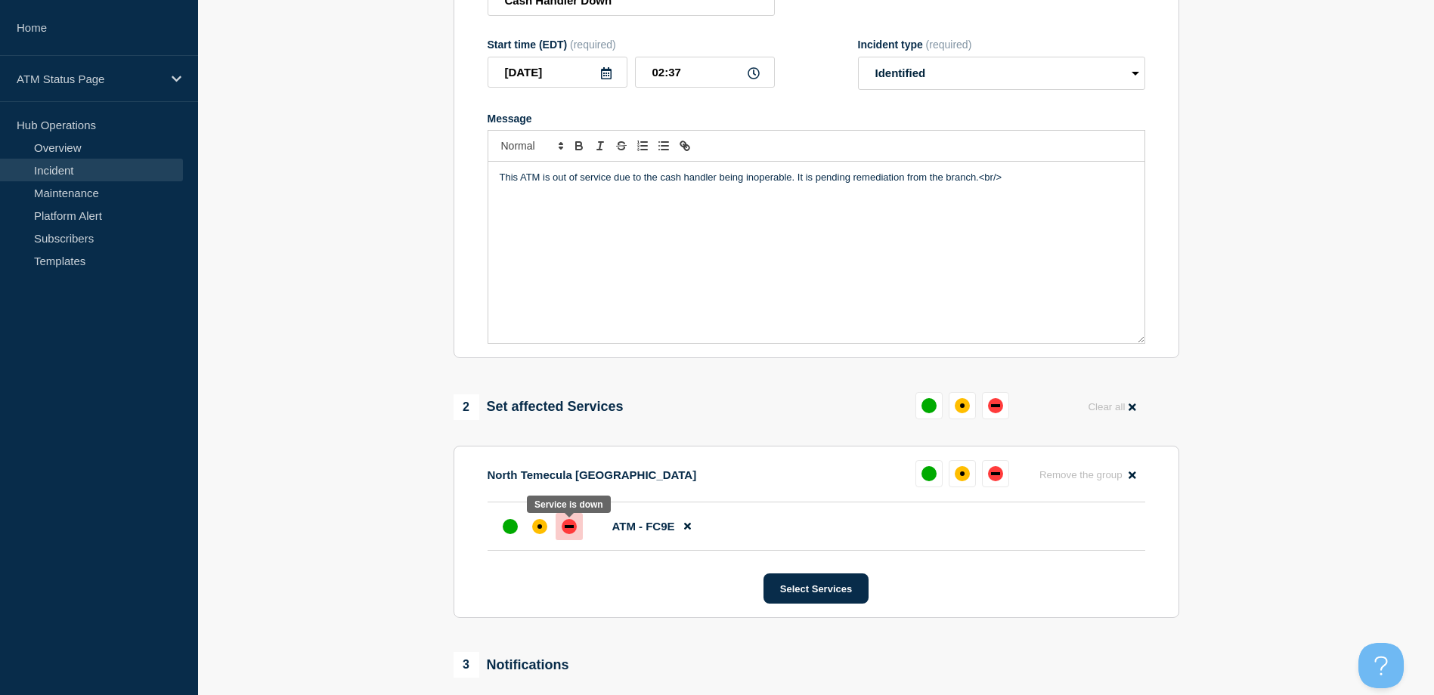
click at [572, 526] on div "down" at bounding box center [569, 526] width 15 height 15
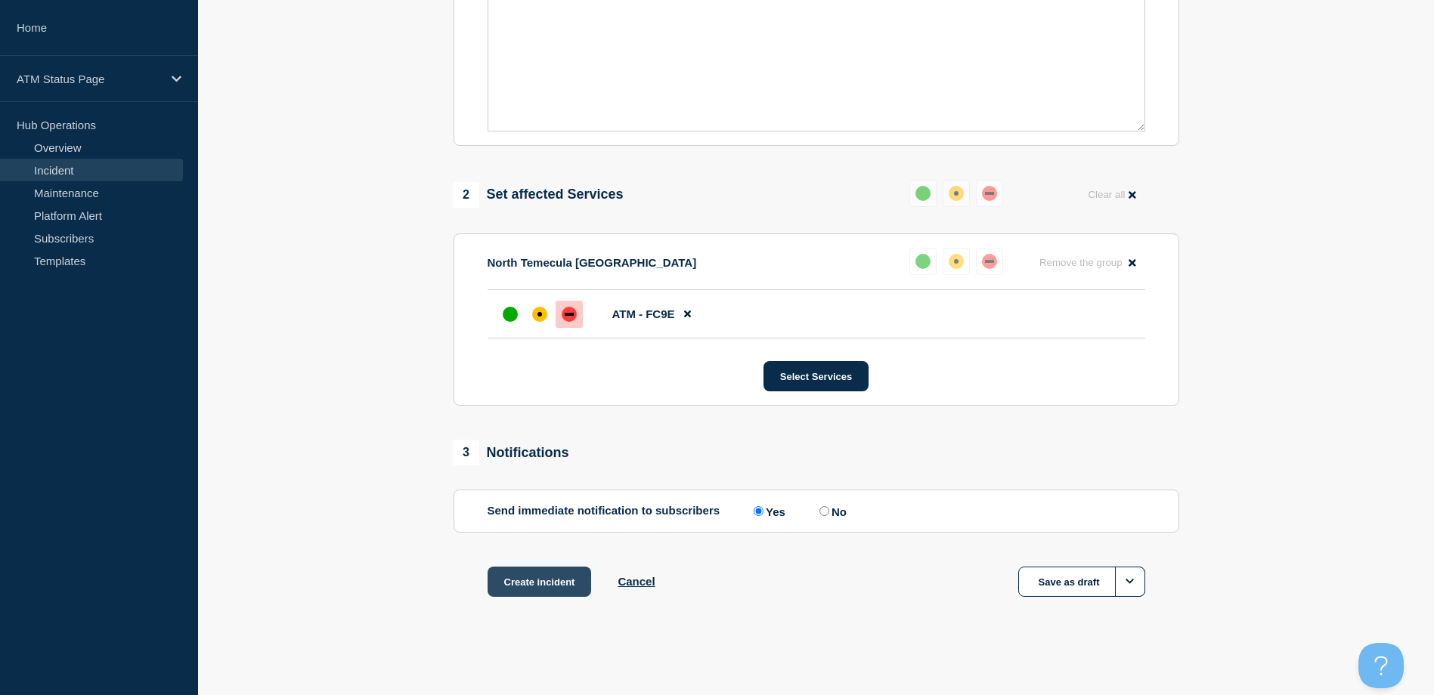
click at [544, 578] on button "Create incident" at bounding box center [539, 582] width 104 height 30
